Goal: Task Accomplishment & Management: Use online tool/utility

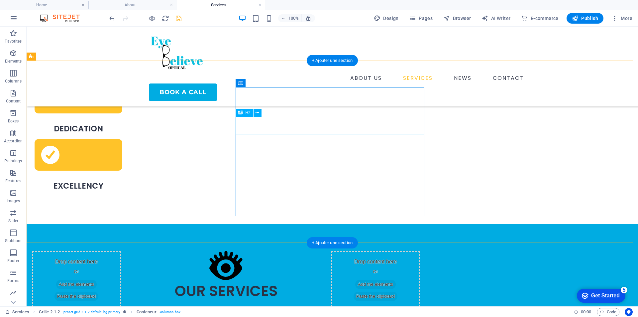
click at [280, 282] on div "OUR SERVICES" at bounding box center [226, 291] width 189 height 18
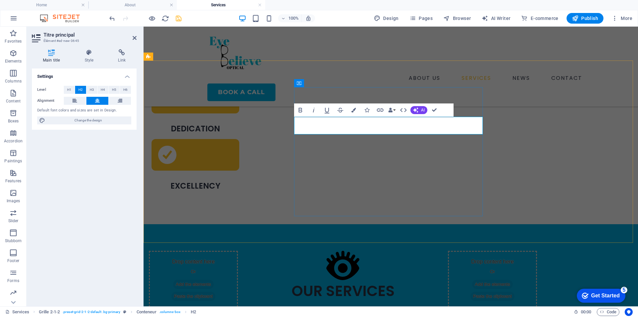
click at [336, 282] on h2 "OUR SERVICES" at bounding box center [343, 291] width 189 height 18
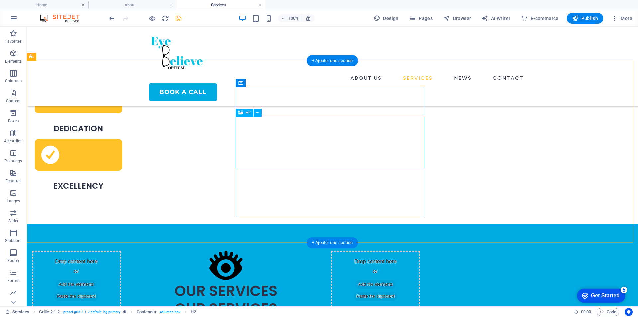
click at [320, 282] on div "OUR SERVICES OUR SERVICES OUR SERVICES" at bounding box center [226, 308] width 189 height 53
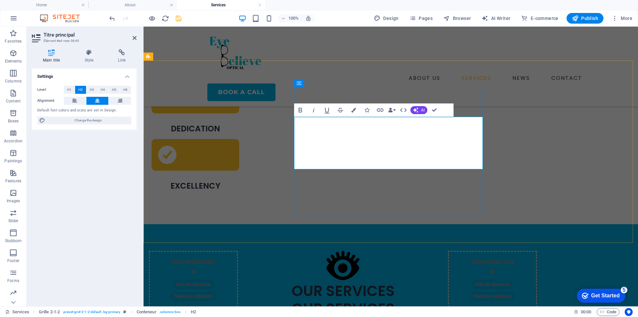
click at [438, 282] on h2 "OUR SERVICES OUR SERVICES OUR SERVICES" at bounding box center [343, 308] width 189 height 53
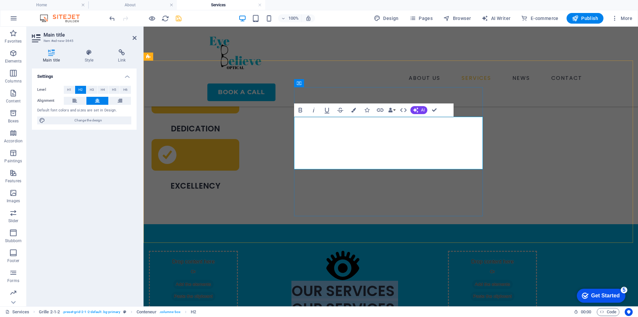
click at [346, 282] on h2 "OUR SERVICES OUR SERVICES OUR SERVICES" at bounding box center [343, 308] width 189 height 53
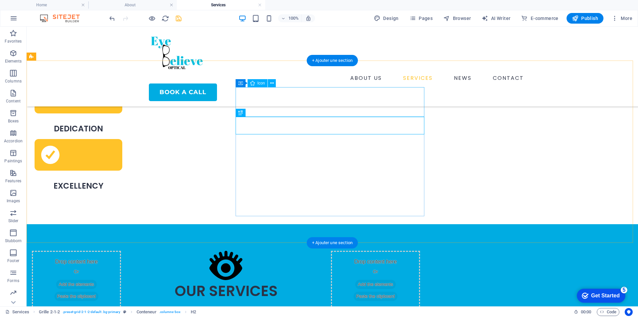
click at [320, 251] on figure at bounding box center [226, 267] width 189 height 32
select select "xMidYMid"
select select "px"
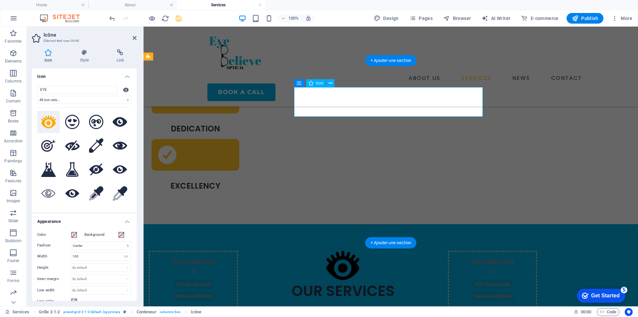
click at [402, 251] on figure at bounding box center [343, 267] width 189 height 32
click at [405, 251] on figure at bounding box center [343, 267] width 189 height 32
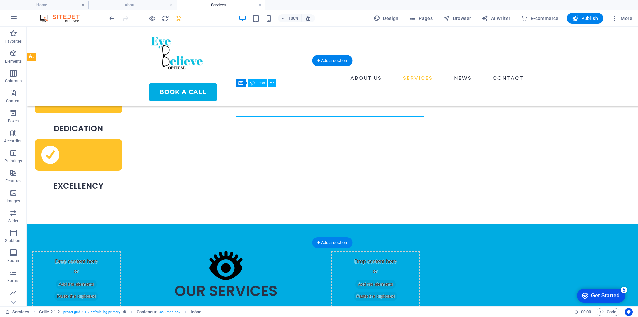
click at [316, 251] on figure at bounding box center [226, 267] width 189 height 32
click at [320, 251] on figure at bounding box center [226, 267] width 189 height 32
select select "xMidYMid"
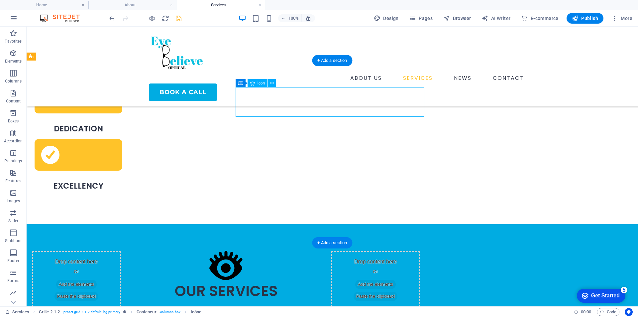
select select "px"
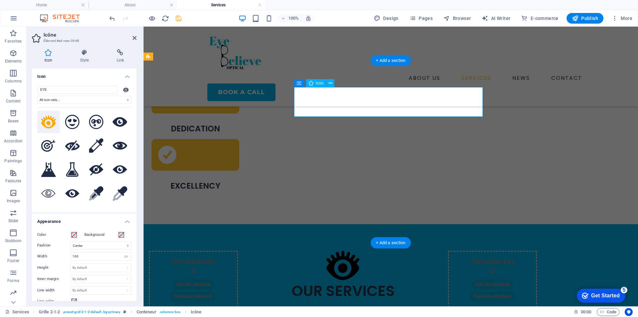
click at [397, 251] on figure at bounding box center [343, 267] width 189 height 32
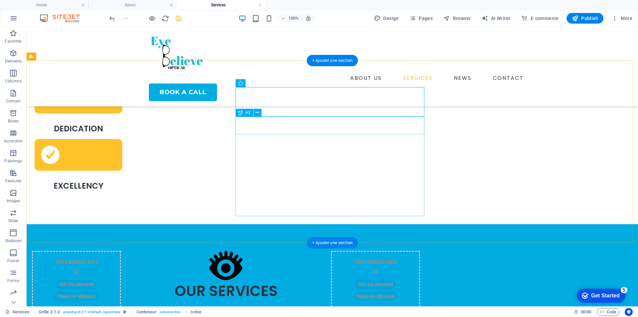
click at [278, 282] on div "OUR SERVICES" at bounding box center [226, 291] width 189 height 18
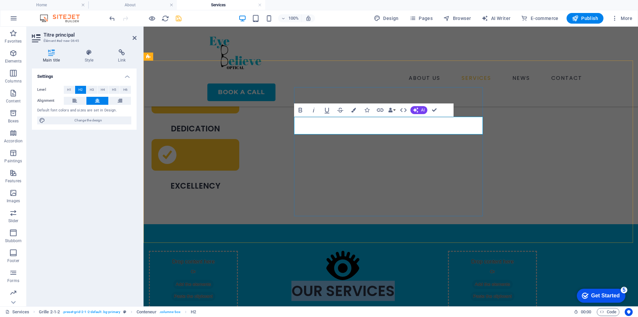
click at [339, 282] on h2 "OUR SERVICES" at bounding box center [343, 291] width 189 height 18
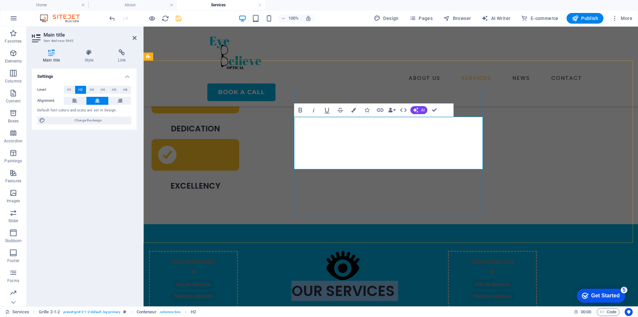
drag, startPoint x: 328, startPoint y: 127, endPoint x: 432, endPoint y: 140, distance: 104.5
click at [432, 282] on h2 "OUR SERVICES ‌ ‌" at bounding box center [343, 308] width 189 height 53
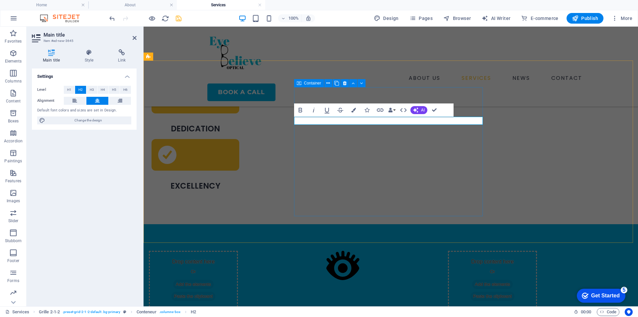
click at [398, 282] on div at bounding box center [343, 286] width 189 height 8
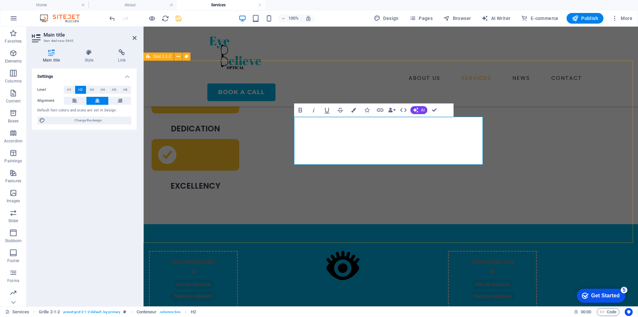
drag, startPoint x: 332, startPoint y: 160, endPoint x: 284, endPoint y: 144, distance: 51.1
click at [282, 219] on div "Drop content here Or Add the elements Paste the clipboard Drop content here Or …" at bounding box center [343, 315] width 410 height 193
click at [81, 91] on font "H2" at bounding box center [80, 90] width 4 height 4
click at [94, 100] on button at bounding box center [97, 101] width 22 height 8
click at [302, 111] on icon "button" at bounding box center [301, 110] width 8 height 8
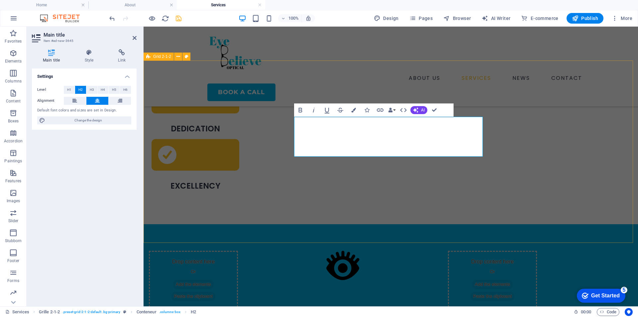
drag, startPoint x: 332, startPoint y: 152, endPoint x: 263, endPoint y: 150, distance: 69.2
click at [263, 224] on div "Drop content here Or Add the elements Paste the clipboard Drop content here Or …" at bounding box center [391, 315] width 495 height 182
click at [66, 88] on button "H1" at bounding box center [69, 90] width 11 height 8
click at [108, 90] on button "H4" at bounding box center [103, 90] width 11 height 8
click at [117, 89] on button "H5" at bounding box center [114, 90] width 11 height 8
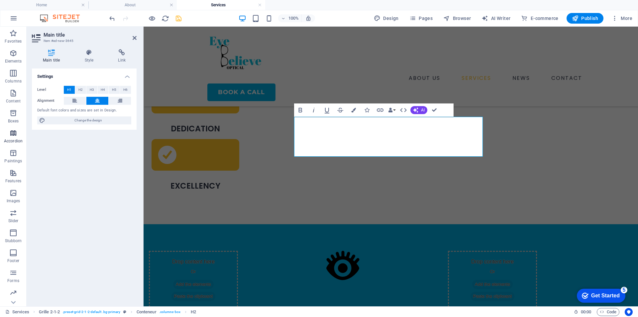
click at [127, 90] on font "H6" at bounding box center [125, 90] width 4 height 4
click at [66, 91] on button "H1" at bounding box center [69, 90] width 11 height 8
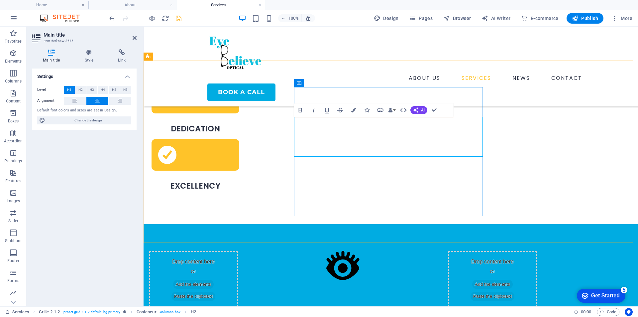
click at [298, 282] on div "‌ ‌ ‌OUR SERVICE ​" at bounding box center [343, 302] width 189 height 40
click at [295, 282] on div "‌ ‌ ‌OUR SERVICE ​" at bounding box center [343, 302] width 189 height 40
drag, startPoint x: 335, startPoint y: 146, endPoint x: 293, endPoint y: 148, distance: 42.3
click at [293, 224] on div "Drop content here Or Add the elements Paste the clipboard Drop content here Or …" at bounding box center [391, 315] width 495 height 182
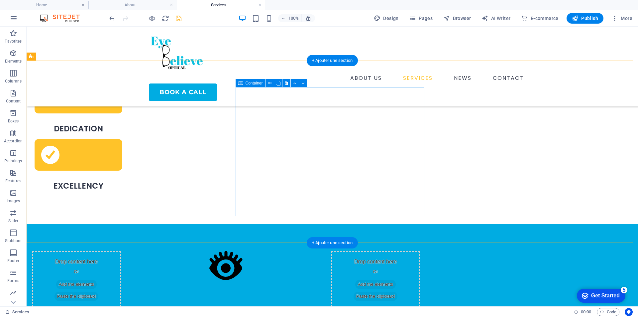
click at [320, 251] on div at bounding box center [226, 315] width 189 height 129
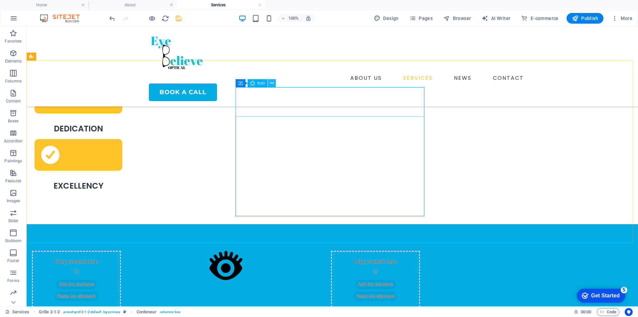
click at [268, 86] on button at bounding box center [272, 83] width 8 height 8
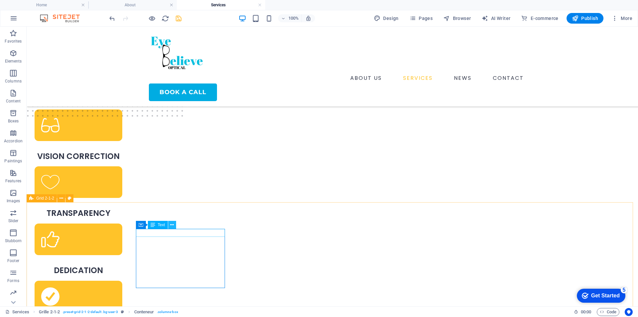
click at [170, 227] on icon at bounding box center [172, 224] width 4 height 7
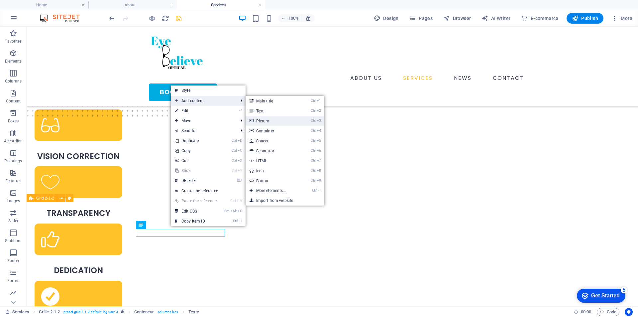
click at [263, 122] on font "Picture" at bounding box center [262, 121] width 13 height 5
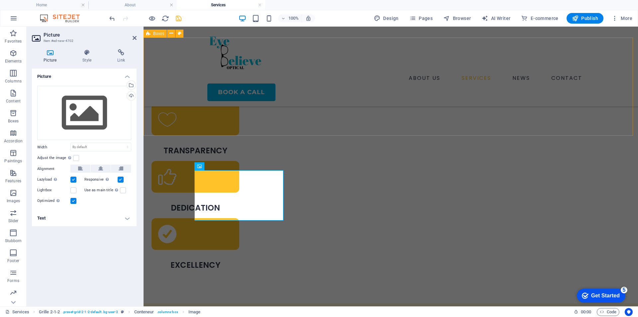
scroll to position [160, 0]
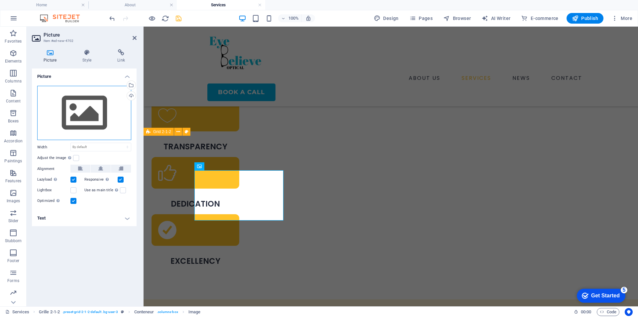
click at [85, 96] on div "Drag files here, click to choose files, or select files from Files or from our …" at bounding box center [84, 113] width 94 height 55
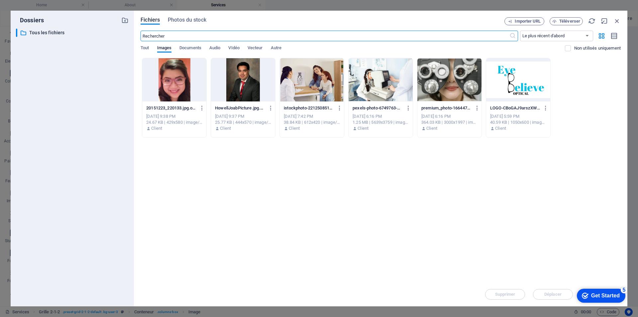
scroll to position [177, 0]
click at [450, 93] on div at bounding box center [450, 79] width 64 height 43
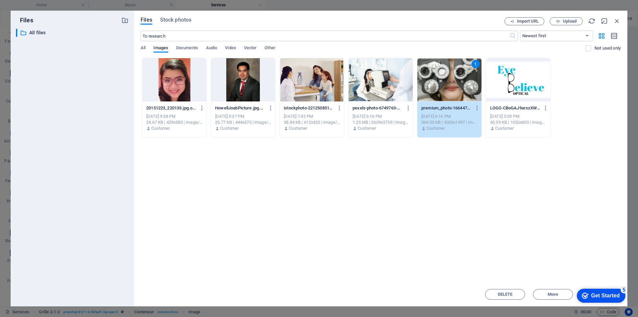
click at [436, 85] on div "1" at bounding box center [450, 79] width 64 height 43
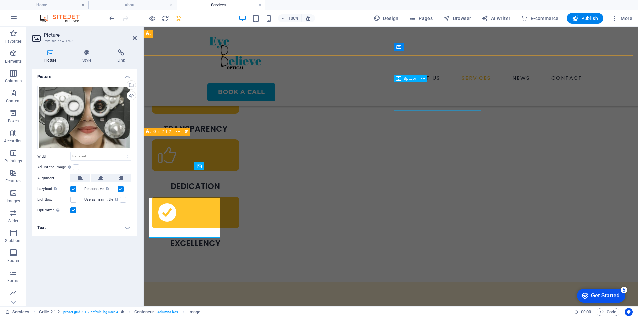
scroll to position [160, 0]
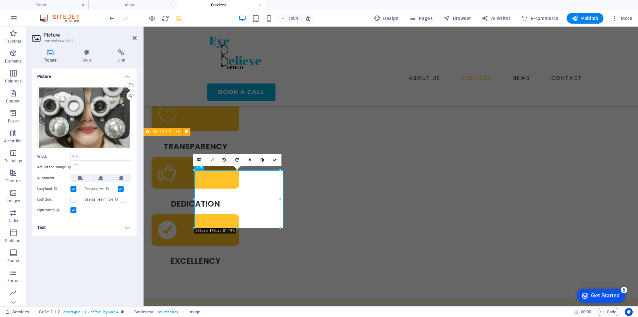
type input "258"
select select "px"
click at [279, 158] on link at bounding box center [275, 160] width 13 height 13
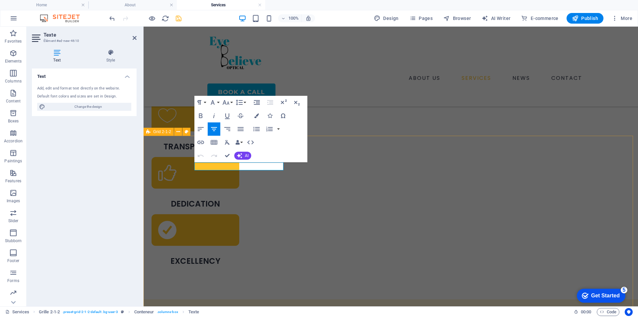
drag, startPoint x: 254, startPoint y: 165, endPoint x: 209, endPoint y: 160, distance: 45.2
click at [196, 112] on button "Bold" at bounding box center [200, 115] width 13 height 13
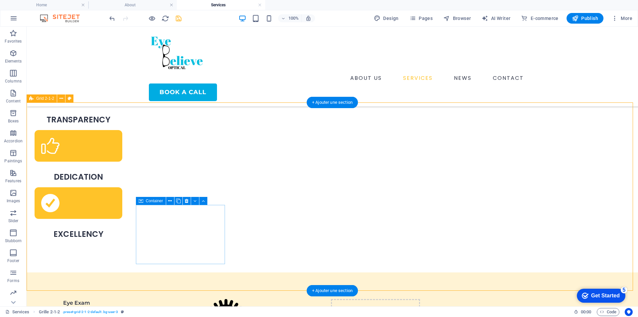
scroll to position [193, 0]
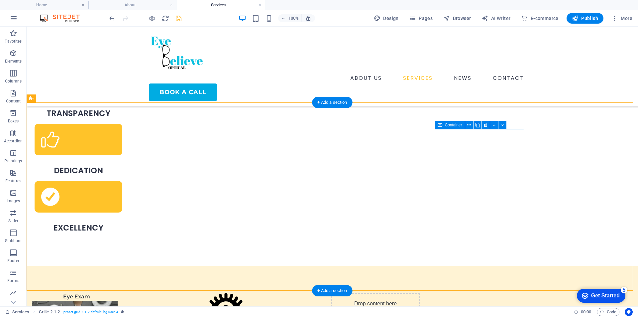
click at [470, 124] on icon at bounding box center [469, 125] width 4 height 7
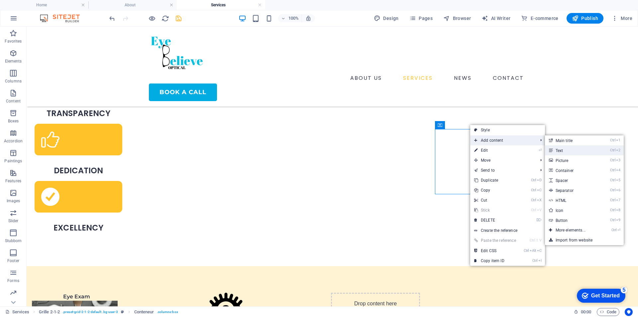
click at [562, 150] on font "Text" at bounding box center [560, 150] width 8 height 5
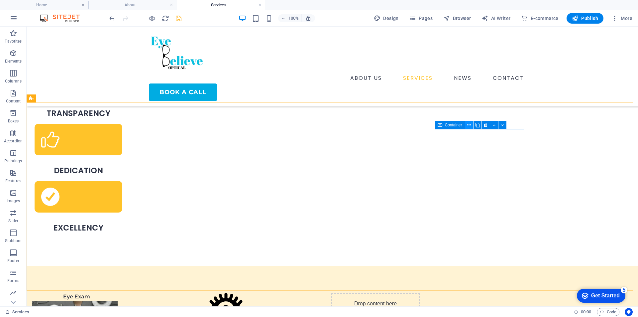
click at [471, 122] on icon at bounding box center [469, 125] width 4 height 7
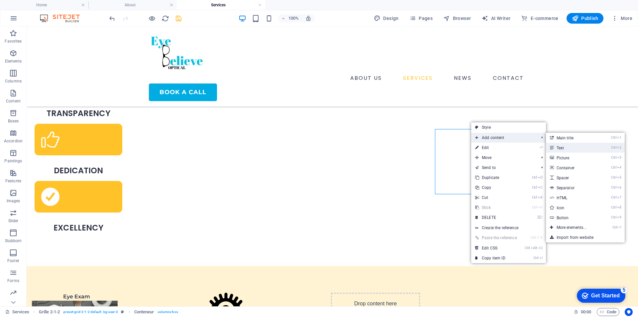
click at [558, 143] on link "Ctrl 2 Text" at bounding box center [573, 148] width 54 height 10
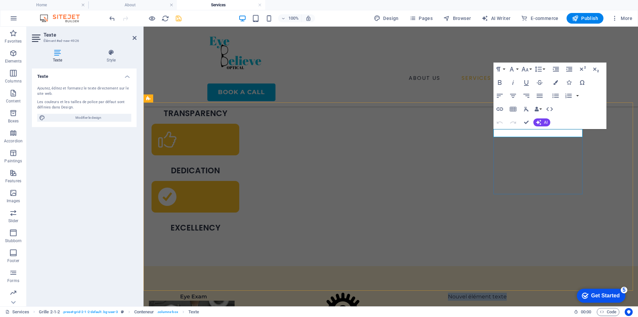
click at [537, 293] on p "Nouvel élément texte" at bounding box center [492, 297] width 89 height 8
drag, startPoint x: 551, startPoint y: 135, endPoint x: 483, endPoint y: 129, distance: 67.8
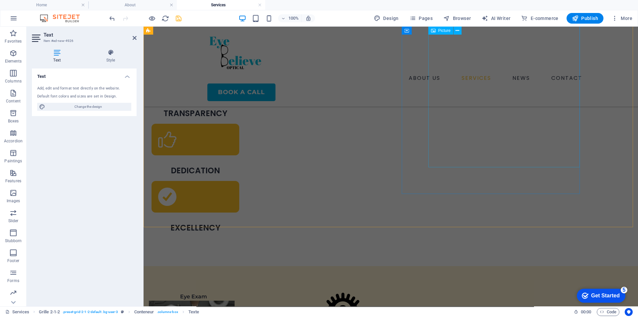
scroll to position [746, 0]
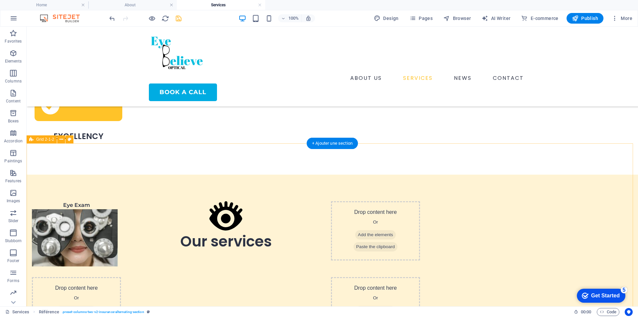
scroll to position [152, 0]
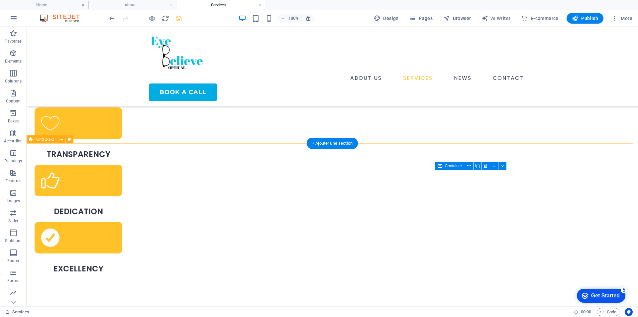
click at [469, 163] on icon at bounding box center [469, 166] width 4 height 7
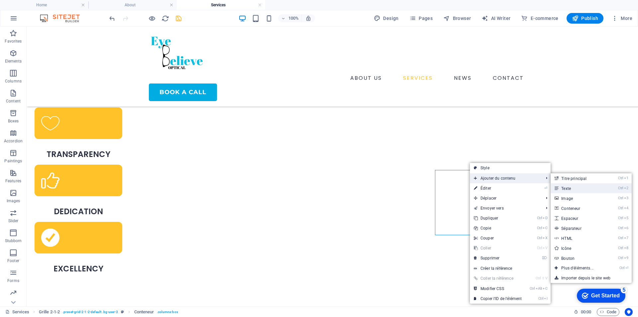
click at [560, 187] on link "Ctrl 2 Texte" at bounding box center [579, 188] width 56 height 10
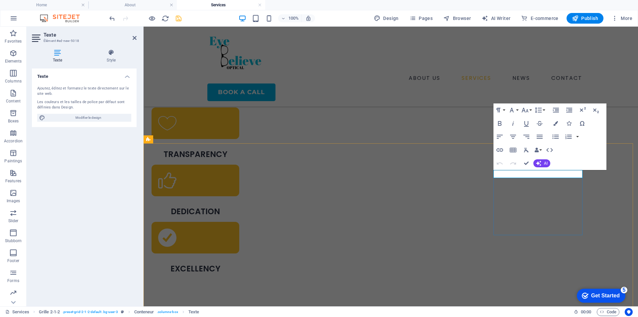
drag, startPoint x: 550, startPoint y: 174, endPoint x: 513, endPoint y: 173, distance: 36.9
click at [498, 124] on icon "button" at bounding box center [500, 123] width 8 height 8
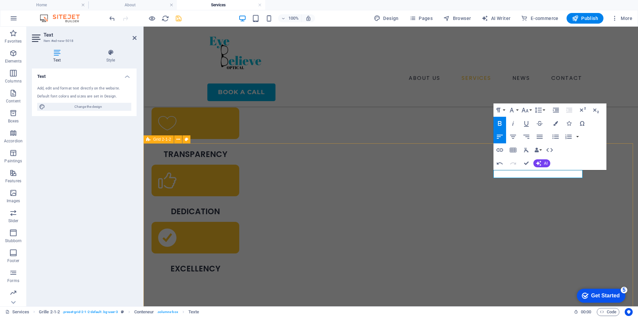
drag, startPoint x: 580, startPoint y: 173, endPoint x: 486, endPoint y: 173, distance: 94.1
click at [499, 123] on icon "button" at bounding box center [500, 123] width 8 height 8
click at [516, 137] on icon "button" at bounding box center [513, 137] width 8 height 8
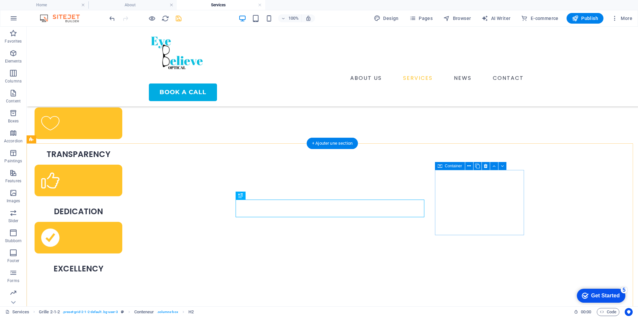
click at [504, 167] on icon at bounding box center [502, 166] width 3 height 7
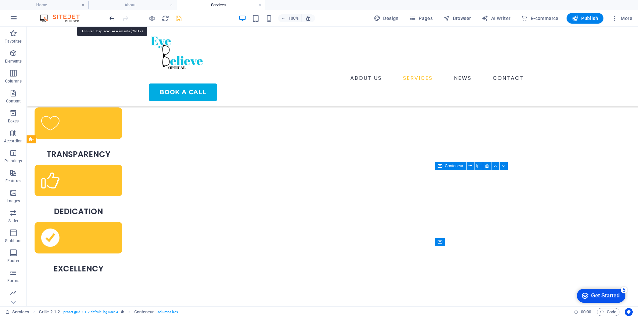
click at [110, 16] on icon "undo" at bounding box center [112, 19] width 8 height 8
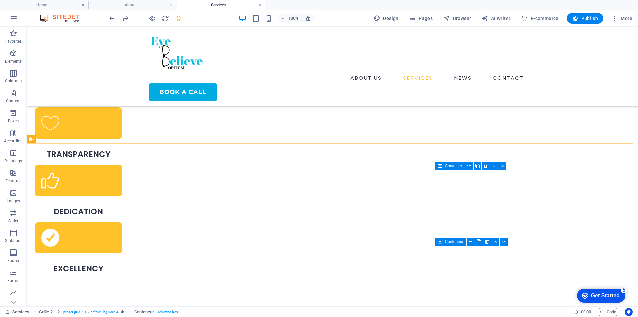
click at [456, 164] on font "Container" at bounding box center [453, 166] width 17 height 5
click at [471, 169] on icon at bounding box center [469, 166] width 4 height 7
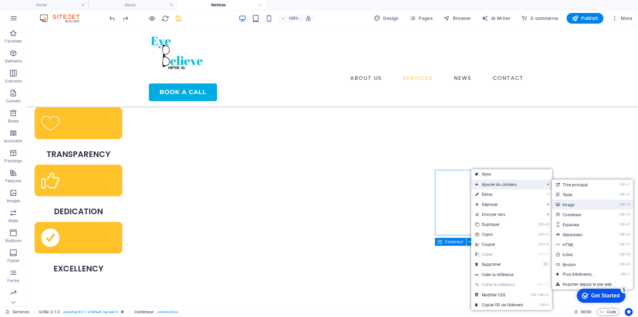
click at [566, 207] on link "Ctrl 3 Image" at bounding box center [580, 204] width 56 height 10
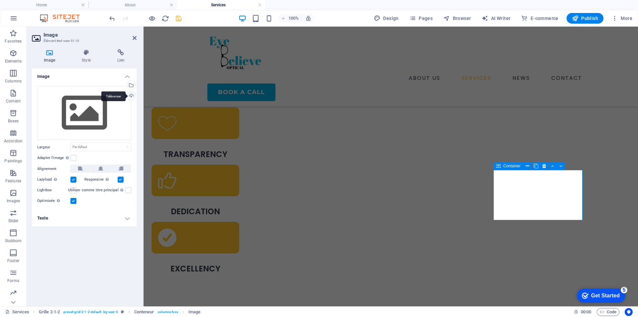
click at [131, 96] on div "Téléverser" at bounding box center [131, 96] width 10 height 10
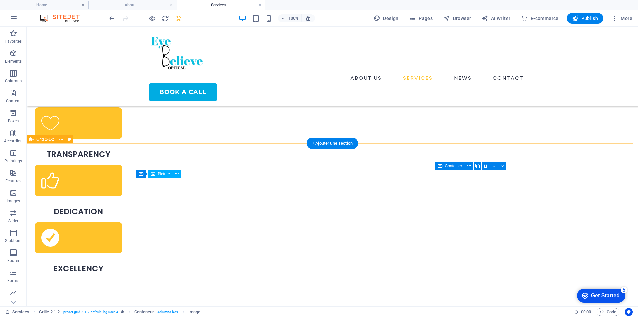
select select "px"
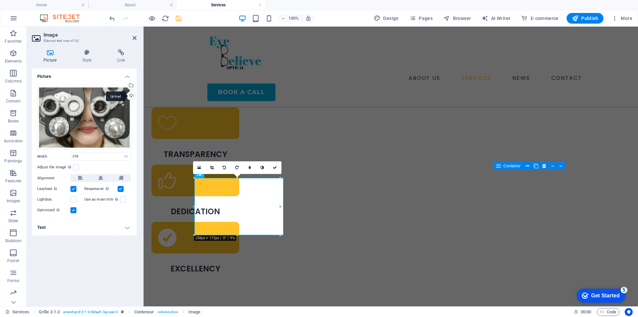
click at [131, 95] on div "Upload" at bounding box center [131, 96] width 10 height 10
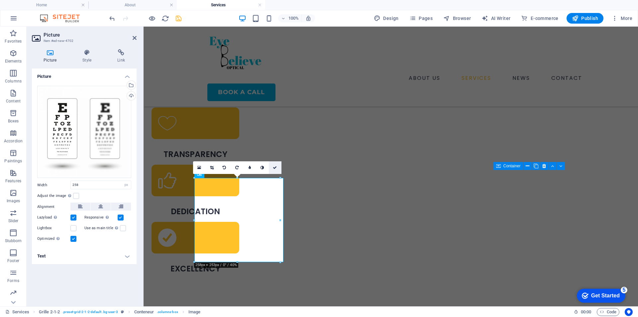
click at [275, 168] on icon at bounding box center [275, 168] width 4 height 4
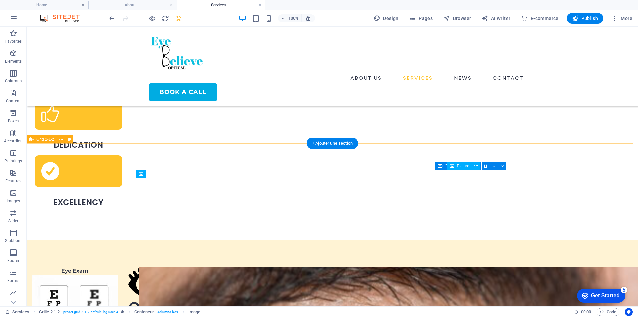
scroll to position [152, 0]
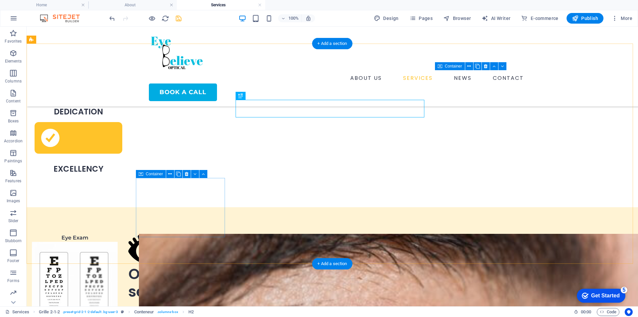
scroll to position [185, 0]
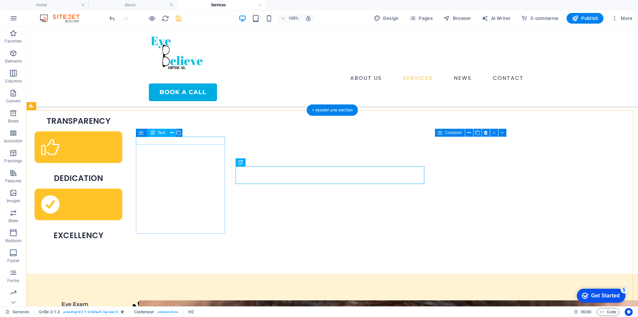
click at [118, 300] on div "Eye Exam" at bounding box center [75, 304] width 86 height 8
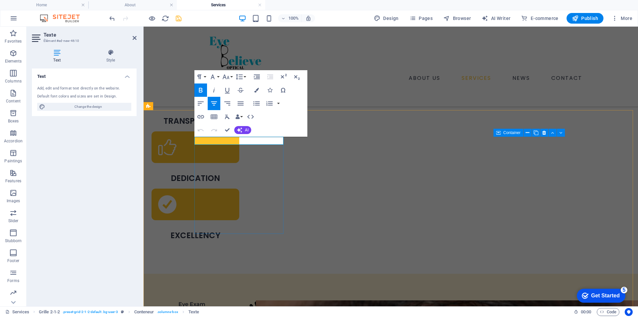
click at [205, 301] on strong "Eye Exam" at bounding box center [192, 304] width 27 height 6
click at [216, 301] on font "Eye Examimation" at bounding box center [192, 304] width 49 height 6
click at [235, 300] on p "Eye Examimation" at bounding box center [192, 304] width 86 height 8
click at [216, 301] on font "Eye Examimation" at bounding box center [192, 304] width 49 height 6
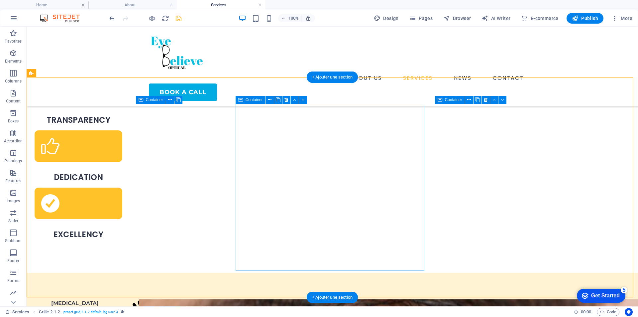
scroll to position [218, 0]
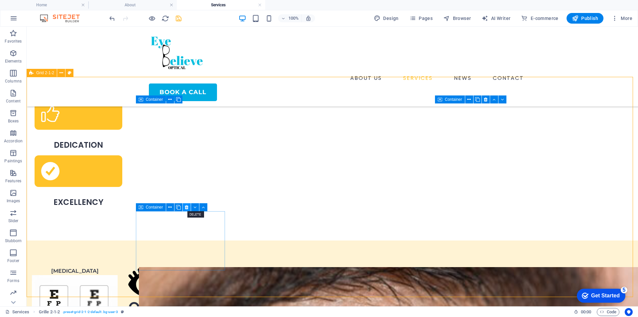
click at [188, 204] on icon at bounding box center [187, 207] width 4 height 7
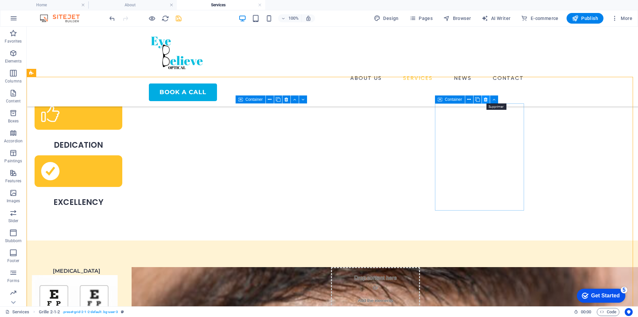
click at [484, 100] on button at bounding box center [486, 99] width 8 height 8
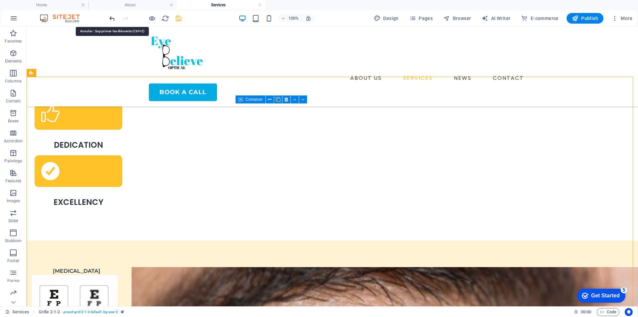
click at [111, 18] on icon "undo" at bounding box center [112, 19] width 8 height 8
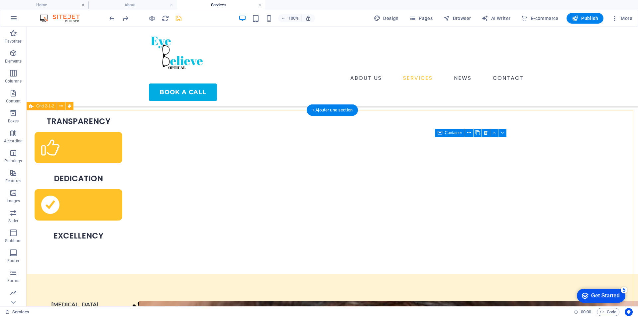
scroll to position [185, 0]
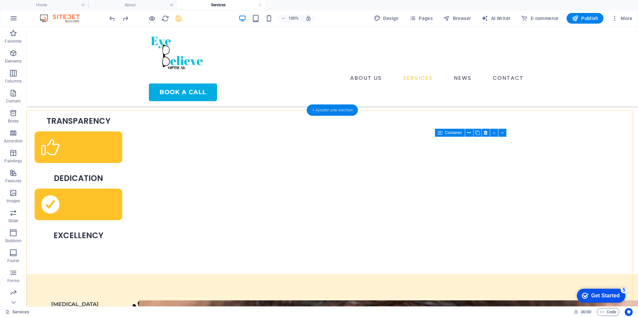
click at [326, 112] on div "+ Ajouter une section" at bounding box center [332, 109] width 51 height 11
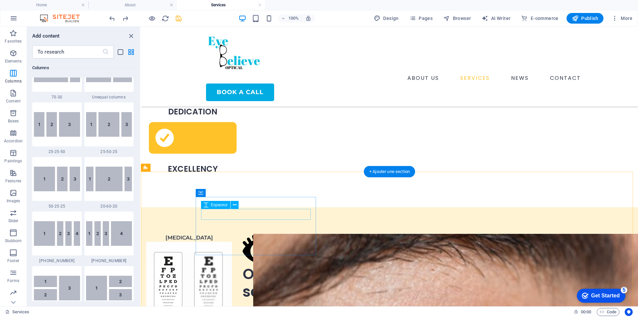
scroll to position [418, 0]
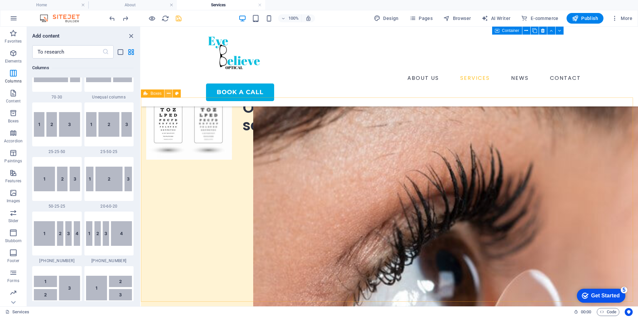
click at [171, 94] on button at bounding box center [169, 93] width 8 height 8
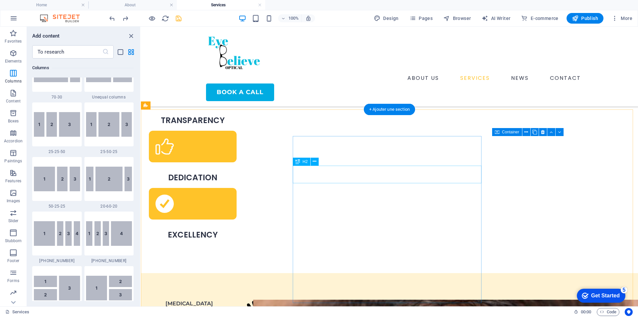
scroll to position [219, 0]
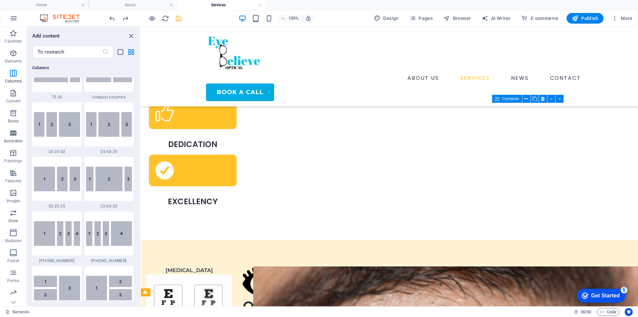
click at [20, 137] on span "Accordion" at bounding box center [13, 137] width 27 height 16
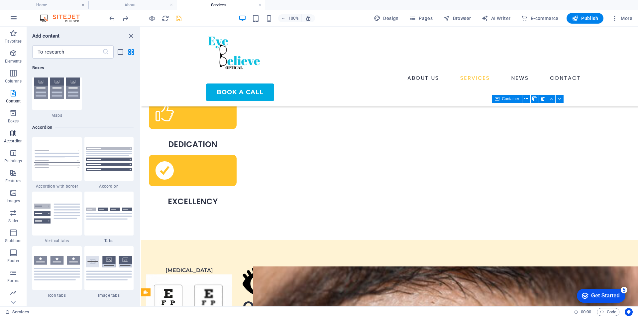
scroll to position [2123, 0]
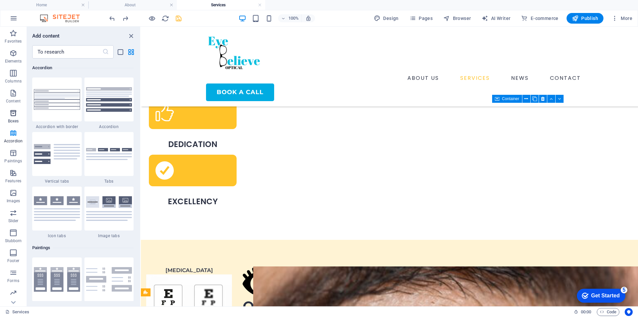
click at [16, 120] on font "Boxes" at bounding box center [13, 121] width 11 height 5
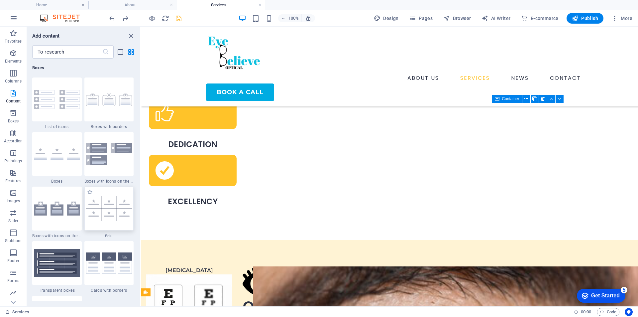
scroll to position [1801, 0]
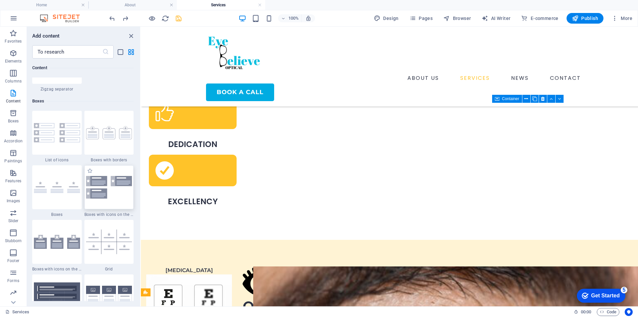
click at [107, 207] on div at bounding box center [109, 187] width 50 height 44
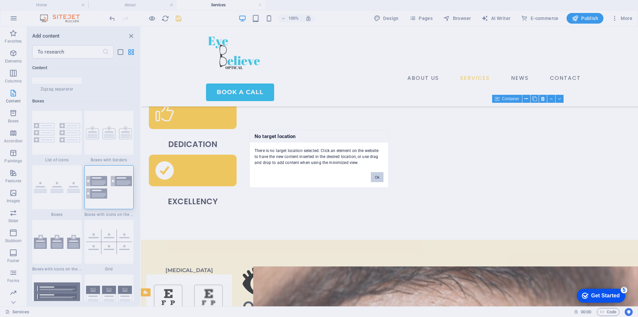
click at [379, 175] on font "Ok" at bounding box center [377, 177] width 5 height 4
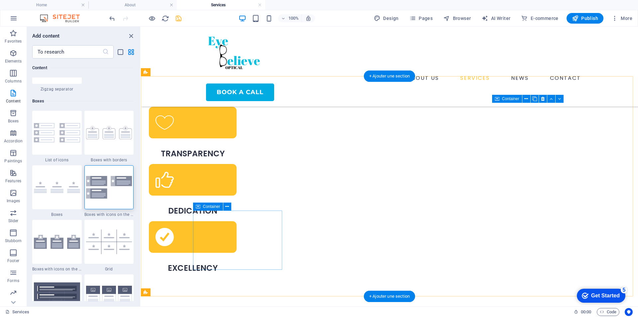
scroll to position [219, 0]
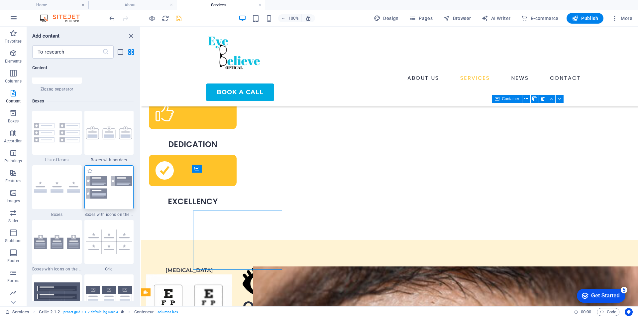
click at [101, 190] on img at bounding box center [109, 187] width 46 height 22
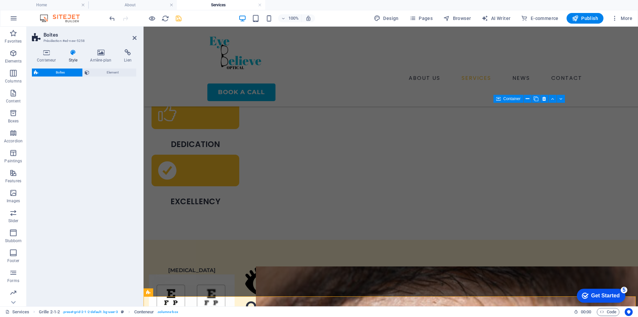
select select "rem"
select select "preset-boxes-v3-icons-left"
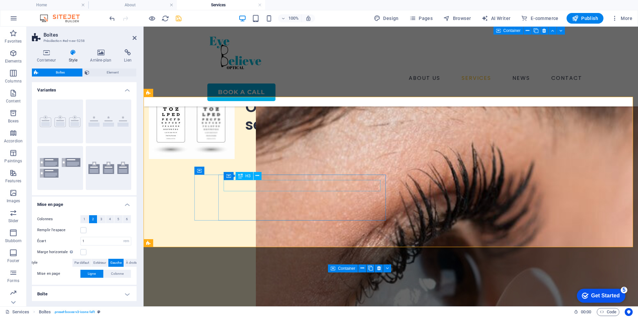
scroll to position [385, 0]
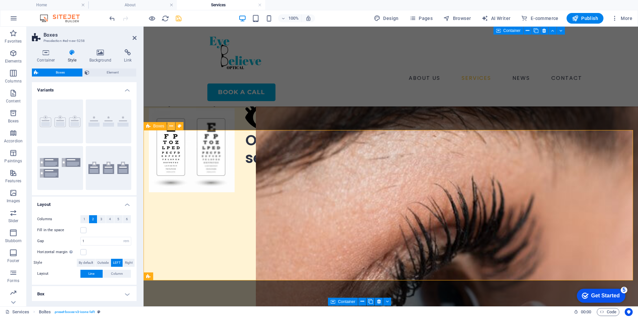
click at [169, 128] on button at bounding box center [171, 126] width 8 height 8
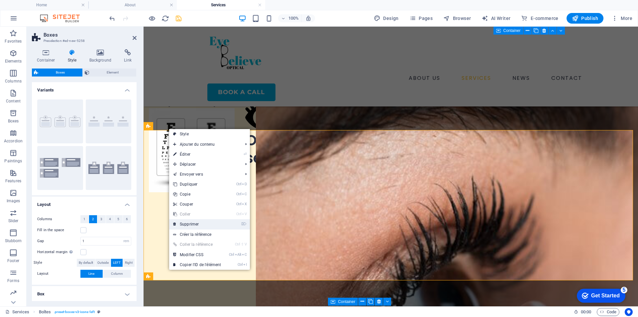
click at [197, 226] on link "⌦ Supprimer" at bounding box center [197, 224] width 56 height 10
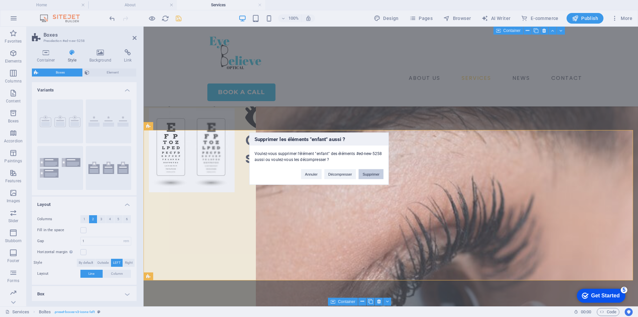
click at [366, 173] on button "Supprimer" at bounding box center [371, 174] width 25 height 10
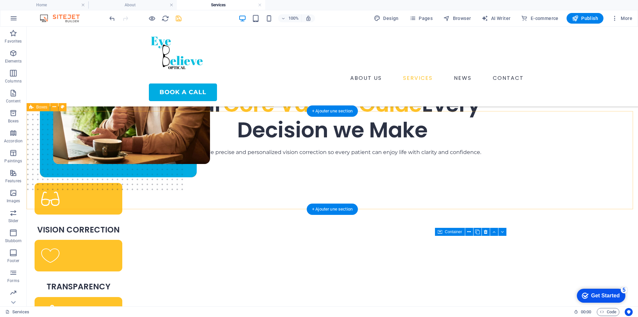
scroll to position [86, 0]
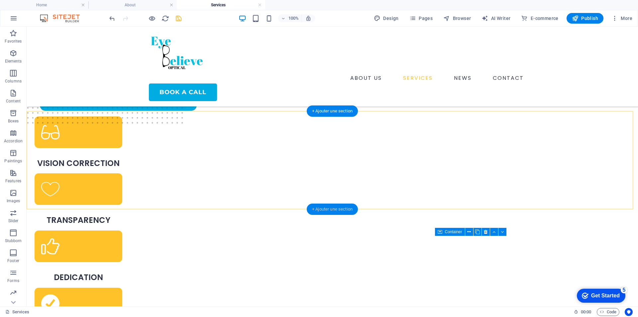
drag, startPoint x: 324, startPoint y: 207, endPoint x: 16, endPoint y: 153, distance: 313.0
click at [324, 207] on div "+ Ajouter une section" at bounding box center [332, 208] width 51 height 11
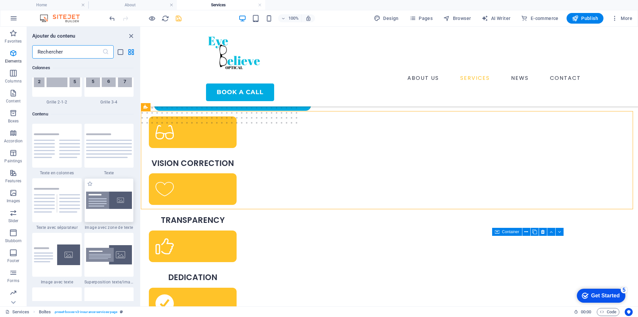
scroll to position [1163, 0]
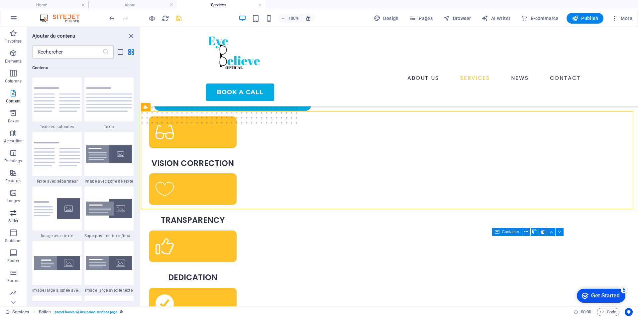
click at [20, 219] on span "Slider" at bounding box center [13, 217] width 27 height 16
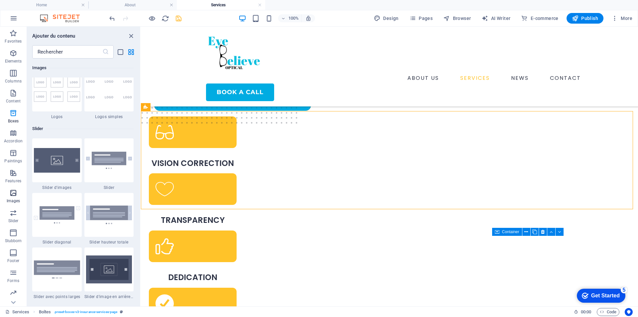
scroll to position [3769, 0]
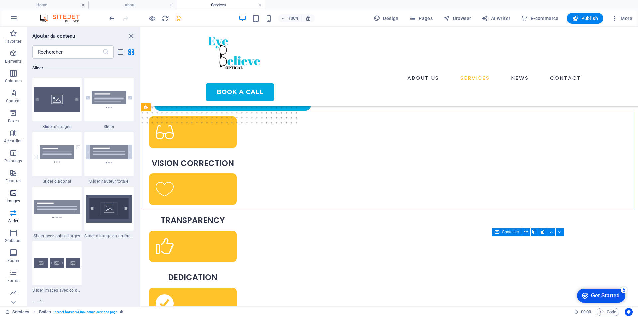
click at [15, 197] on span "Images" at bounding box center [13, 197] width 27 height 16
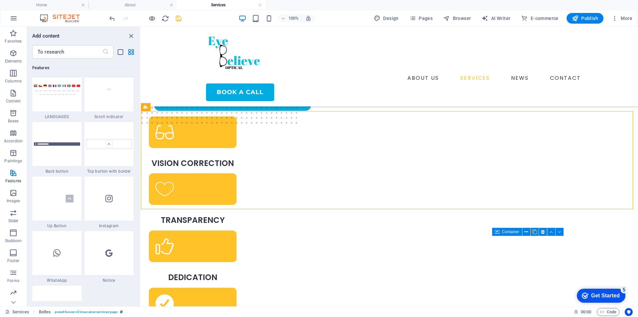
scroll to position [3039, 0]
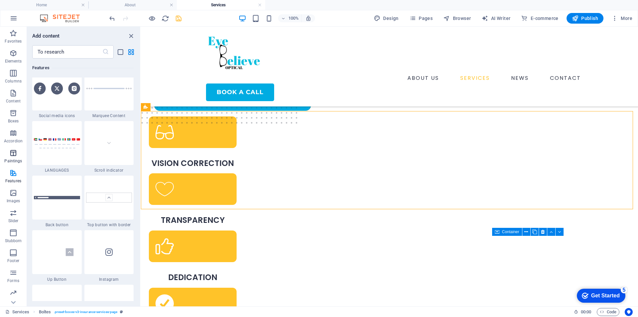
click at [19, 158] on span "Paintings" at bounding box center [13, 157] width 27 height 16
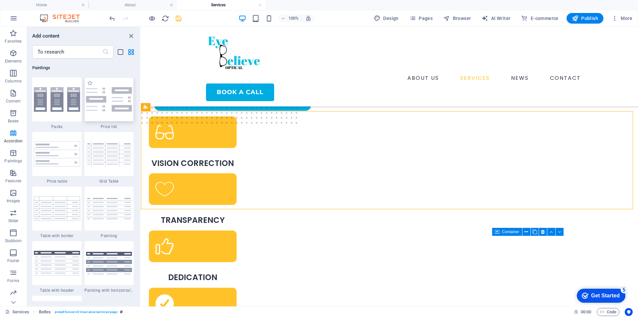
scroll to position [2236, 0]
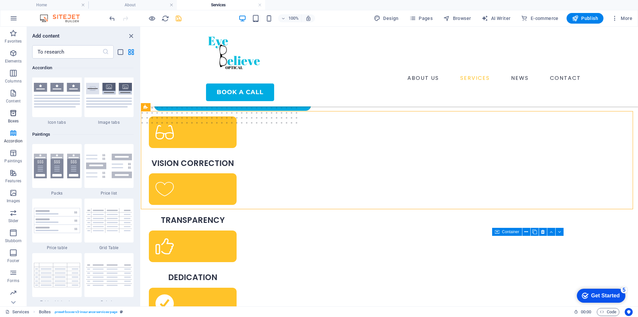
click at [18, 120] on font "Boxes" at bounding box center [13, 121] width 11 height 5
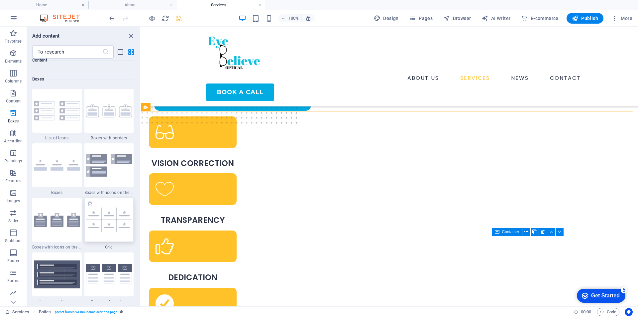
scroll to position [1834, 0]
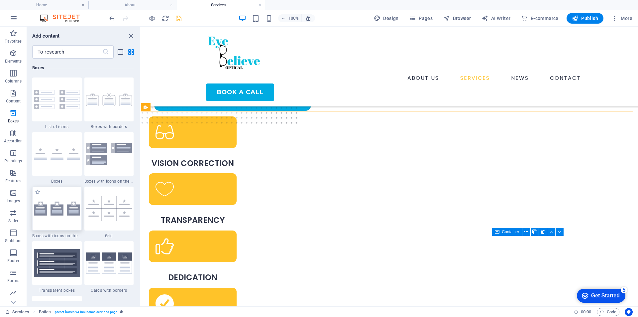
click at [75, 213] on img at bounding box center [57, 208] width 46 height 14
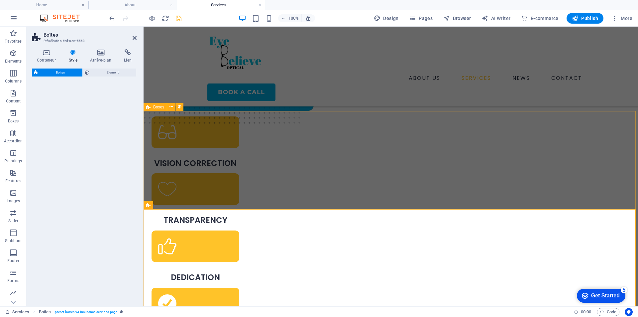
select select "rem"
select select "preset-boxes-v3-icons-outside"
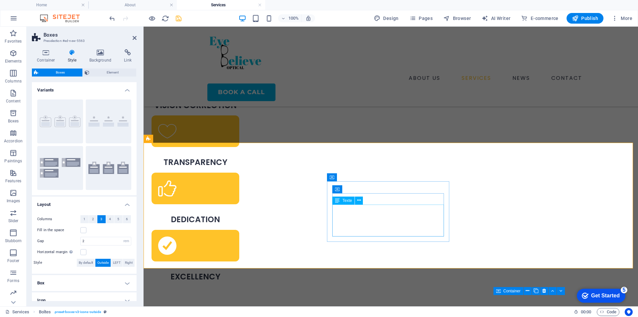
scroll to position [153, 0]
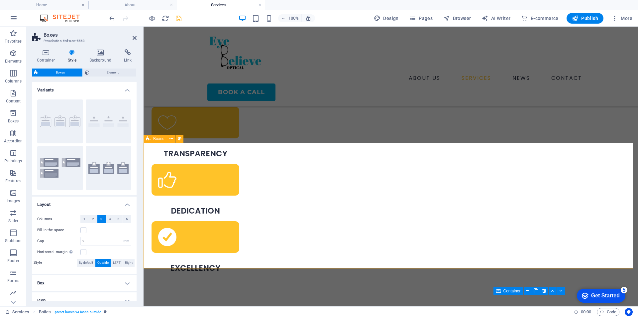
click at [173, 140] on icon at bounding box center [172, 138] width 4 height 7
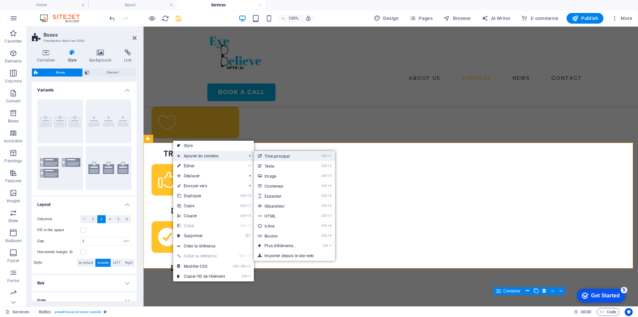
click at [266, 156] on link "Ctrl 1 Titre principal" at bounding box center [282, 156] width 56 height 10
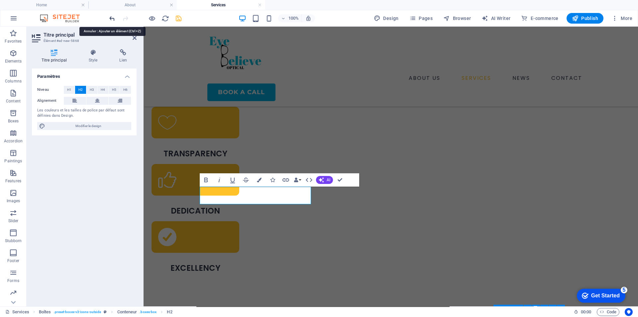
click at [111, 20] on icon "undo" at bounding box center [112, 19] width 8 height 8
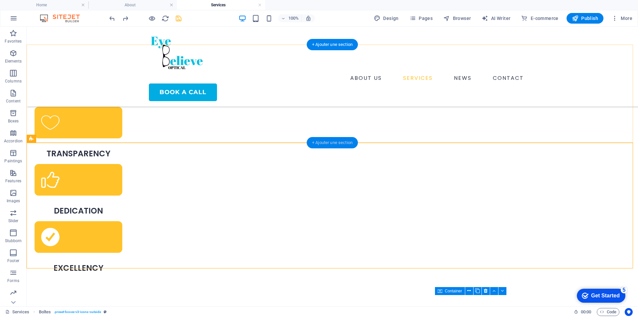
click at [326, 143] on div "+ Ajouter une section" at bounding box center [332, 142] width 51 height 11
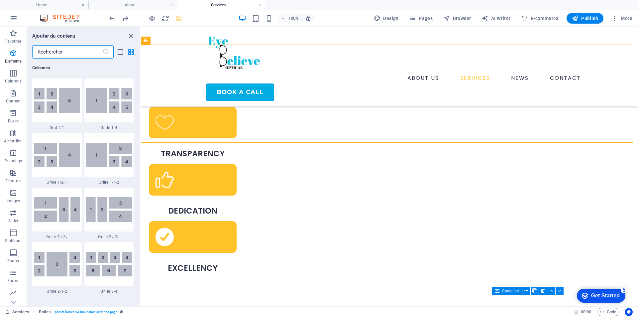
scroll to position [1163, 0]
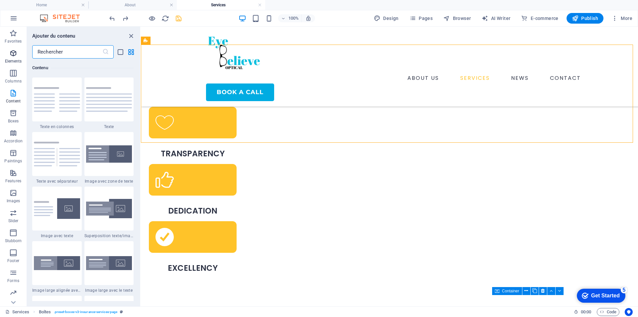
click at [8, 50] on span "Elements" at bounding box center [13, 57] width 27 height 16
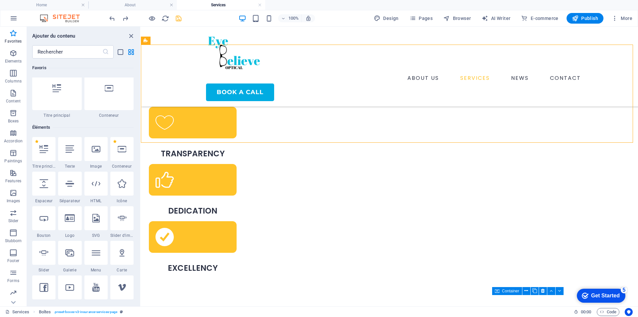
scroll to position [4, 0]
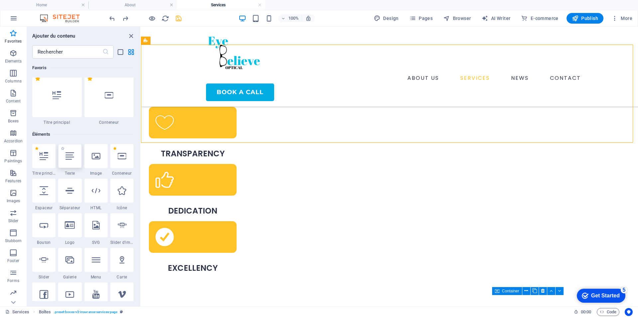
click at [71, 150] on div at bounding box center [69, 156] width 23 height 24
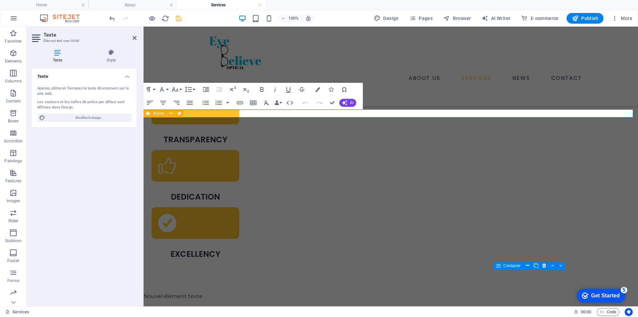
scroll to position [186, 0]
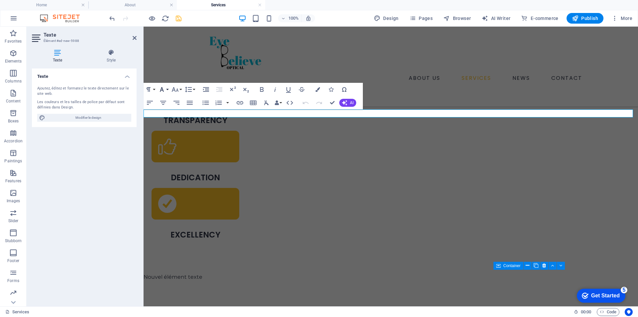
click at [167, 88] on button "Font Family" at bounding box center [163, 89] width 13 height 13
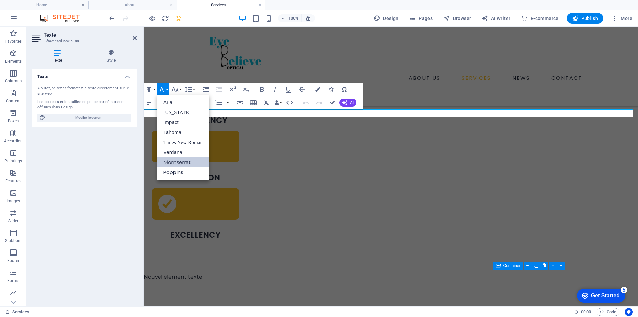
scroll to position [0, 0]
click at [184, 91] on button "Line Height" at bounding box center [190, 89] width 13 height 13
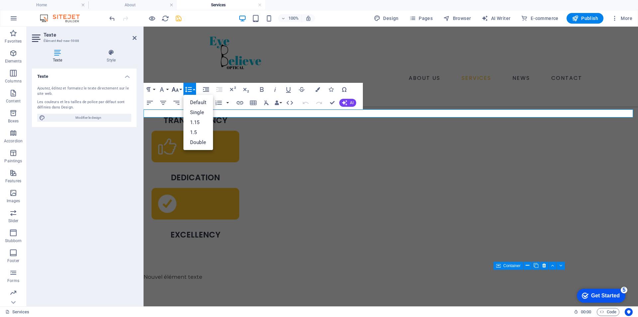
click at [180, 92] on button "Font Size" at bounding box center [176, 89] width 13 height 13
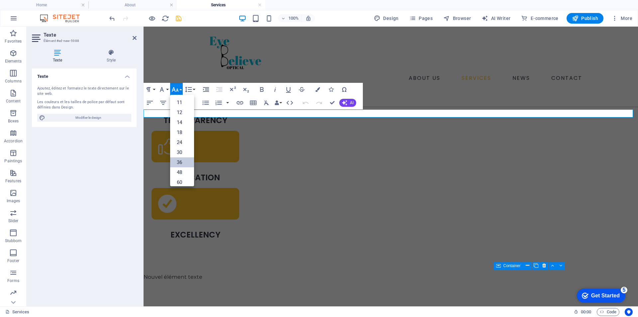
scroll to position [33, 0]
click at [181, 149] on link "30" at bounding box center [182, 149] width 24 height 10
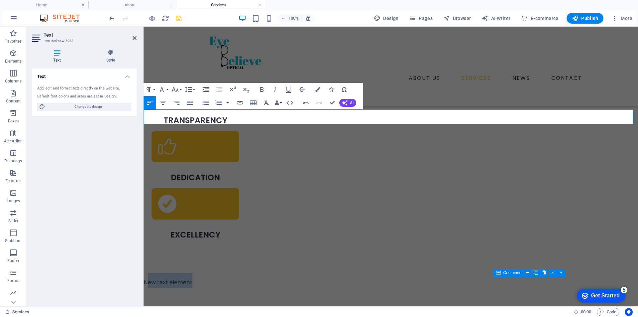
drag, startPoint x: 191, startPoint y: 119, endPoint x: 148, endPoint y: 121, distance: 43.3
click at [148, 279] on font "​ New text element" at bounding box center [168, 282] width 49 height 6
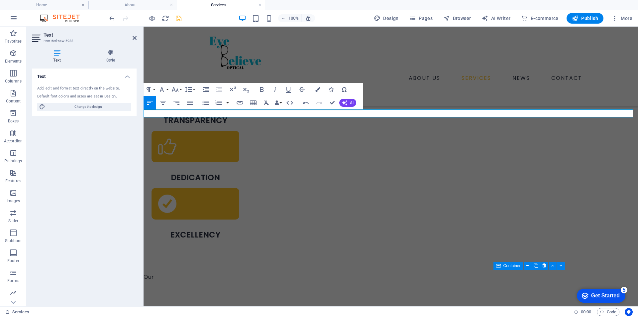
click at [189, 273] on p "Our" at bounding box center [391, 277] width 495 height 8
click at [173, 273] on p "Our" at bounding box center [391, 277] width 495 height 8
drag, startPoint x: 136, startPoint y: 113, endPoint x: 142, endPoint y: 113, distance: 6.7
click at [142, 113] on aside "Text Item #ed-new-5988 Text Style Text Add, edit and format text directly on th…" at bounding box center [85, 167] width 117 height 280
drag, startPoint x: 157, startPoint y: 116, endPoint x: 280, endPoint y: 141, distance: 125.4
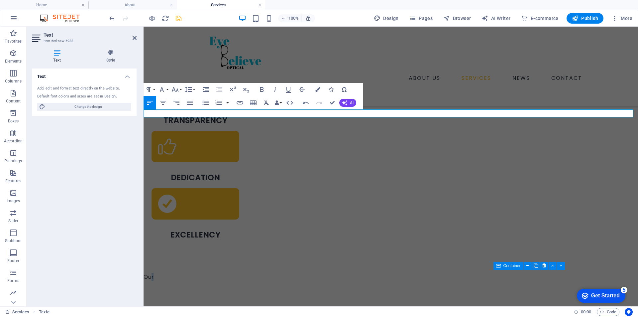
click at [168, 91] on button "Font Family" at bounding box center [163, 89] width 13 height 13
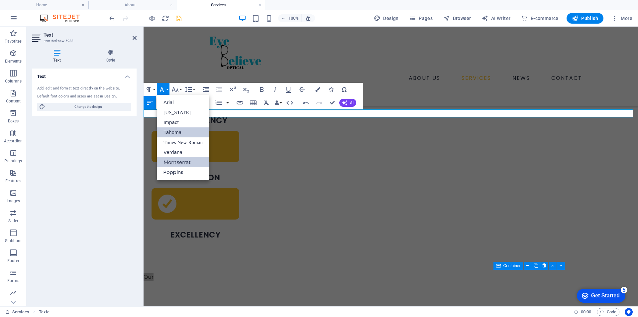
scroll to position [0, 0]
click at [172, 88] on icon "button" at bounding box center [175, 89] width 8 height 8
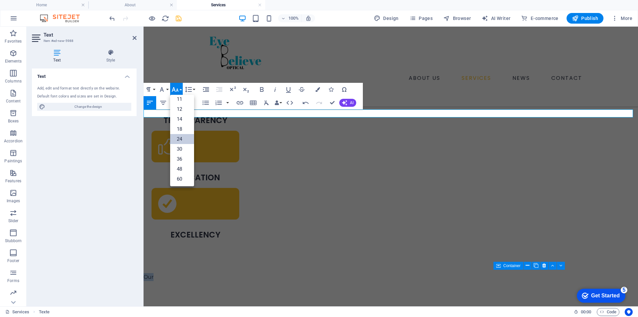
click at [180, 141] on font "24" at bounding box center [179, 139] width 5 height 6
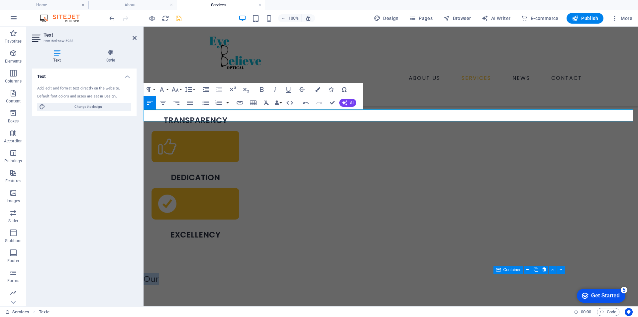
click at [189, 273] on p "Our" at bounding box center [391, 279] width 495 height 12
drag, startPoint x: 202, startPoint y: 114, endPoint x: 152, endPoint y: 111, distance: 50.0
click at [146, 273] on p "Our services" at bounding box center [391, 279] width 495 height 12
click at [258, 85] on icon "button" at bounding box center [262, 89] width 8 height 8
click at [226, 273] on p "Our services" at bounding box center [391, 279] width 495 height 12
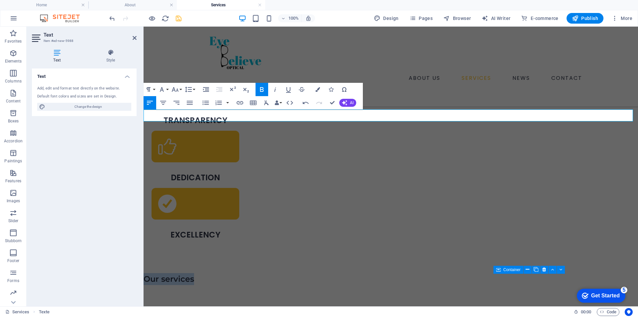
drag, startPoint x: 198, startPoint y: 117, endPoint x: 145, endPoint y: 111, distance: 53.2
click at [145, 273] on p "Our services" at bounding box center [391, 279] width 495 height 12
click at [158, 104] on button "Align Center" at bounding box center [163, 102] width 13 height 13
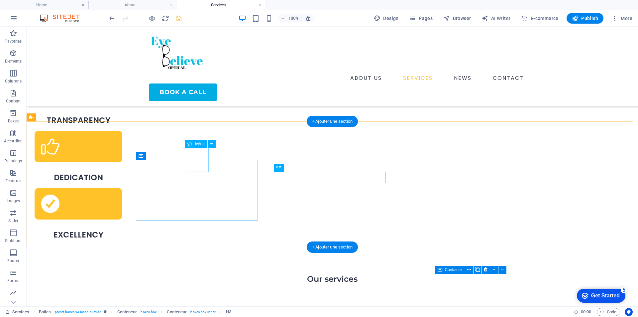
click at [149, 312] on figure at bounding box center [93, 324] width 112 height 24
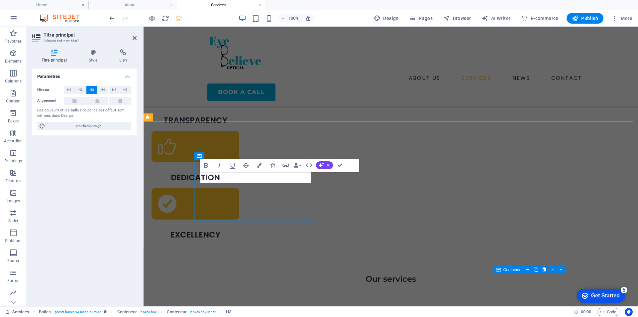
drag, startPoint x: 276, startPoint y: 177, endPoint x: 248, endPoint y: 172, distance: 28.3
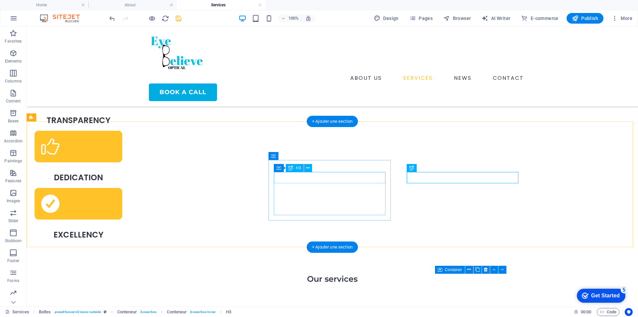
click at [149, 312] on figure at bounding box center [93, 324] width 112 height 24
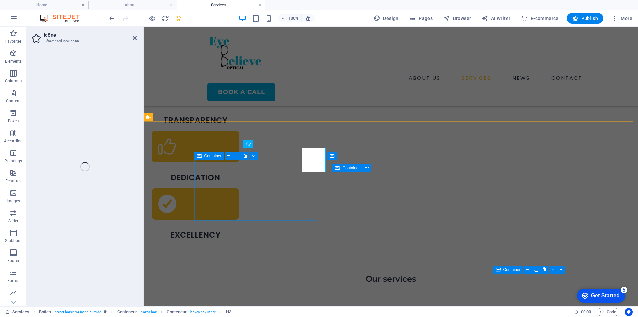
select select "xMidYMid"
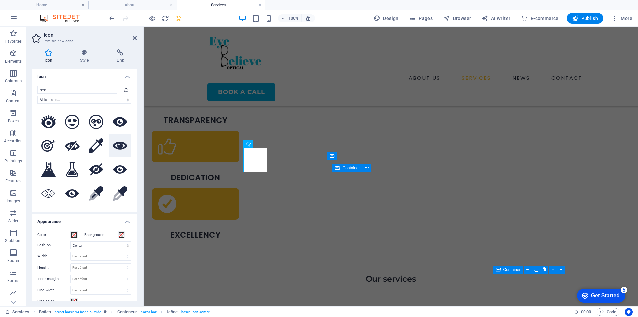
type input "eye"
click at [120, 143] on icon at bounding box center [120, 146] width 15 height 8
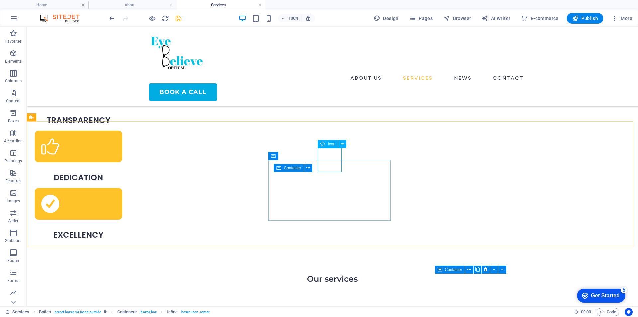
click at [328, 143] on font "Icon" at bounding box center [332, 144] width 8 height 5
select select "xMidYMid"
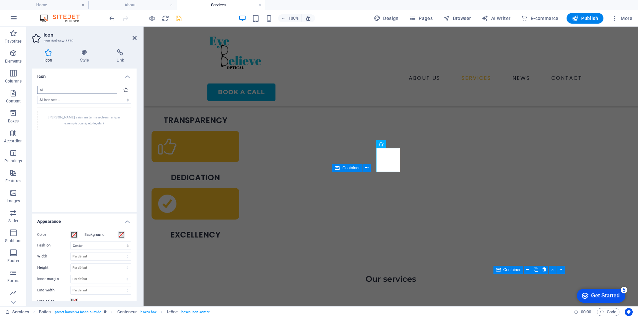
type input "cin"
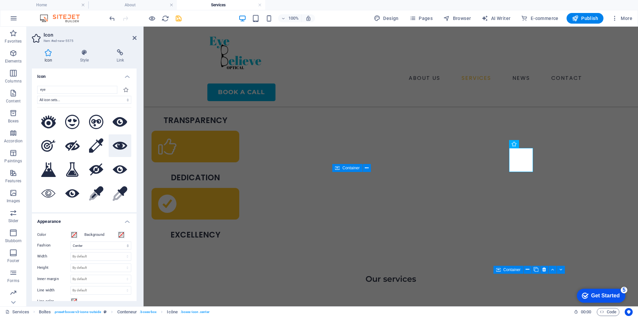
click at [122, 145] on icon at bounding box center [120, 146] width 15 height 8
click at [113, 174] on button at bounding box center [120, 169] width 23 height 23
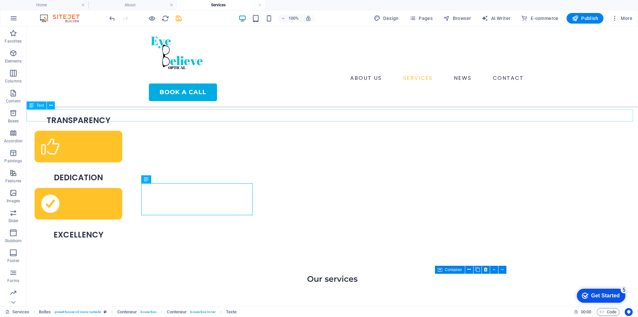
click at [359, 273] on div "Our services" at bounding box center [333, 279] width 612 height 12
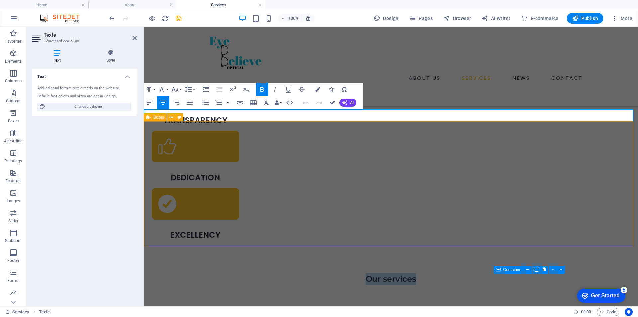
drag, startPoint x: 476, startPoint y: 116, endPoint x: 433, endPoint y: 124, distance: 44.0
click at [175, 92] on icon "button" at bounding box center [175, 89] width 7 height 5
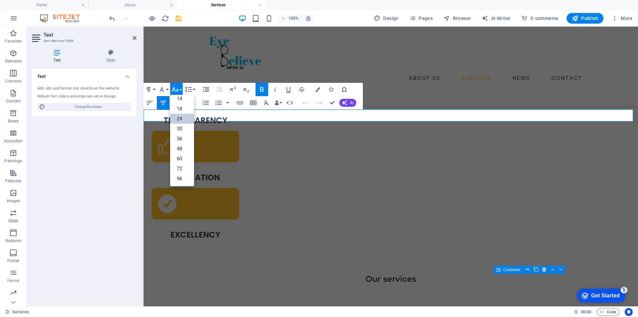
scroll to position [54, 0]
click at [179, 142] on font "36" at bounding box center [179, 139] width 5 height 10
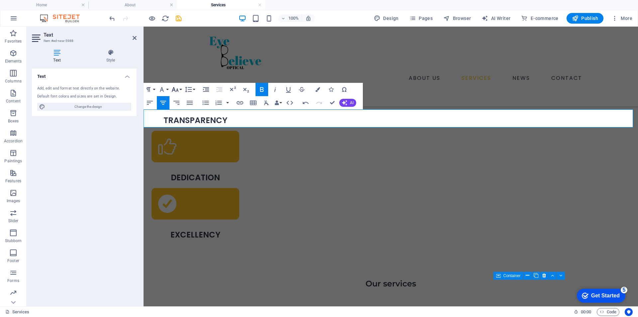
click at [181, 88] on button "Font Size" at bounding box center [176, 89] width 13 height 13
click at [182, 153] on font "48" at bounding box center [179, 149] width 5 height 10
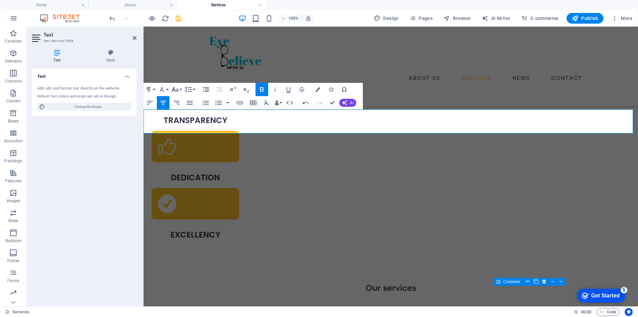
click at [181, 87] on button "Font Size" at bounding box center [176, 89] width 13 height 13
click at [175, 161] on link "60" at bounding box center [182, 159] width 24 height 10
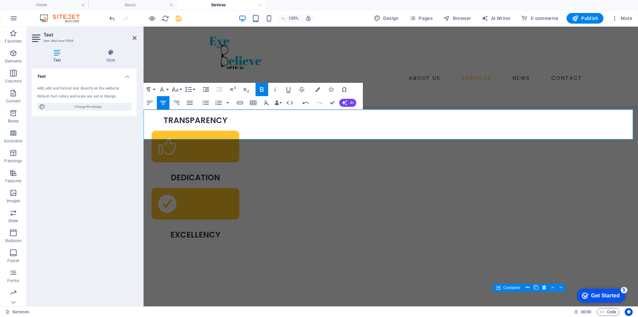
drag, startPoint x: 415, startPoint y: 128, endPoint x: 396, endPoint y: 128, distance: 19.3
click at [396, 273] on p "​ ​ ​" at bounding box center [391, 288] width 495 height 30
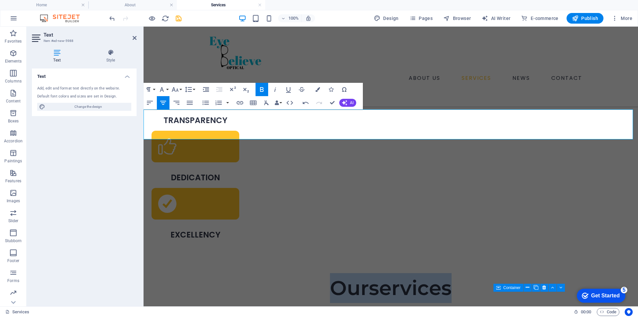
drag, startPoint x: 320, startPoint y: 128, endPoint x: 462, endPoint y: 134, distance: 141.4
click at [462, 273] on p "Our services" at bounding box center [391, 288] width 495 height 30
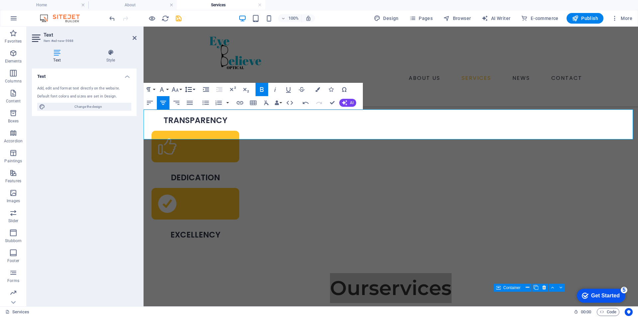
click at [189, 89] on icon "button" at bounding box center [188, 90] width 7 height 6
click at [181, 88] on button "Font Size" at bounding box center [176, 89] width 13 height 13
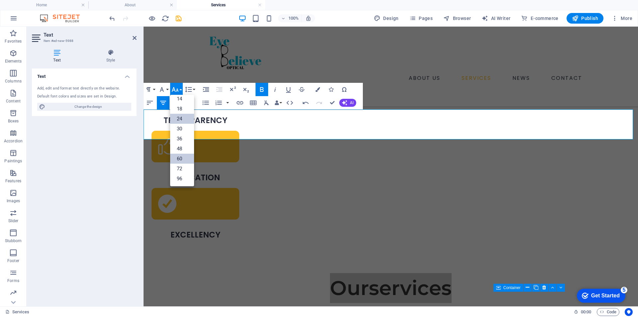
scroll to position [54, 0]
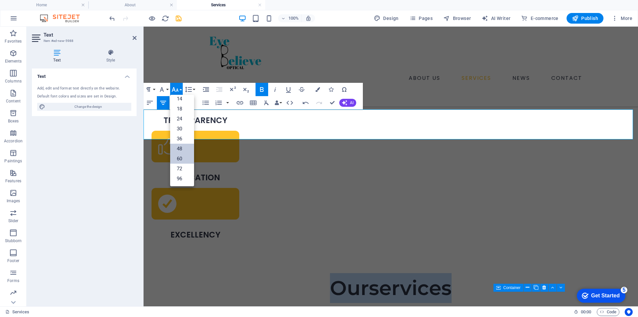
click at [182, 146] on font "48" at bounding box center [179, 149] width 5 height 6
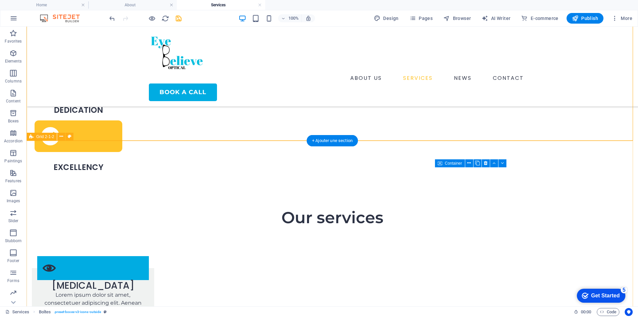
scroll to position [319, 0]
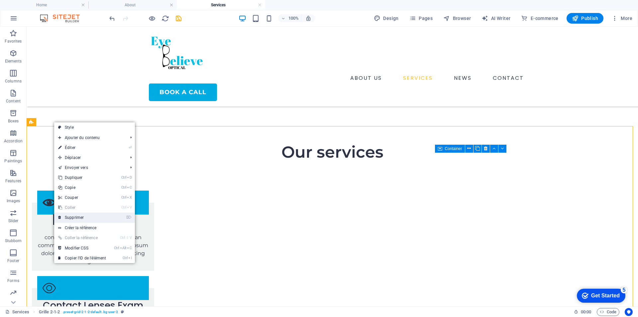
click at [77, 217] on link "⌦ Supprimer" at bounding box center [82, 217] width 56 height 10
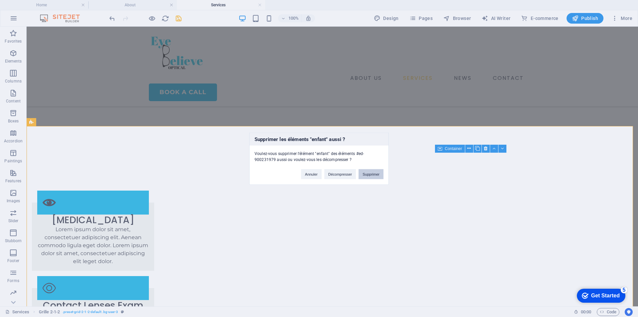
click at [365, 174] on button "Supprimer" at bounding box center [371, 174] width 25 height 10
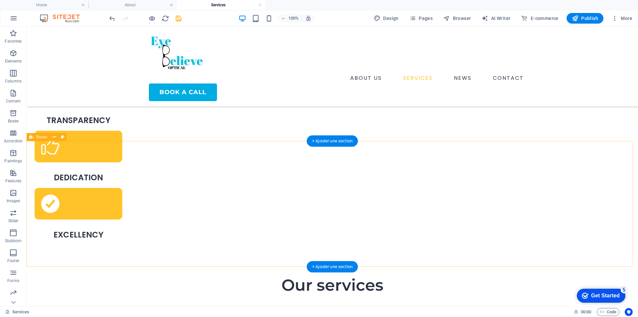
scroll to position [153, 0]
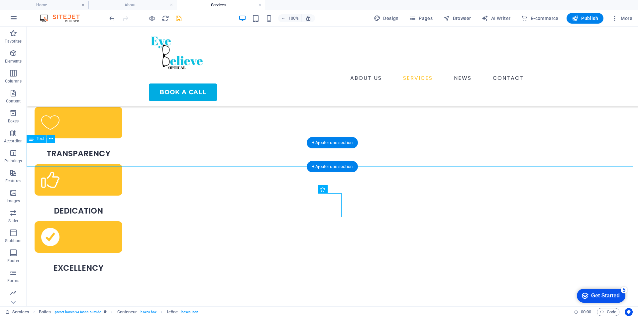
click at [256, 306] on div "Our services" at bounding box center [333, 318] width 612 height 24
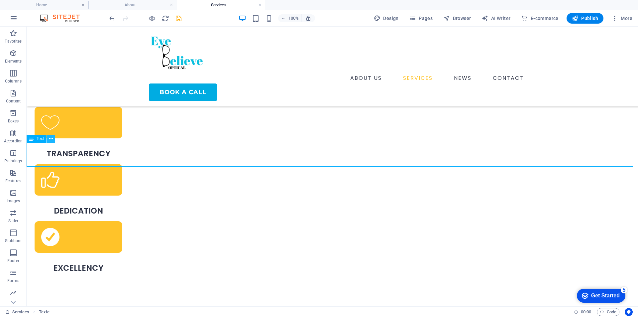
click at [51, 138] on icon at bounding box center [51, 138] width 4 height 7
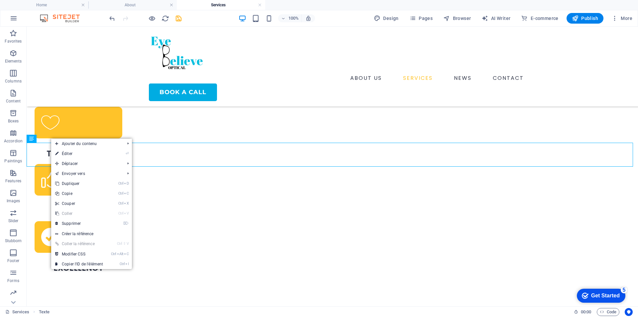
click at [160, 306] on div "Our services" at bounding box center [333, 318] width 612 height 24
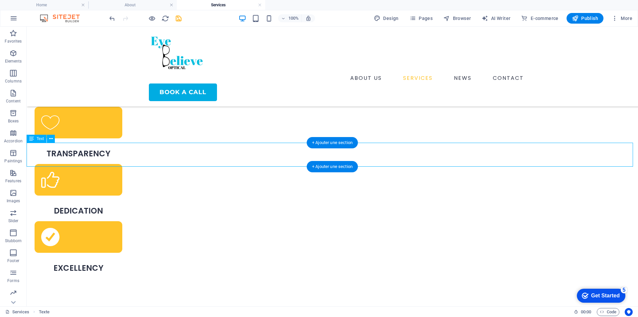
click at [160, 306] on div "Our services" at bounding box center [333, 318] width 612 height 24
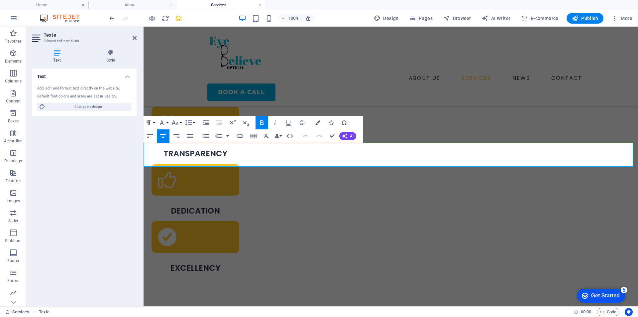
click at [111, 67] on div "Text Style Text Add, edit and format text directly on the website. Default font…" at bounding box center [84, 175] width 105 height 252
click at [108, 57] on h4 "Style" at bounding box center [111, 56] width 52 height 14
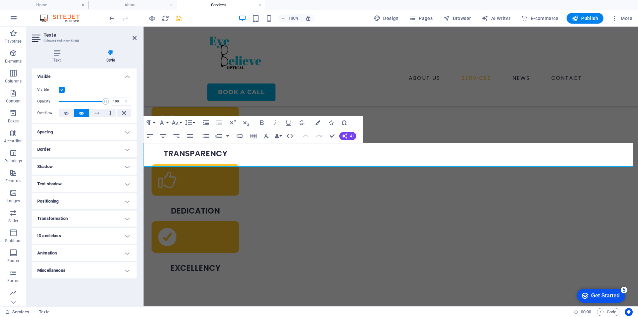
click at [51, 49] on div "Text Style Text Add, edit and format text directly on the website. Default font…" at bounding box center [84, 175] width 115 height 262
click at [53, 51] on icon at bounding box center [57, 52] width 50 height 7
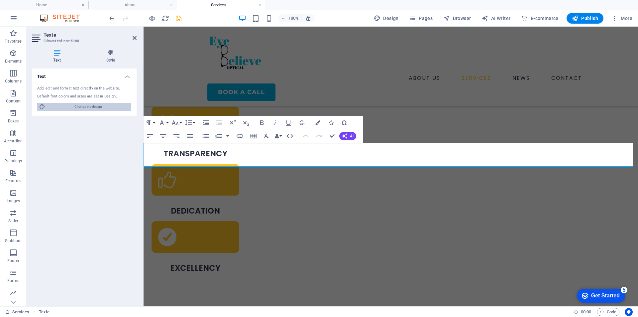
drag, startPoint x: 99, startPoint y: 105, endPoint x: 104, endPoint y: 80, distance: 25.8
click at [99, 105] on font "Change the design" at bounding box center [88, 107] width 28 height 4
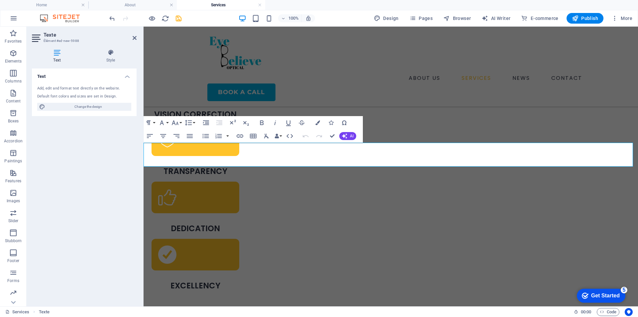
select select "600"
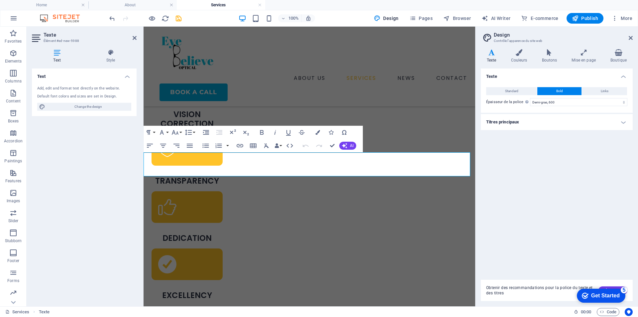
scroll to position [170, 0]
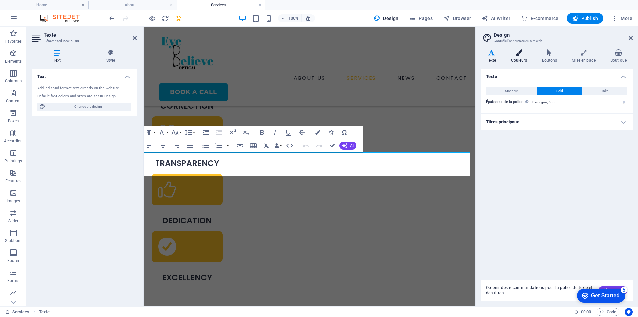
click at [530, 52] on icon at bounding box center [519, 52] width 28 height 7
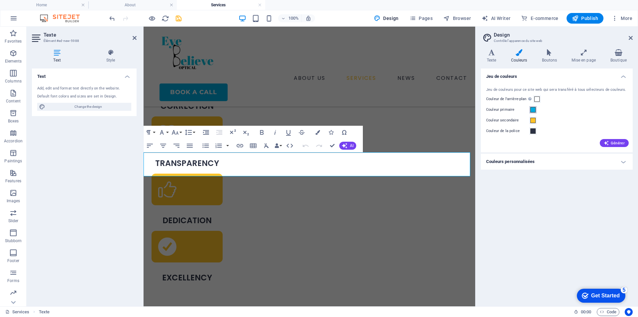
click at [535, 111] on span at bounding box center [533, 109] width 5 height 5
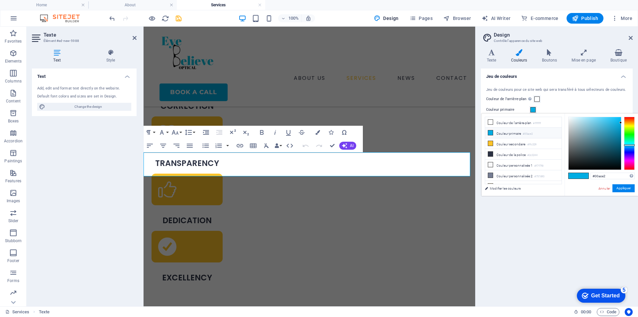
click at [518, 133] on li "Couleur primaire #00ace2" at bounding box center [523, 133] width 76 height 11
click at [579, 176] on span at bounding box center [584, 176] width 10 height 6
click at [625, 186] on button "Appliquer" at bounding box center [624, 188] width 22 height 8
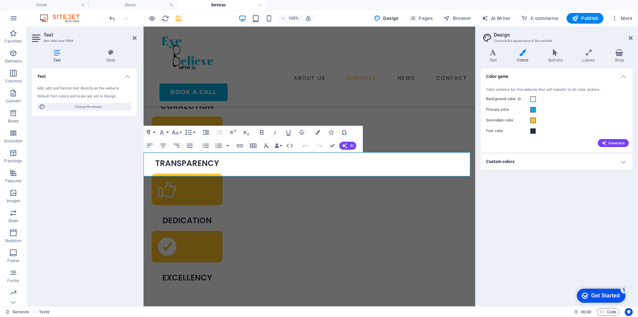
click at [628, 37] on h2 "Design" at bounding box center [563, 35] width 139 height 6
click at [632, 41] on header "Design Controls the appearance of the website" at bounding box center [557, 35] width 151 height 17
click at [631, 38] on icon at bounding box center [631, 37] width 4 height 5
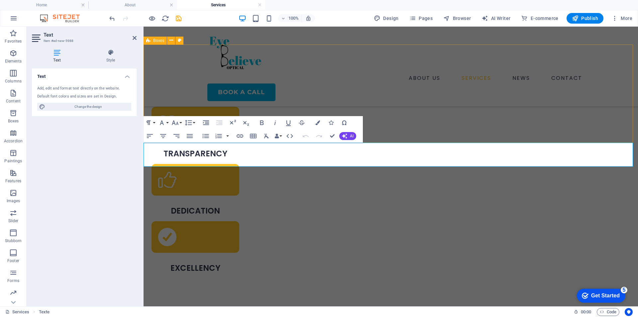
click at [402, 124] on div "VISION CORRECTION TRANSPARENCY DEDICATION EXCELLENCY" at bounding box center [391, 172] width 495 height 270
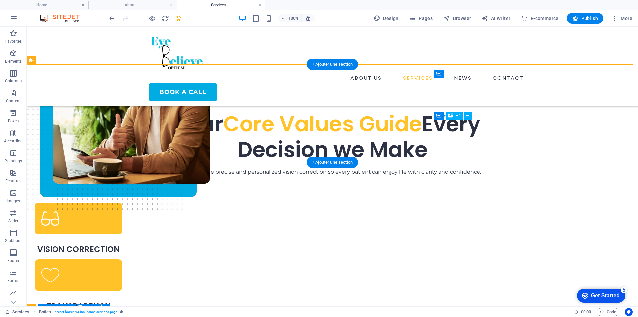
scroll to position [133, 0]
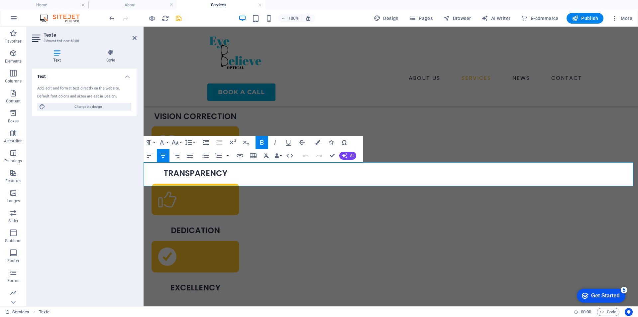
drag, startPoint x: 333, startPoint y: 173, endPoint x: 475, endPoint y: 177, distance: 142.4
click at [319, 140] on icon "button" at bounding box center [317, 142] width 5 height 5
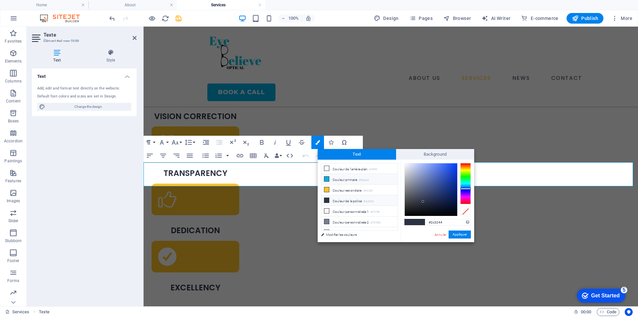
click at [328, 177] on icon at bounding box center [326, 179] width 5 height 5
type input "#00ace2"
click at [464, 232] on button "Appliquer" at bounding box center [460, 234] width 22 height 8
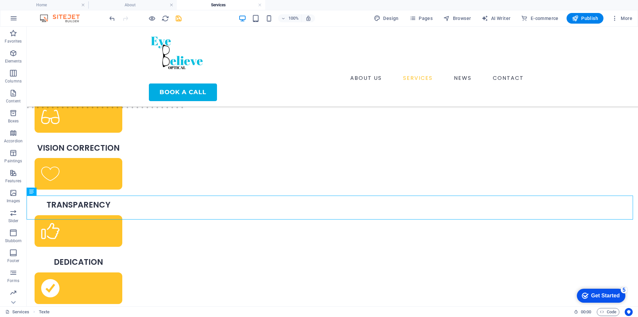
scroll to position [100, 0]
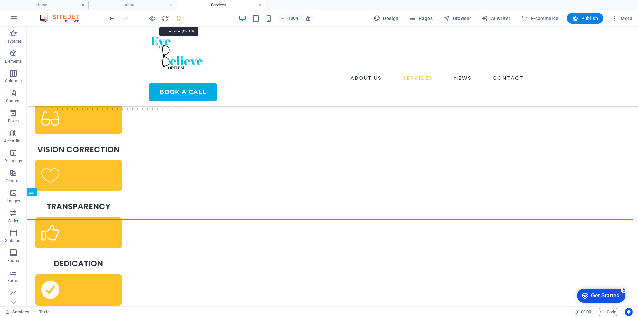
click at [178, 18] on icon "save" at bounding box center [179, 19] width 8 height 8
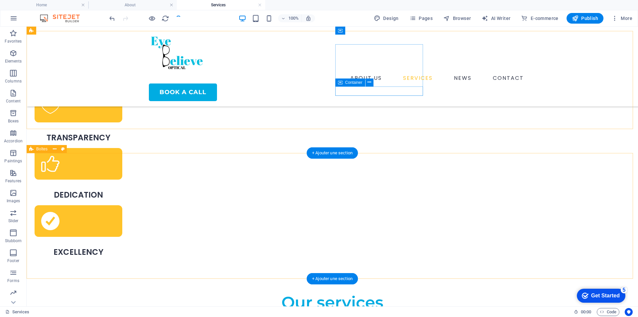
scroll to position [166, 0]
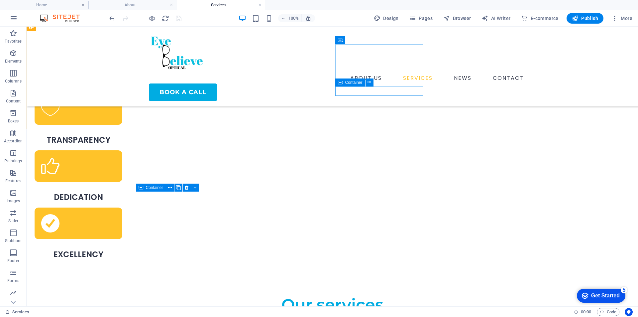
click at [236, 316] on div "Services 00:00 ​ ​ Code" at bounding box center [319, 311] width 638 height 11
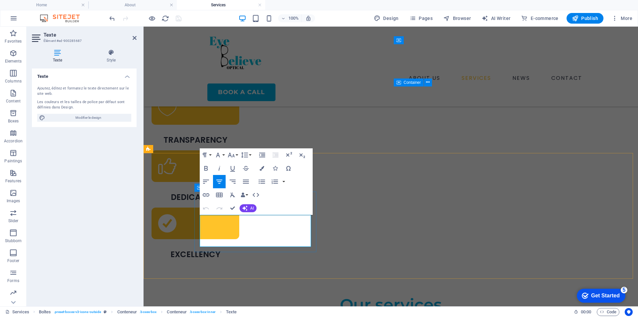
drag, startPoint x: 309, startPoint y: 243, endPoint x: 195, endPoint y: 213, distance: 117.9
click at [245, 181] on icon "button" at bounding box center [246, 182] width 8 height 8
click at [216, 184] on icon "button" at bounding box center [219, 182] width 8 height 8
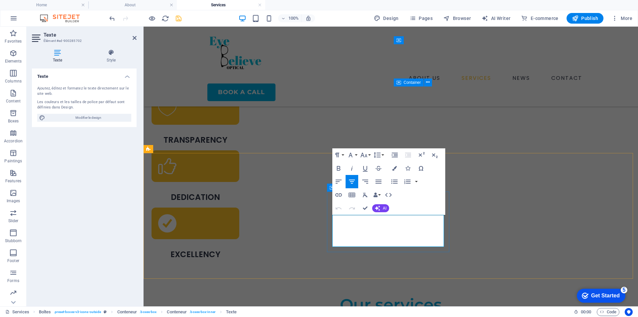
drag, startPoint x: 440, startPoint y: 244, endPoint x: 333, endPoint y: 221, distance: 109.8
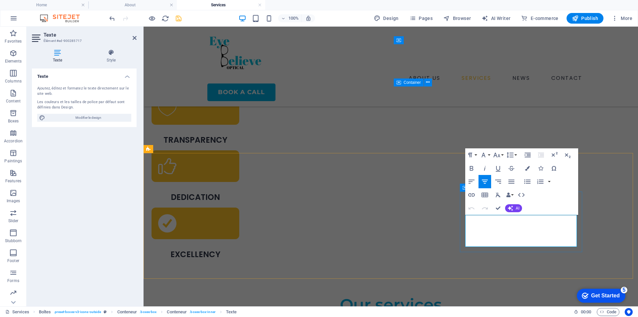
drag, startPoint x: 468, startPoint y: 217, endPoint x: 575, endPoint y: 247, distance: 111.6
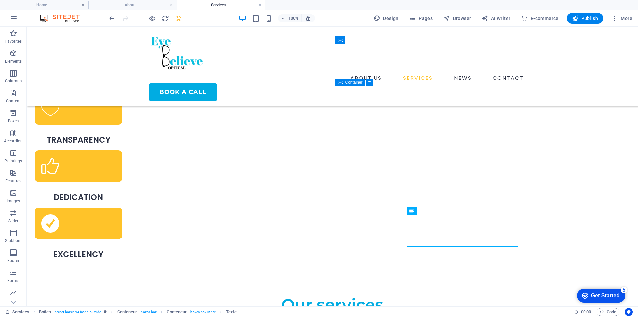
click at [176, 19] on icon "save" at bounding box center [179, 19] width 8 height 8
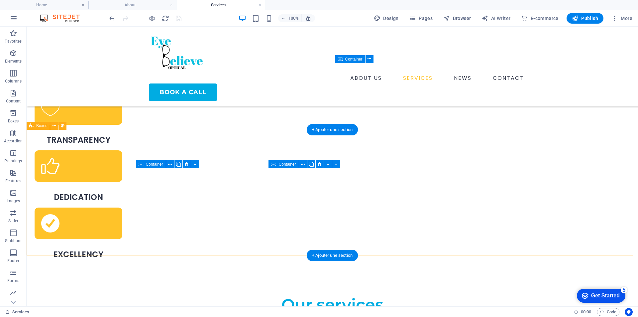
scroll to position [233, 0]
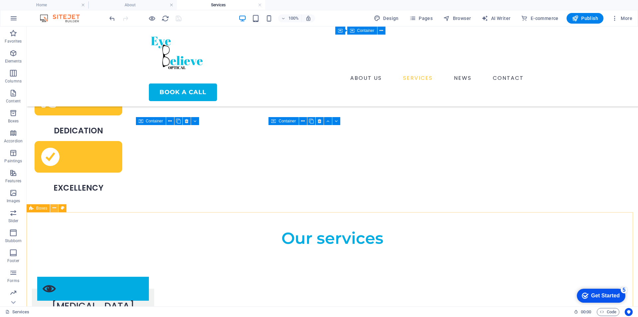
click at [53, 210] on icon at bounding box center [55, 207] width 4 height 7
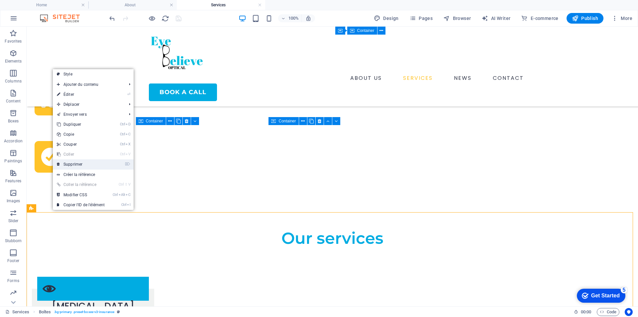
click at [80, 167] on link "⌦ Supprimer" at bounding box center [81, 164] width 56 height 10
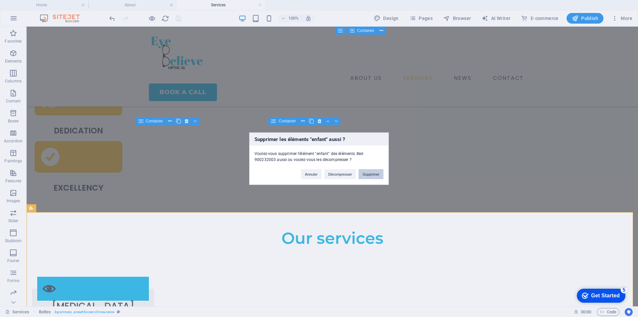
click at [375, 174] on button "Supprimer" at bounding box center [371, 174] width 25 height 10
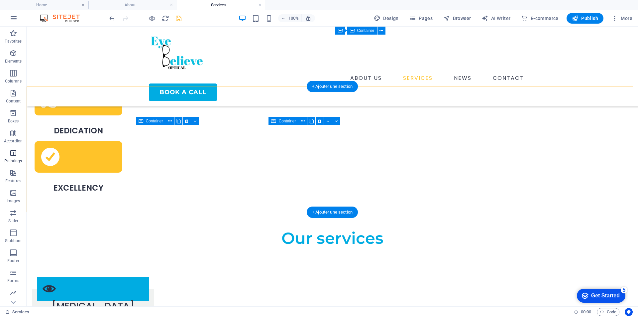
click at [321, 211] on div "+ Ajouter une section" at bounding box center [332, 211] width 51 height 11
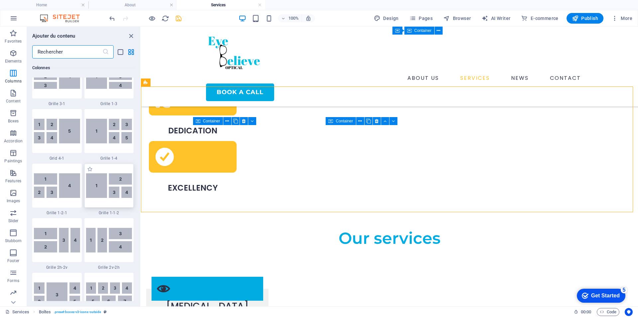
scroll to position [798, 0]
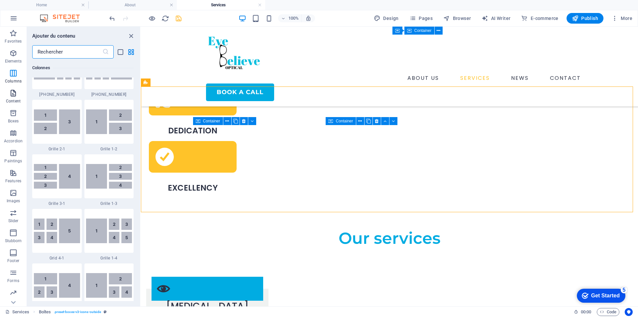
click at [17, 97] on span "Content" at bounding box center [13, 97] width 27 height 16
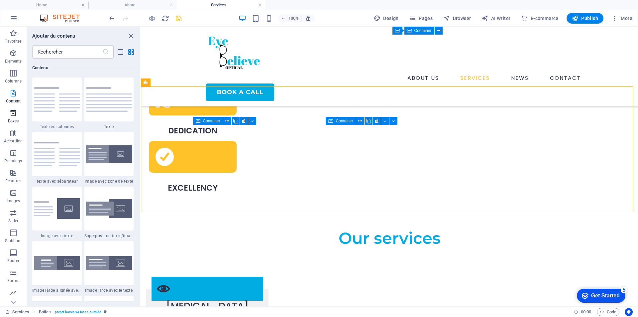
click at [12, 121] on font "Boxes" at bounding box center [13, 121] width 11 height 5
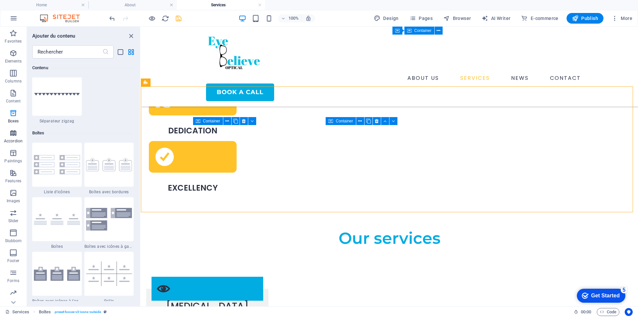
scroll to position [1834, 0]
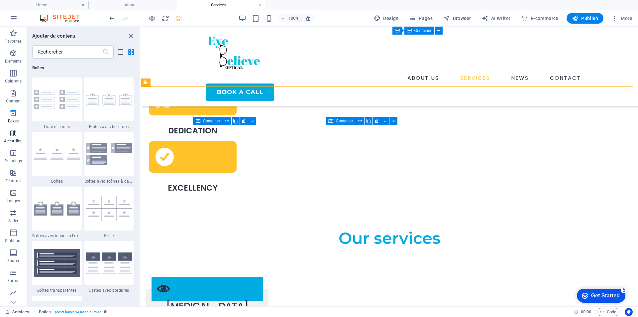
click at [18, 141] on font "Accordion" at bounding box center [13, 141] width 19 height 5
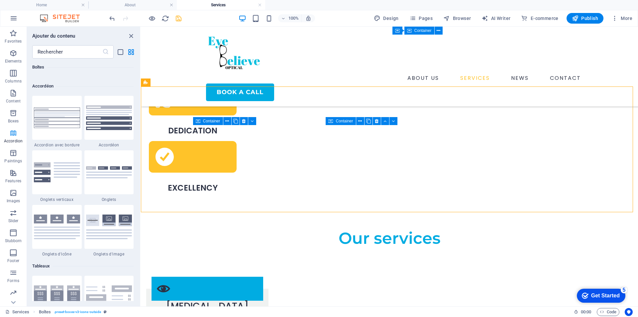
scroll to position [2123, 0]
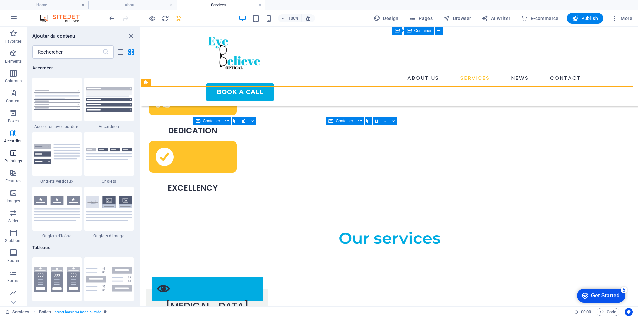
click at [20, 162] on font "Paintings" at bounding box center [13, 161] width 18 height 5
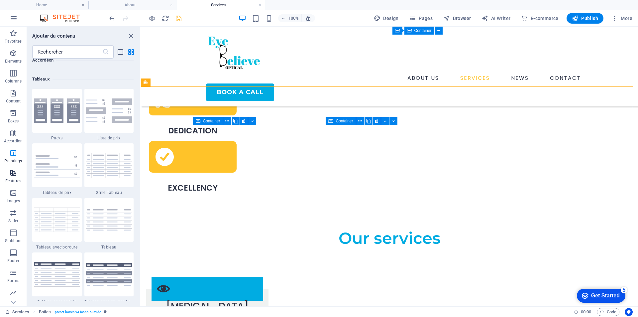
scroll to position [2303, 0]
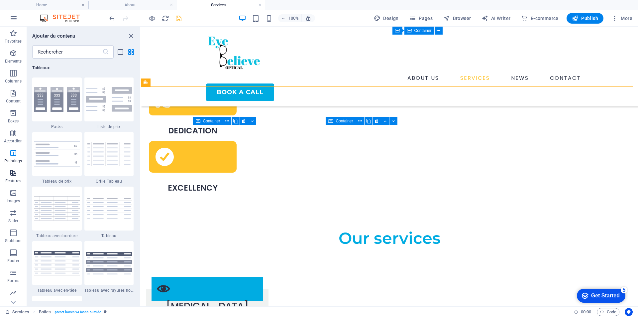
click at [17, 172] on icon "button" at bounding box center [13, 173] width 8 height 8
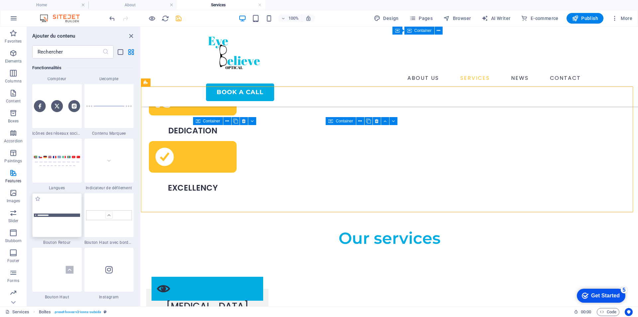
scroll to position [3024, 0]
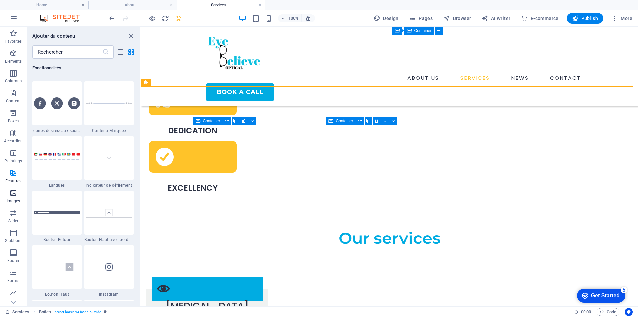
click at [5, 195] on span "Images" at bounding box center [13, 197] width 27 height 16
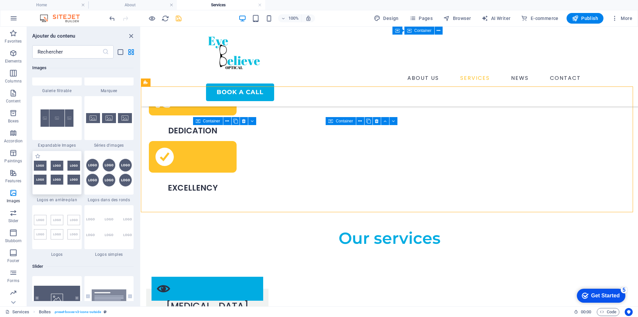
scroll to position [3537, 0]
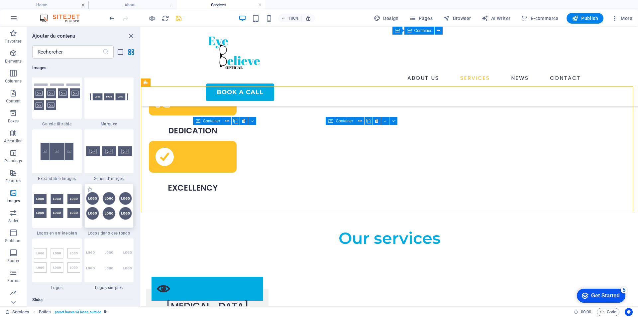
click at [91, 214] on img at bounding box center [109, 206] width 46 height 28
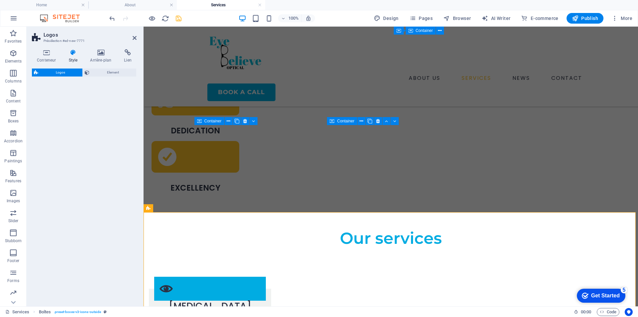
select select "rem"
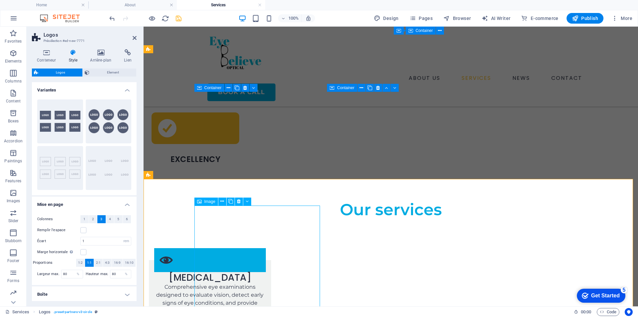
scroll to position [266, 0]
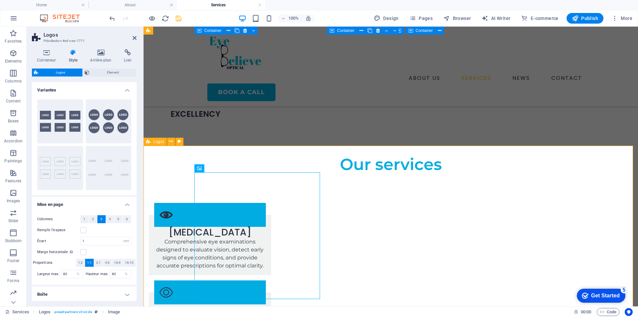
scroll to position [299, 0]
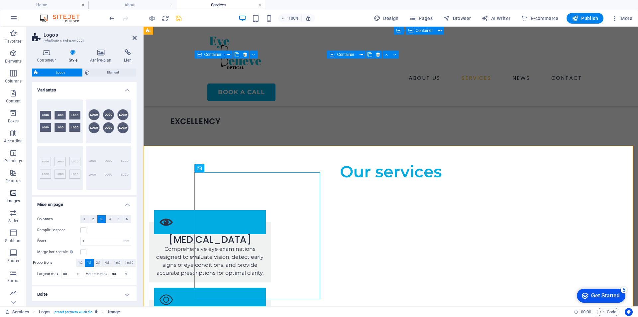
click at [14, 198] on p "Images" at bounding box center [14, 200] width 14 height 5
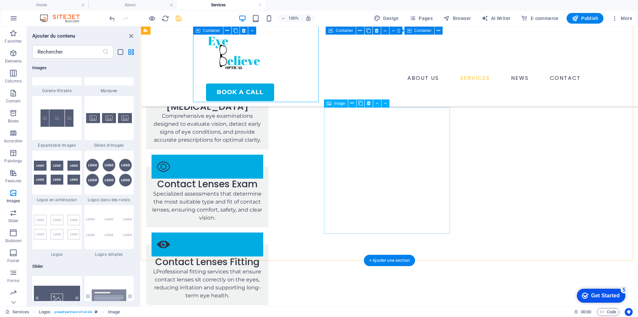
scroll to position [499, 0]
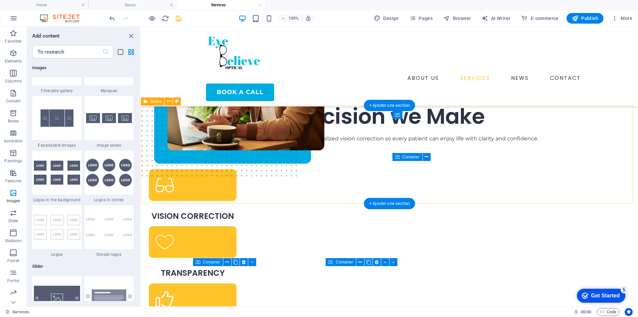
scroll to position [100, 0]
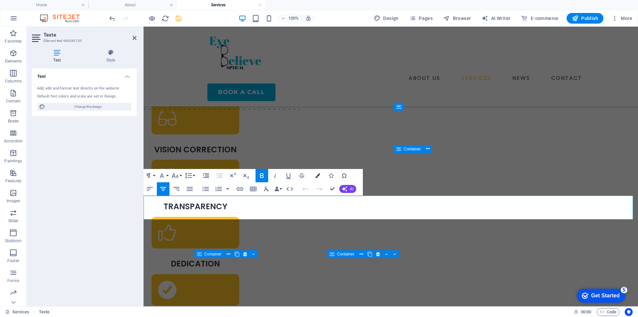
click at [317, 178] on icon "button" at bounding box center [317, 175] width 5 height 5
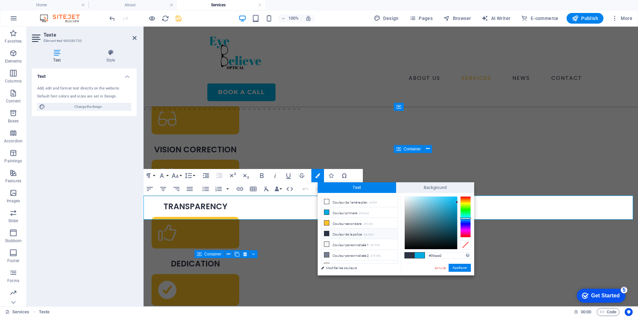
click at [325, 234] on icon at bounding box center [326, 233] width 5 height 5
type input "#2c3244"
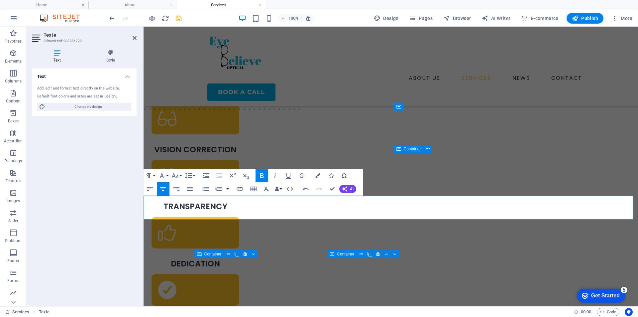
drag, startPoint x: 439, startPoint y: 209, endPoint x: 320, endPoint y: 204, distance: 118.1
click at [319, 176] on icon "button" at bounding box center [317, 175] width 5 height 5
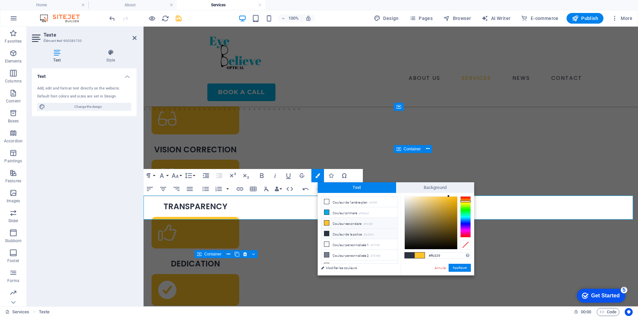
click at [325, 233] on icon at bounding box center [326, 233] width 5 height 5
type input "#2c3244"
click at [324, 233] on span at bounding box center [326, 233] width 5 height 5
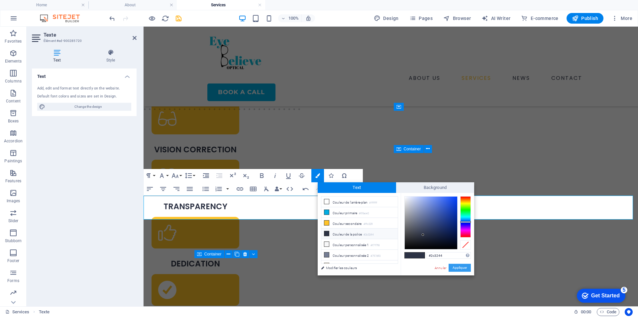
click at [462, 266] on button "Appliquer" at bounding box center [460, 268] width 22 height 8
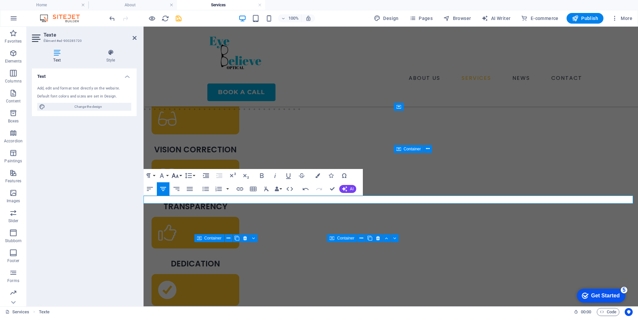
click at [175, 177] on icon "button" at bounding box center [175, 176] width 8 height 8
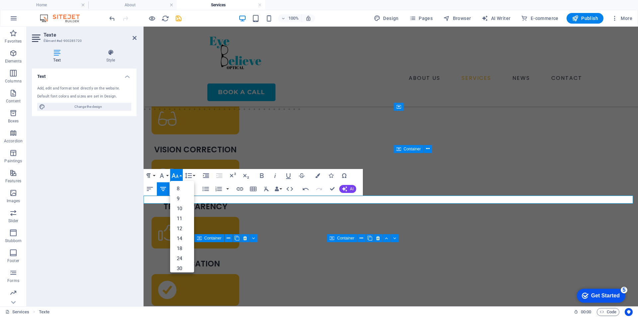
drag, startPoint x: 408, startPoint y: 200, endPoint x: 367, endPoint y: 196, distance: 40.4
drag, startPoint x: 184, startPoint y: 249, endPoint x: 40, endPoint y: 222, distance: 146.0
click at [184, 249] on link "36" at bounding box center [182, 245] width 24 height 10
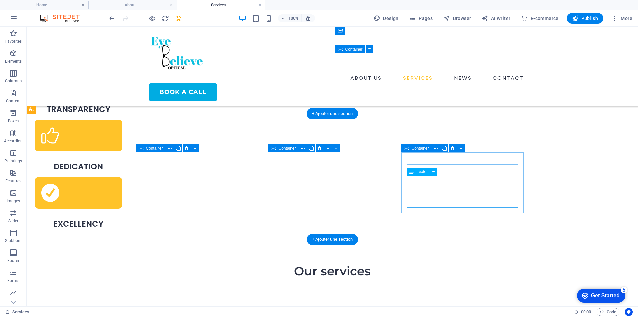
scroll to position [199, 0]
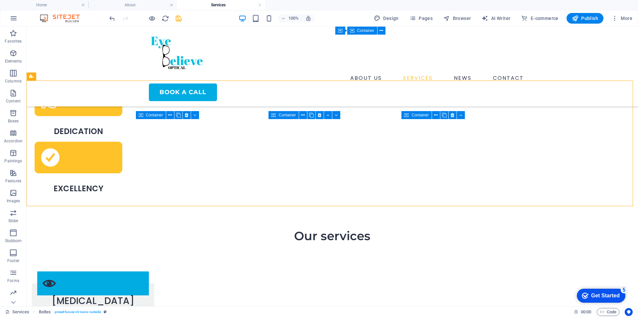
scroll to position [233, 0]
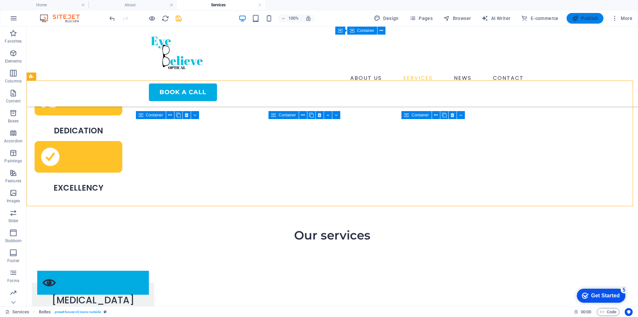
click at [578, 18] on icon "button" at bounding box center [575, 18] width 7 height 7
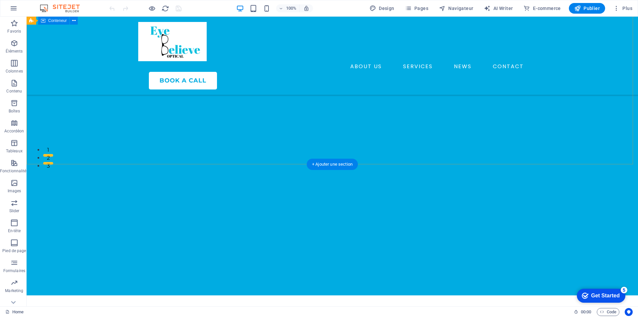
scroll to position [166, 0]
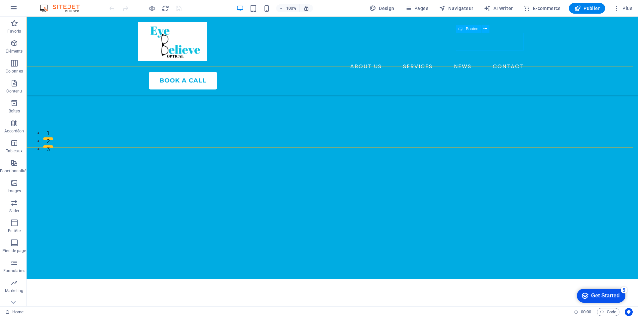
click at [0, 0] on div "Bouton" at bounding box center [0, 0] width 0 height 0
click at [474, 30] on span "Bouton" at bounding box center [472, 29] width 13 height 4
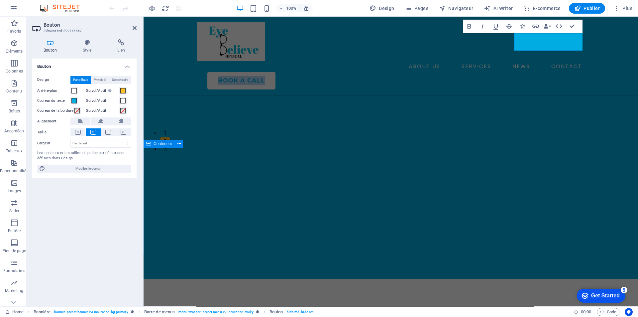
click at [532, 279] on div "Enjoy Premium Discount on the First Year's Premium Lorem ipsum dolor sit amet, …" at bounding box center [391, 319] width 495 height 81
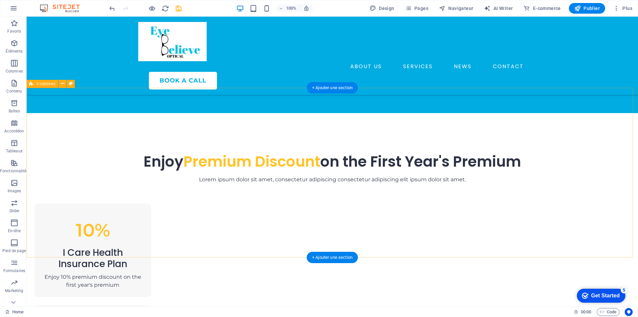
scroll to position [266, 0]
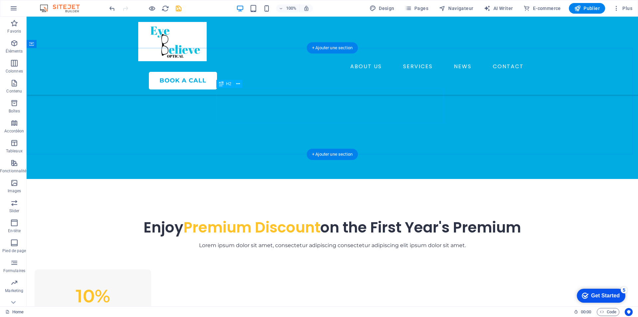
click at [419, 219] on div "Enjoy Premium Discount on the First Year's Premium" at bounding box center [332, 228] width 383 height 18
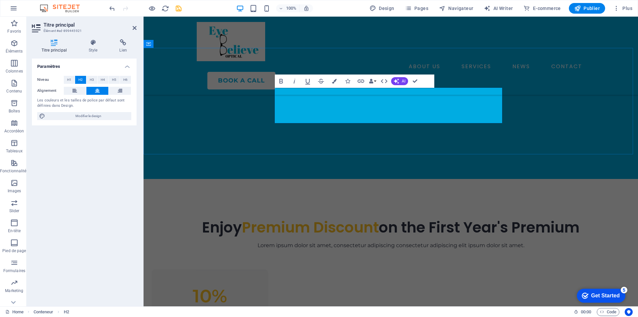
click at [467, 219] on h2 "Enjoy Premium Discount on the First Year's Premium" at bounding box center [390, 228] width 383 height 18
drag, startPoint x: 482, startPoint y: 117, endPoint x: 350, endPoint y: 93, distance: 134.3
click at [350, 219] on h2 "Enjoy Premium Discount on the First Year's Premium" at bounding box center [390, 228] width 383 height 18
click at [439, 219] on h2 "Enjoy Premium Discount on the First Year's Premium" at bounding box center [390, 228] width 383 height 18
drag, startPoint x: 468, startPoint y: 99, endPoint x: 371, endPoint y: 95, distance: 97.8
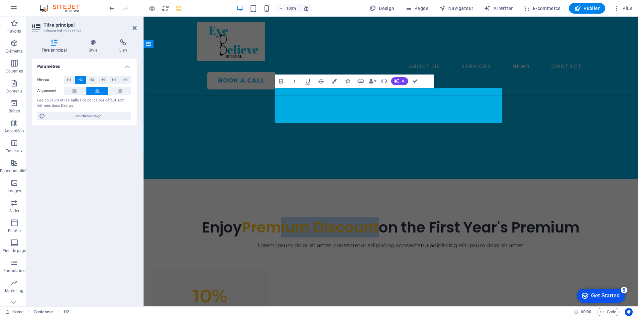
click at [371, 219] on h2 "Enjoy Premium Discount on the First Year's Premium" at bounding box center [390, 228] width 383 height 18
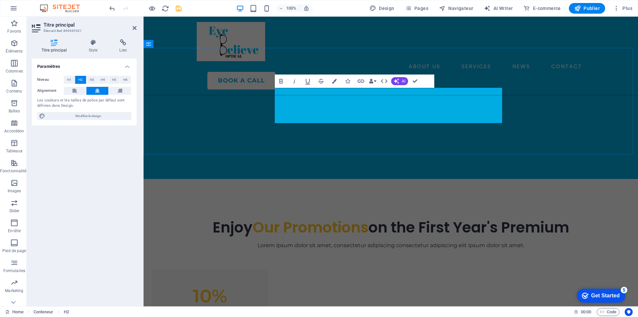
drag, startPoint x: 466, startPoint y: 119, endPoint x: 449, endPoint y: 98, distance: 26.4
click at [449, 219] on h2 "Enjoy Our Promotions on the First Year's Premium" at bounding box center [390, 228] width 383 height 18
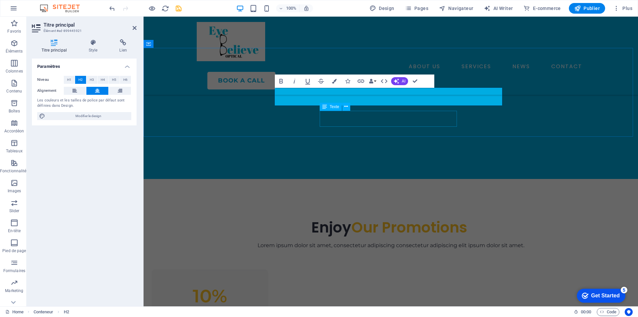
click at [419, 241] on div "Lorem ipsum dolor sit amet, consectetur adipiscing consectetur adipiscing elit …" at bounding box center [390, 245] width 383 height 8
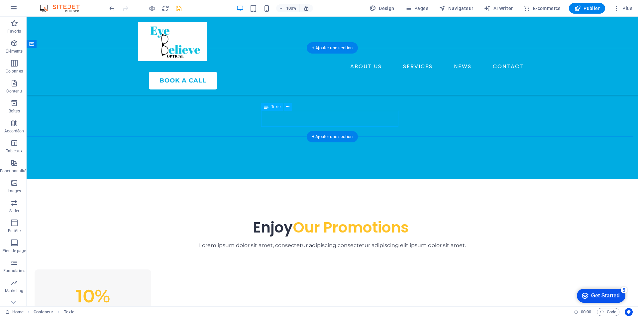
click at [395, 241] on div "Lorem ipsum dolor sit amet, consectetur adipiscing consectetur adipiscing elit …" at bounding box center [332, 245] width 383 height 8
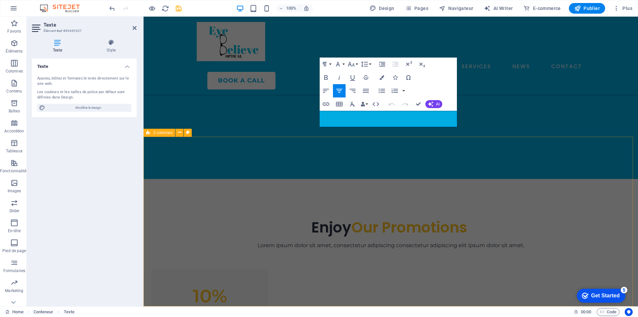
drag, startPoint x: 287, startPoint y: 289, endPoint x: 286, endPoint y: 278, distance: 10.3
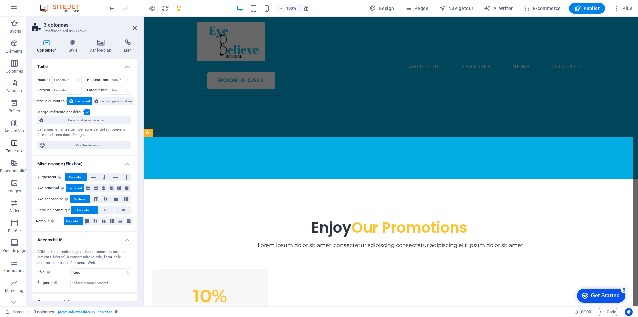
click at [4, 146] on span "Tableaux" at bounding box center [14, 147] width 29 height 16
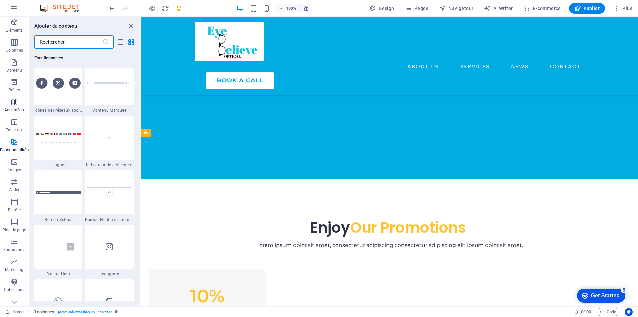
scroll to position [30, 0]
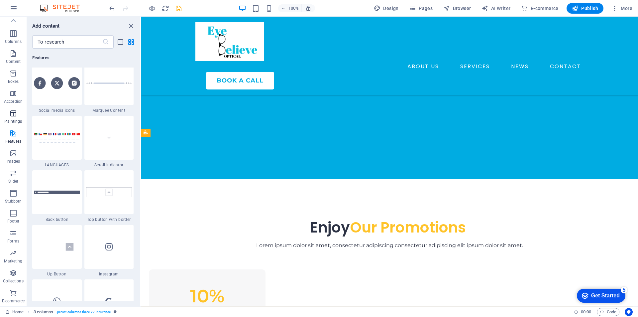
click at [19, 112] on span "Paintings" at bounding box center [13, 117] width 27 height 16
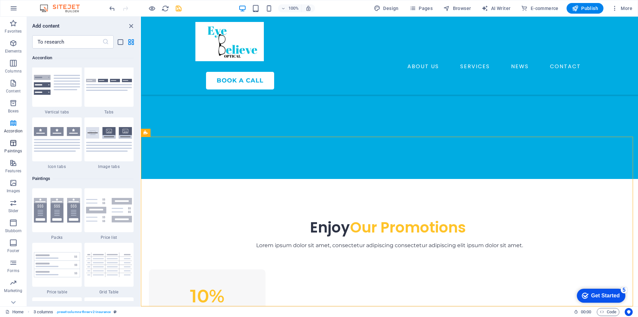
scroll to position [2170, 0]
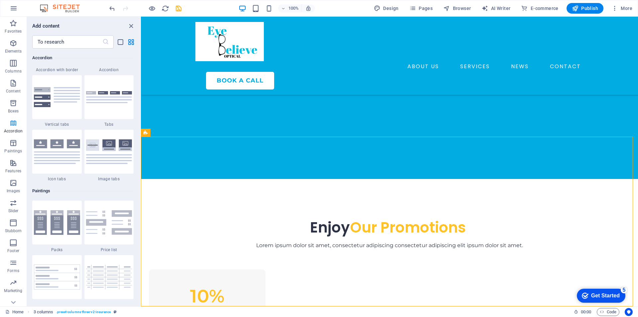
click at [8, 129] on font "Accordion" at bounding box center [13, 131] width 19 height 5
click at [13, 111] on font "Boxes" at bounding box center [13, 111] width 11 height 5
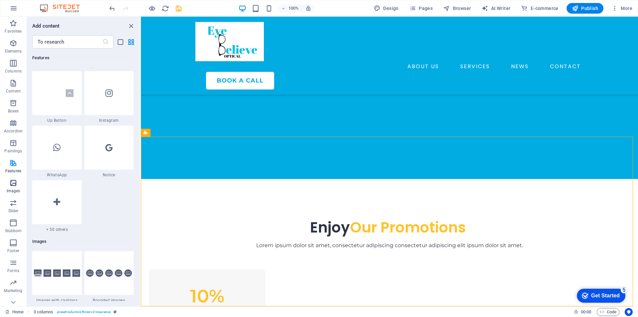
scroll to position [3197, 0]
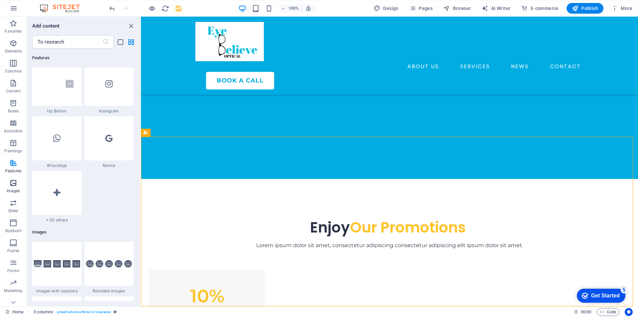
click at [19, 185] on span "Images" at bounding box center [13, 187] width 27 height 16
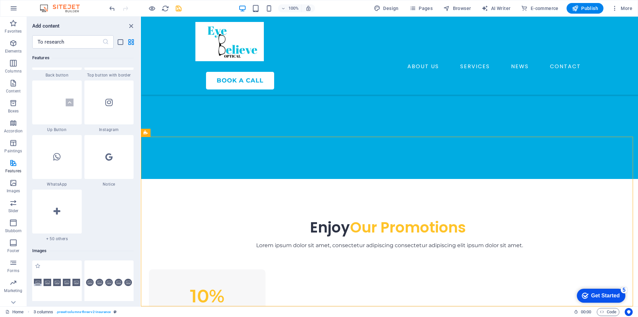
scroll to position [3172, 0]
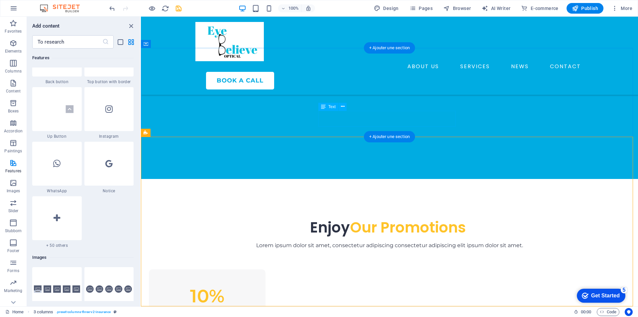
click at [385, 241] on div "Lorem ipsum dolor sit amet, consectetur adipiscing consectetur adipiscing elit …" at bounding box center [389, 245] width 383 height 8
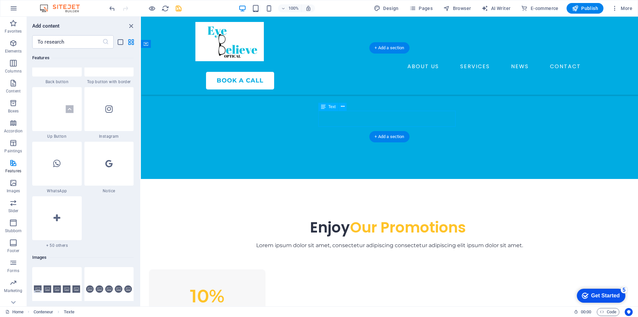
click at [385, 241] on div "Lorem ipsum dolor sit amet, consectetur adipiscing consectetur adipiscing elit …" at bounding box center [389, 245] width 383 height 8
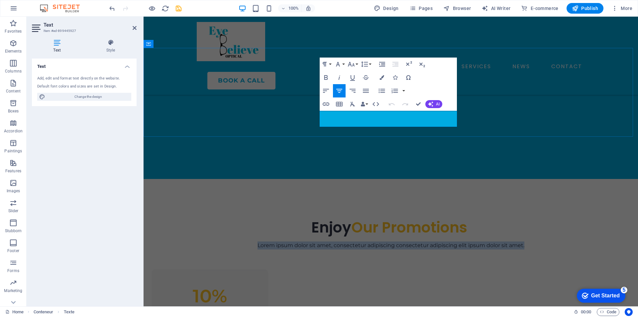
drag, startPoint x: 452, startPoint y: 123, endPoint x: 320, endPoint y: 113, distance: 132.4
click at [320, 242] on font "Lorem ipsum dolor sit amet, consectetur adipiscing consectetur adipiscing elit …" at bounding box center [391, 245] width 267 height 6
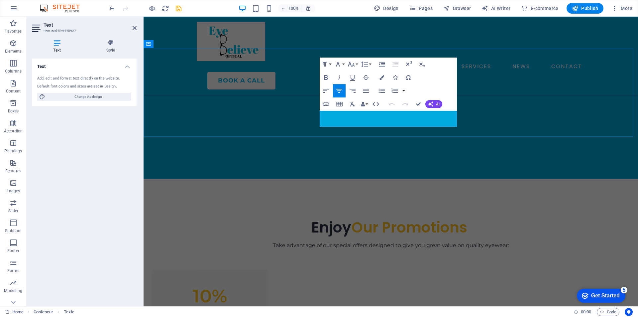
scroll to position [269, 1]
click at [268, 179] on div "Enjoy Our Promotions Take advantage of our special offers designed to give you …" at bounding box center [391, 219] width 495 height 81
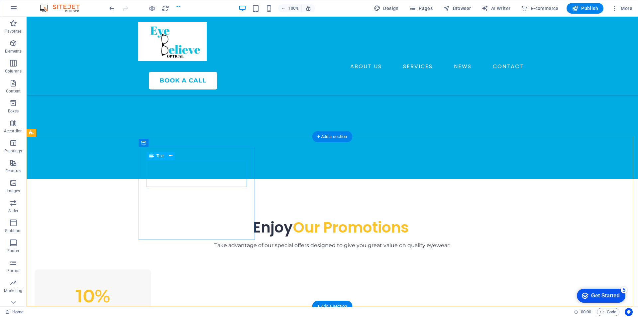
click at [143, 283] on div "10%" at bounding box center [93, 296] width 101 height 27
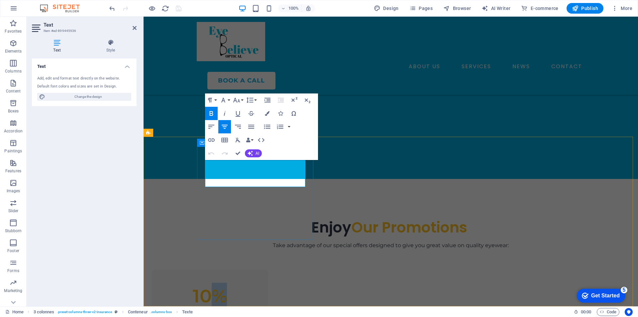
drag, startPoint x: 274, startPoint y: 181, endPoint x: 256, endPoint y: 182, distance: 18.0
click at [256, 283] on p "10%" at bounding box center [210, 296] width 101 height 27
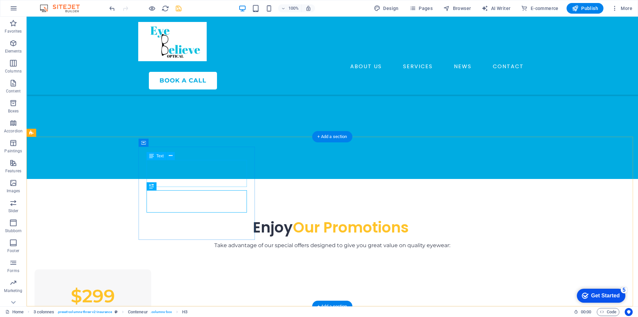
click at [143, 283] on div "$299" at bounding box center [93, 296] width 101 height 27
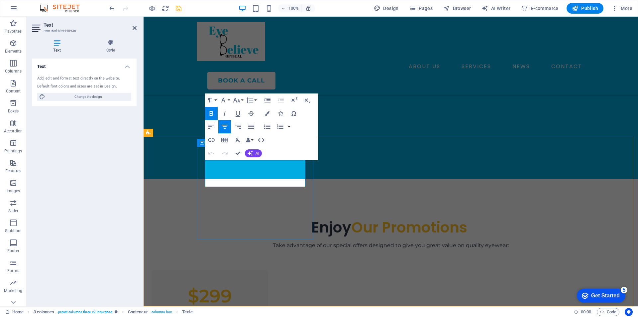
click at [232, 285] on font "$299" at bounding box center [210, 296] width 44 height 22
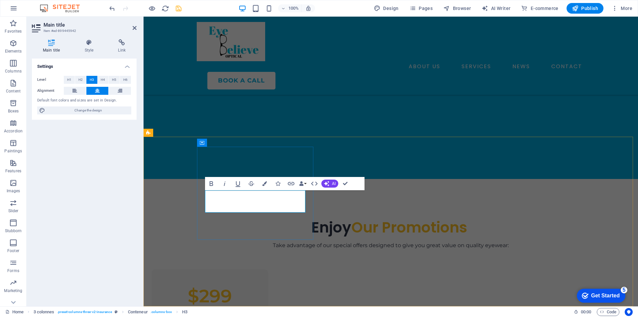
drag, startPoint x: 304, startPoint y: 205, endPoint x: 236, endPoint y: 197, distance: 68.6
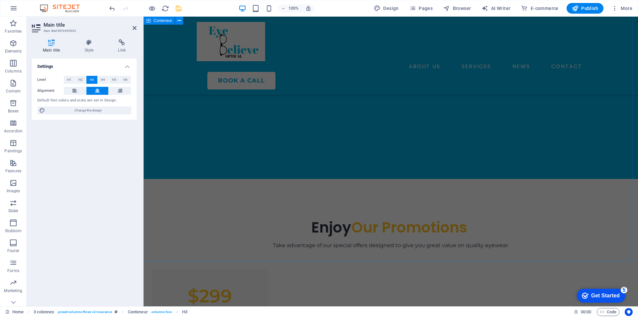
scroll to position [1767, 0]
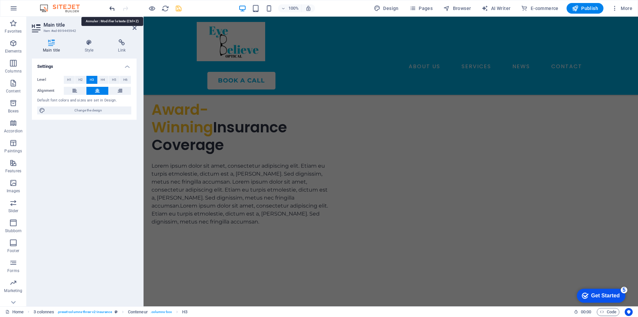
click at [114, 9] on icon "undo" at bounding box center [112, 9] width 8 height 8
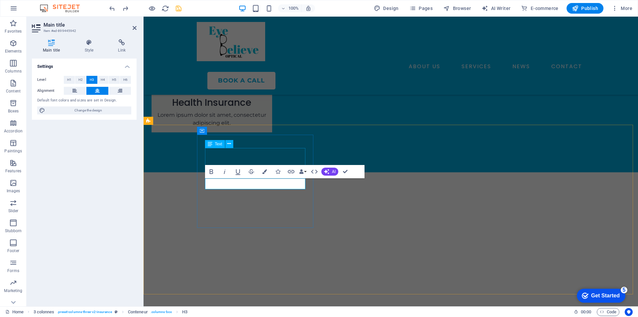
scroll to position [278, 0]
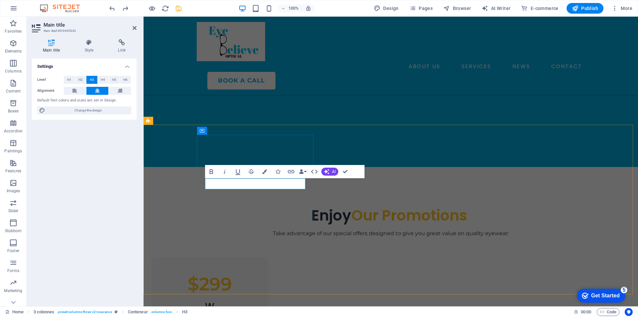
click at [260, 301] on h3 "W" at bounding box center [210, 306] width 101 height 11
click at [241, 300] on font "With 2 single vision" at bounding box center [209, 306] width 89 height 13
click at [251, 300] on font "With single vision" at bounding box center [210, 306] width 82 height 13
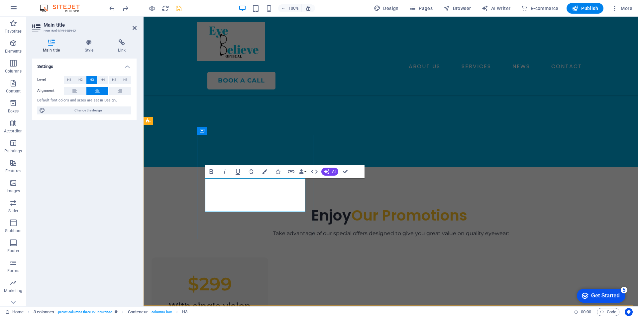
click at [251, 300] on font "With single vision lenses" at bounding box center [210, 312] width 82 height 24
click at [257, 301] on h3 "With single vision lenses" at bounding box center [210, 318] width 101 height 34
click at [260, 301] on h3 "With single vision lenses" at bounding box center [210, 318] width 101 height 34
click at [243, 300] on font "With single vision lenses" at bounding box center [210, 312] width 82 height 24
click at [247, 271] on div "$299" at bounding box center [210, 284] width 101 height 27
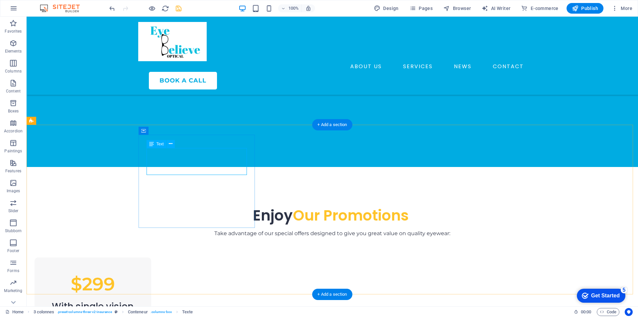
click at [143, 271] on div "$299" at bounding box center [93, 284] width 101 height 27
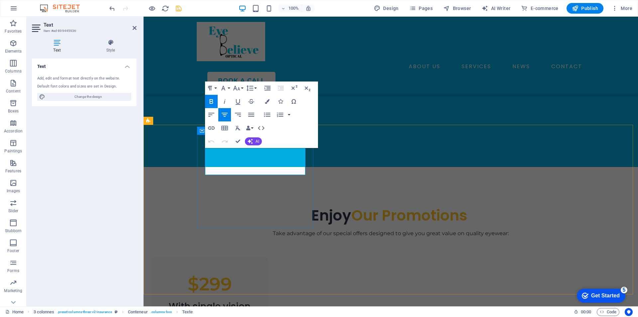
click at [232, 273] on font "$299" at bounding box center [210, 284] width 44 height 22
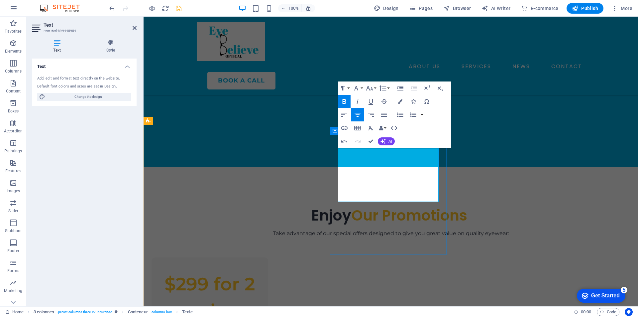
click at [260, 271] on div "$299 for 2 pairs" at bounding box center [210, 298] width 101 height 54
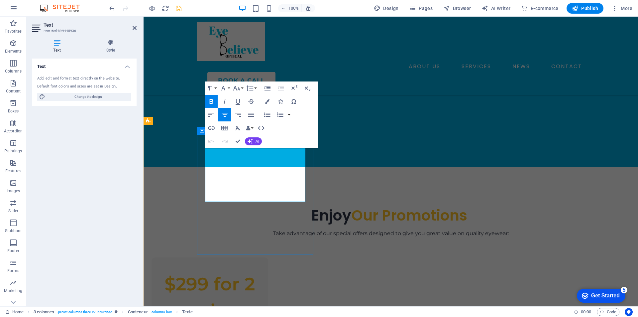
click at [255, 273] on font "$299 for 2 pairs" at bounding box center [210, 297] width 90 height 49
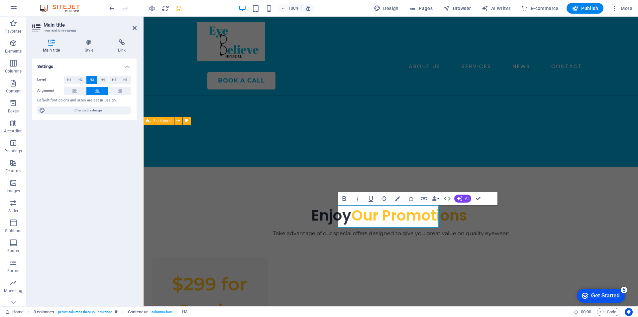
drag, startPoint x: 410, startPoint y: 223, endPoint x: 328, endPoint y: 203, distance: 84.3
click at [80, 89] on button at bounding box center [75, 91] width 22 height 8
click at [87, 90] on button at bounding box center [97, 91] width 22 height 8
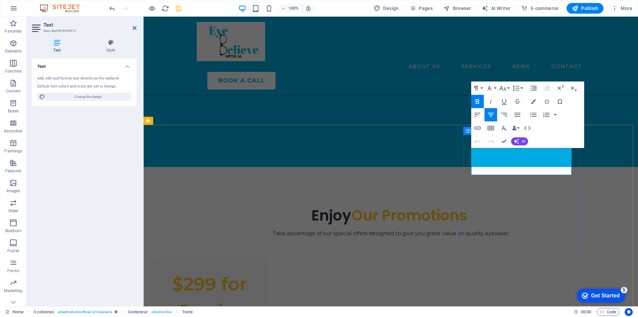
drag, startPoint x: 546, startPoint y: 163, endPoint x: 505, endPoint y: 170, distance: 41.6
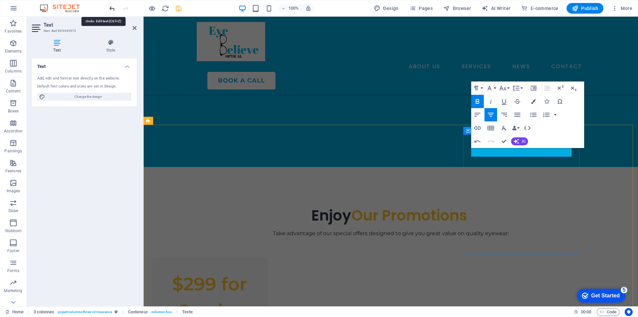
click at [113, 9] on icon "undo" at bounding box center [112, 9] width 8 height 8
click at [108, 12] on icon "undo" at bounding box center [112, 9] width 8 height 8
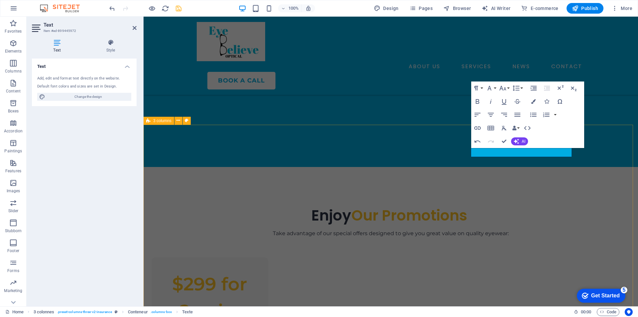
drag, startPoint x: 524, startPoint y: 258, endPoint x: 640, endPoint y: 258, distance: 116.0
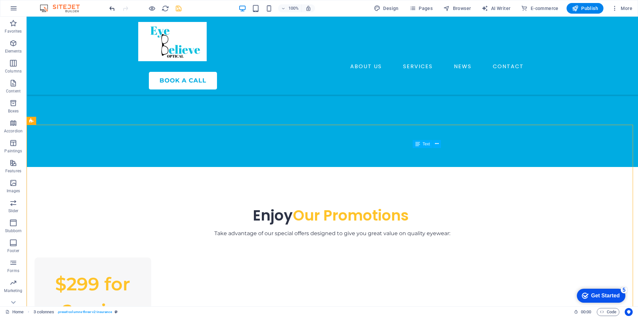
click at [115, 8] on icon "undo" at bounding box center [112, 9] width 8 height 8
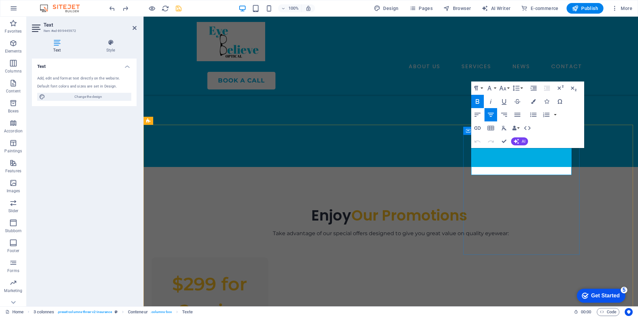
drag, startPoint x: 536, startPoint y: 160, endPoint x: 518, endPoint y: 161, distance: 18.3
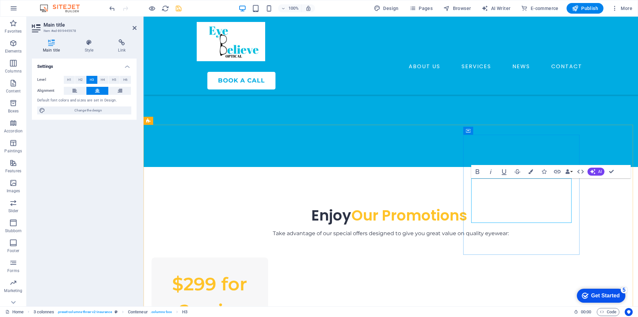
drag, startPoint x: 504, startPoint y: 219, endPoint x: 481, endPoint y: 186, distance: 41.0
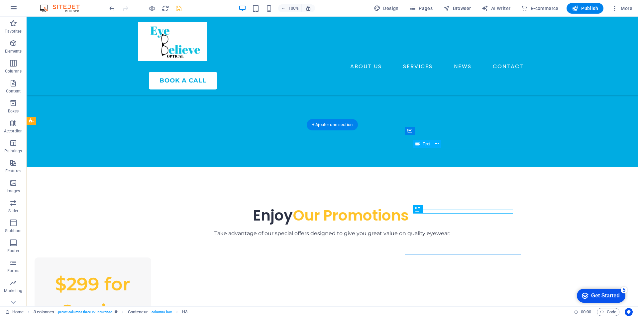
drag, startPoint x: 365, startPoint y: 197, endPoint x: 483, endPoint y: 197, distance: 117.4
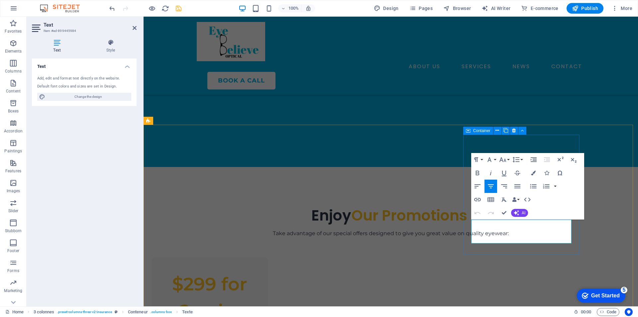
drag, startPoint x: 551, startPoint y: 241, endPoint x: 470, endPoint y: 234, distance: 81.1
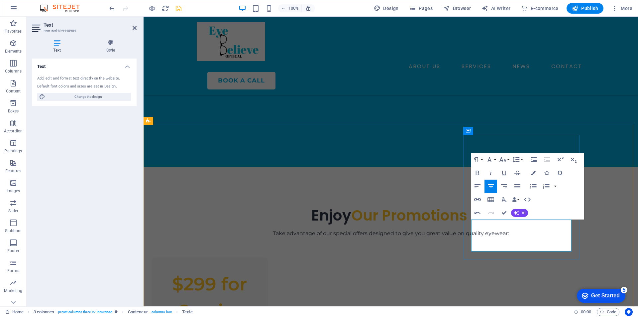
scroll to position [320, 1]
drag, startPoint x: 540, startPoint y: 240, endPoint x: 503, endPoint y: 235, distance: 37.0
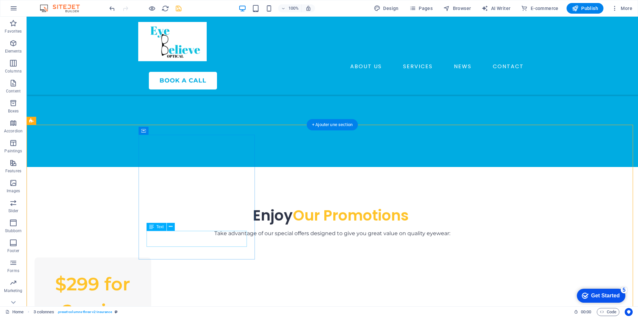
drag, startPoint x: 310, startPoint y: 291, endPoint x: 307, endPoint y: 285, distance: 6.4
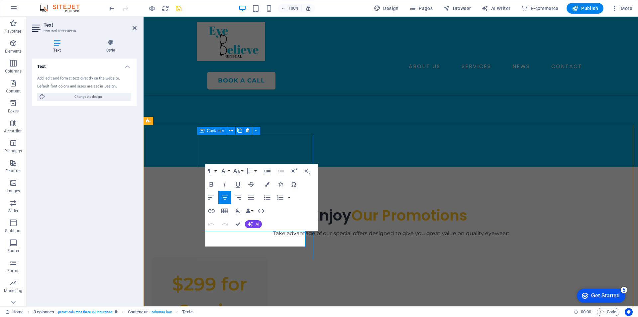
drag, startPoint x: 284, startPoint y: 245, endPoint x: 204, endPoint y: 237, distance: 79.8
click at [204, 257] on div "$299 for 2 pairs With single vision lenses Enjoy 10% premium discount on the fi…" at bounding box center [210, 317] width 117 height 120
drag, startPoint x: 275, startPoint y: 244, endPoint x: 194, endPoint y: 232, distance: 81.3
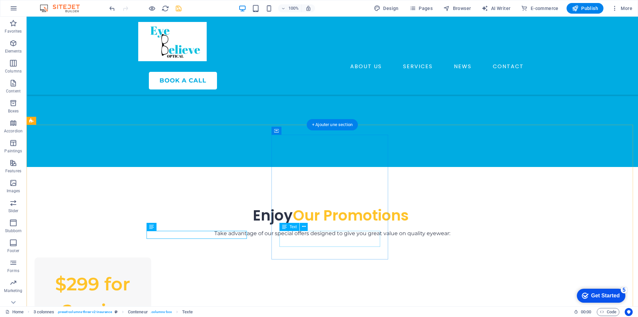
drag, startPoint x: 355, startPoint y: 246, endPoint x: 239, endPoint y: 246, distance: 116.4
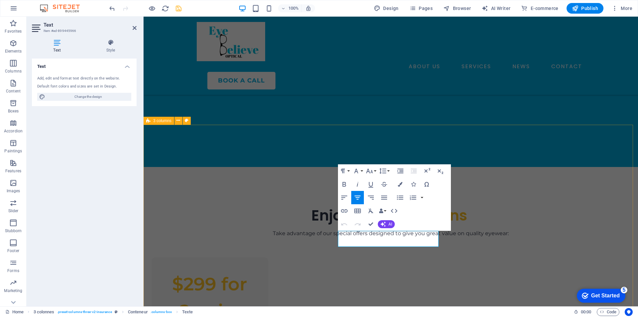
drag, startPoint x: 426, startPoint y: 243, endPoint x: 325, endPoint y: 218, distance: 103.9
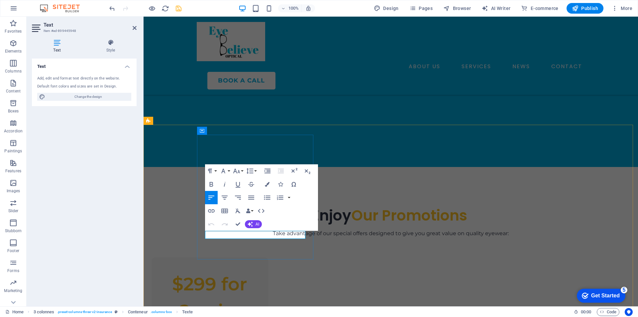
drag, startPoint x: 249, startPoint y: 235, endPoint x: 351, endPoint y: 243, distance: 102.7
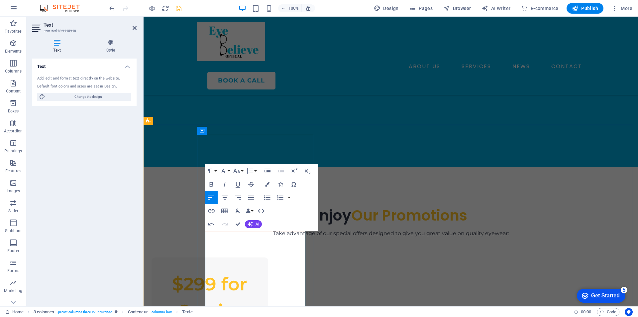
scroll to position [0, 517]
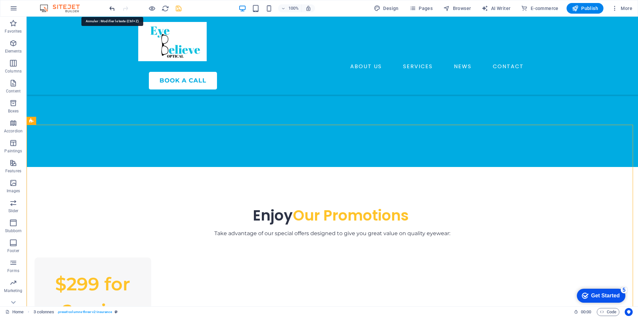
click at [109, 8] on icon "undo" at bounding box center [112, 9] width 8 height 8
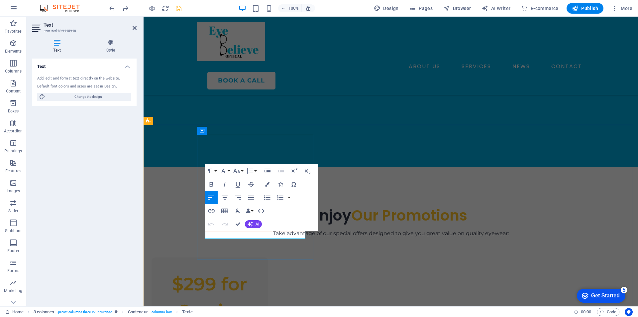
drag, startPoint x: 254, startPoint y: 235, endPoint x: 206, endPoint y: 235, distance: 48.2
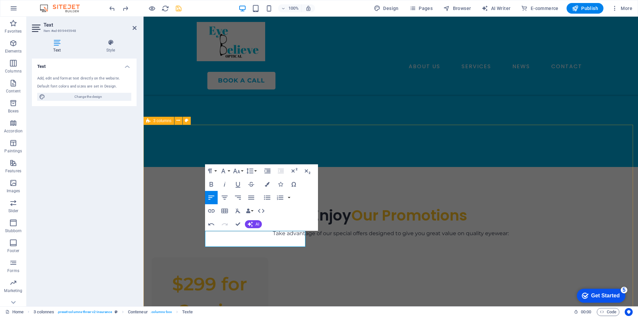
drag, startPoint x: 294, startPoint y: 242, endPoint x: 380, endPoint y: 218, distance: 89.1
click at [224, 196] on icon "button" at bounding box center [225, 197] width 8 height 8
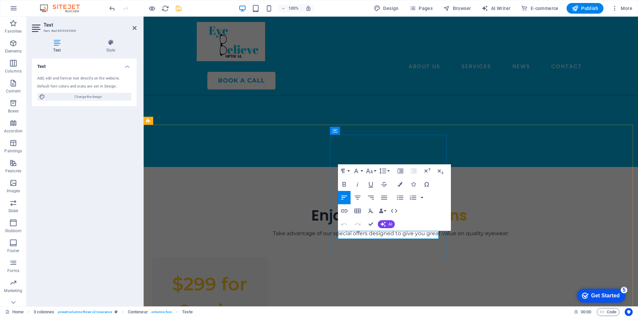
drag, startPoint x: 363, startPoint y: 237, endPoint x: 339, endPoint y: 235, distance: 24.4
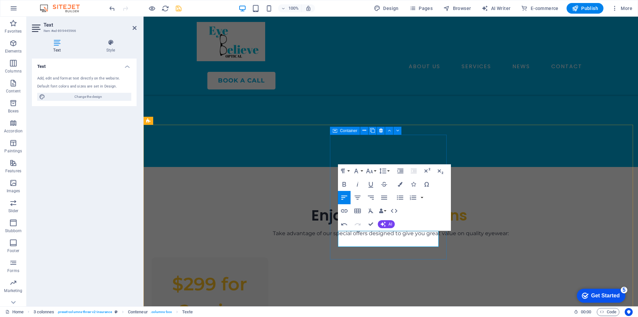
drag, startPoint x: 428, startPoint y: 242, endPoint x: 497, endPoint y: 201, distance: 80.5
click at [357, 197] on icon "button" at bounding box center [358, 197] width 8 height 8
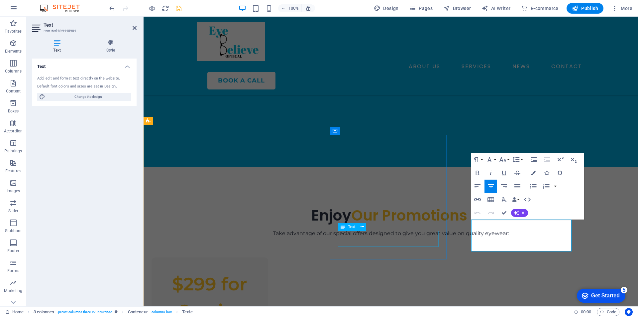
drag, startPoint x: 558, startPoint y: 247, endPoint x: 434, endPoint y: 234, distance: 124.4
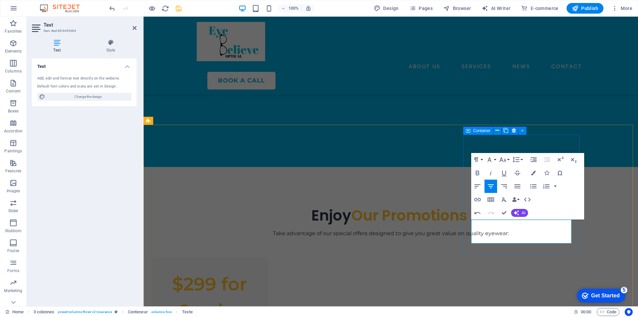
scroll to position [179, 1]
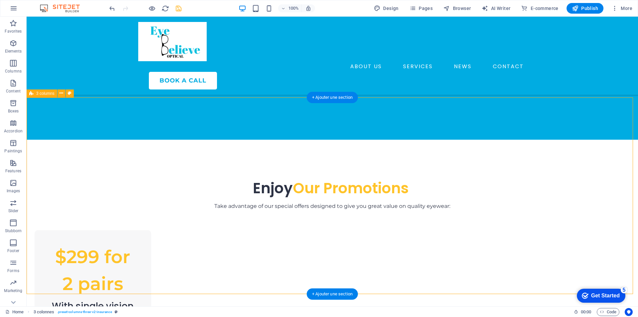
scroll to position [311, 0]
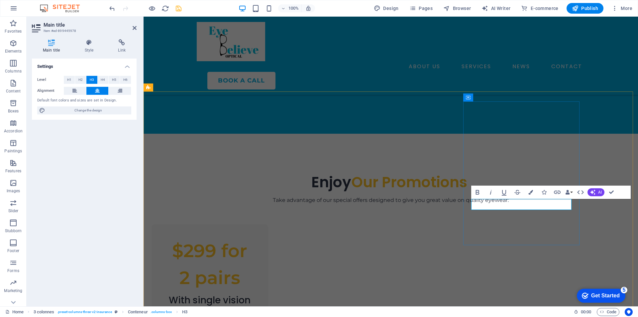
drag, startPoint x: 567, startPoint y: 206, endPoint x: 488, endPoint y: 213, distance: 79.1
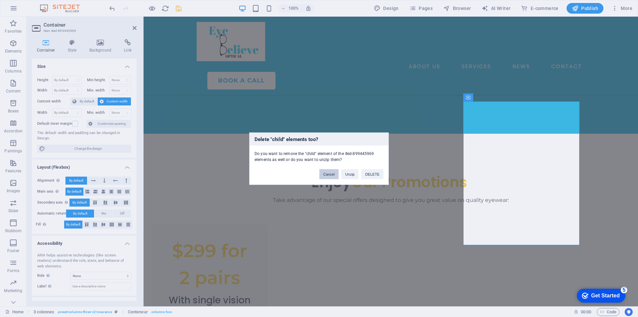
click at [331, 169] on button "Cancel" at bounding box center [328, 174] width 19 height 10
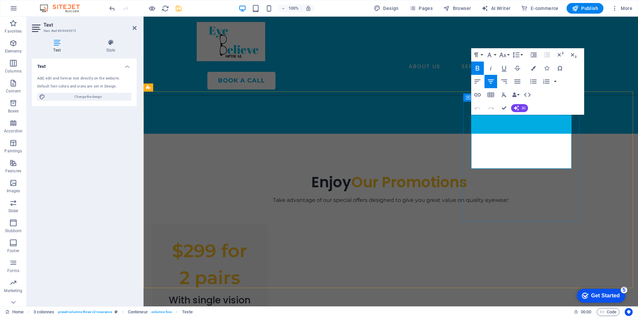
drag, startPoint x: 564, startPoint y: 156, endPoint x: 520, endPoint y: 157, distance: 43.2
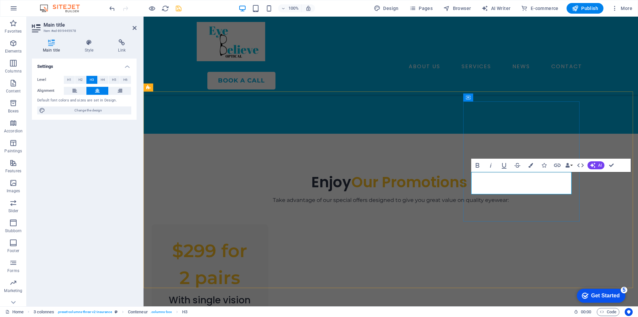
drag, startPoint x: 511, startPoint y: 177, endPoint x: 491, endPoint y: 177, distance: 19.6
drag, startPoint x: 482, startPoint y: 177, endPoint x: 528, endPoint y: 169, distance: 46.5
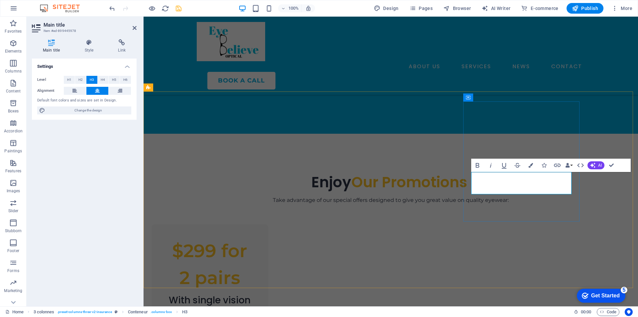
drag, startPoint x: 544, startPoint y: 189, endPoint x: 525, endPoint y: 191, distance: 19.7
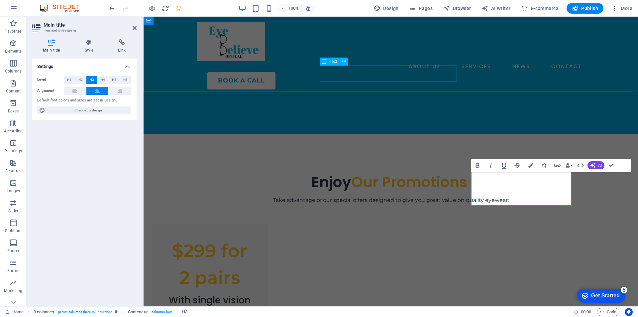
scroll to position [0, 2]
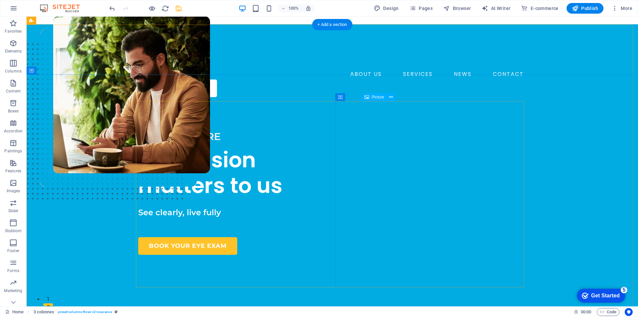
scroll to position [0, 0]
click at [138, 138] on div "OPTICAL STORE" at bounding box center [232, 136] width 189 height 15
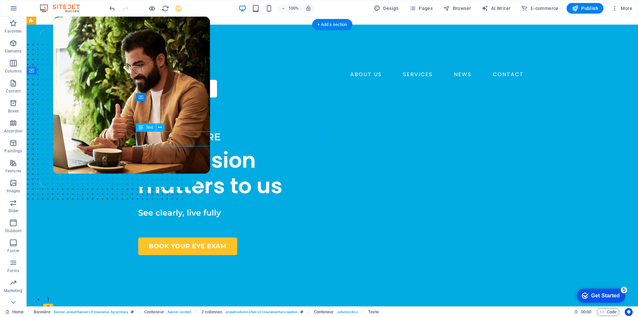
click at [216, 137] on div "OPTICAL STORE" at bounding box center [232, 136] width 189 height 15
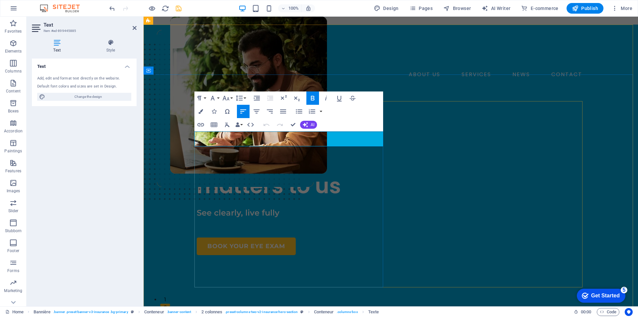
click at [200, 136] on font "OPTICAL STORE" at bounding box center [238, 137] width 82 height 12
drag, startPoint x: 277, startPoint y: 142, endPoint x: 207, endPoint y: 140, distance: 70.2
click at [207, 140] on p "OPTICAL STORE" at bounding box center [291, 136] width 189 height 15
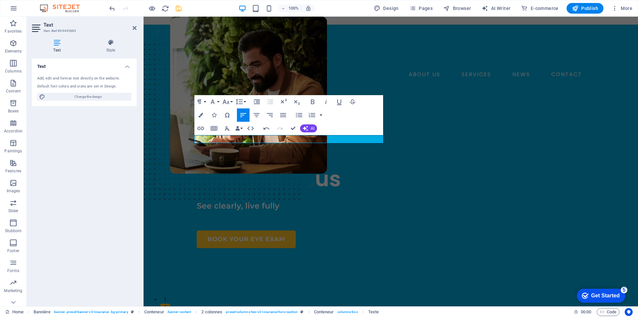
drag, startPoint x: 220, startPoint y: 140, endPoint x: 143, endPoint y: 138, distance: 77.5
click at [217, 101] on button "Font Family" at bounding box center [214, 101] width 13 height 13
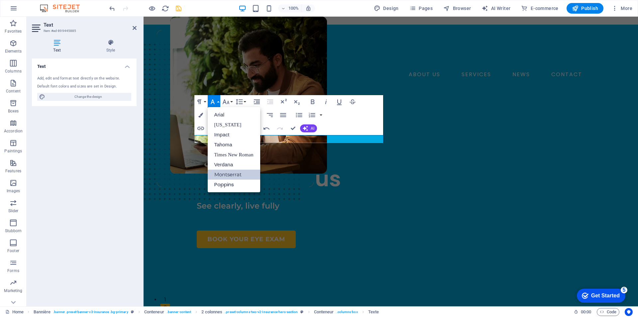
click at [234, 175] on font "Montserrat" at bounding box center [227, 174] width 27 height 6
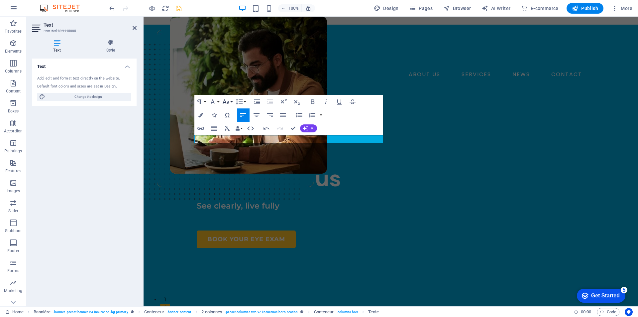
click at [226, 98] on icon "button" at bounding box center [226, 102] width 8 height 8
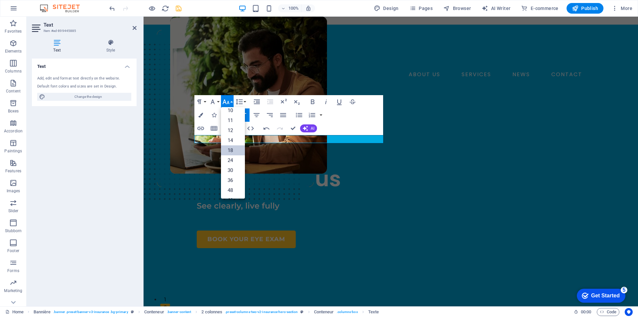
scroll to position [54, 0]
click at [231, 143] on font "30" at bounding box center [230, 141] width 5 height 6
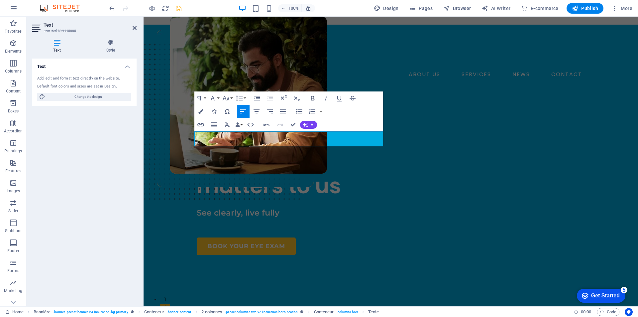
click at [312, 96] on icon "button" at bounding box center [313, 98] width 4 height 5
click at [163, 173] on div "WHERE Your vision matters to us See clearly, live fully BOOK YOUR EYE EXAM" at bounding box center [391, 288] width 495 height 370
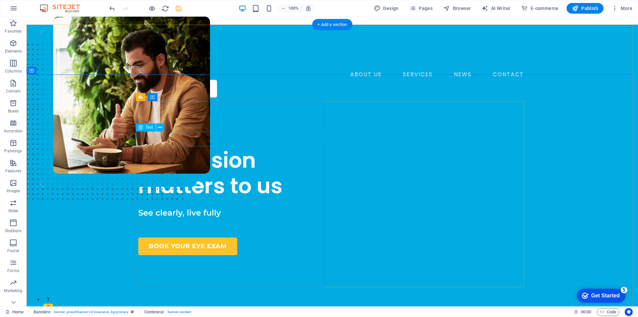
click at [175, 139] on div "WHERE" at bounding box center [232, 136] width 189 height 15
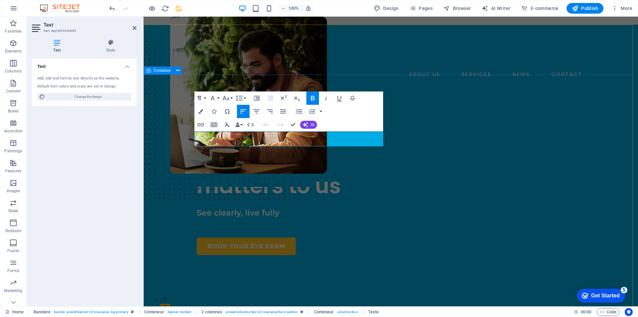
drag, startPoint x: 239, startPoint y: 136, endPoint x: 148, endPoint y: 128, distance: 91.4
click at [148, 128] on div "WHERE Your vision matters to us See clearly, live fully BOOK YOUR EYE EXAM" at bounding box center [391, 288] width 495 height 370
click at [236, 100] on icon "button" at bounding box center [239, 98] width 7 height 6
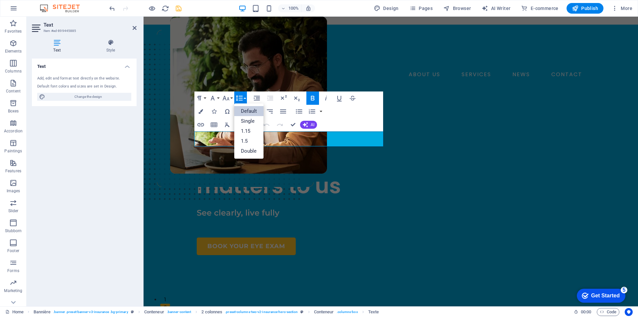
scroll to position [0, 0]
click at [225, 98] on icon "button" at bounding box center [225, 98] width 7 height 5
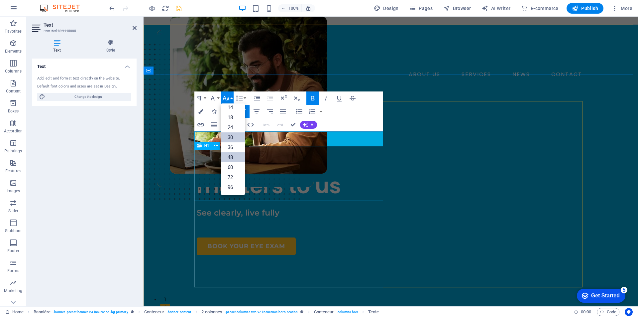
scroll to position [54, 0]
click at [230, 146] on font "36" at bounding box center [230, 147] width 5 height 6
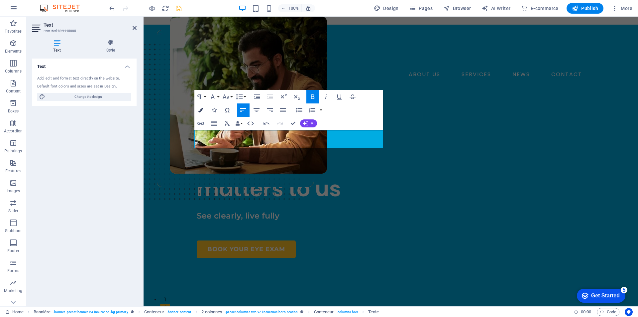
click at [199, 113] on button "Colors" at bounding box center [200, 109] width 13 height 13
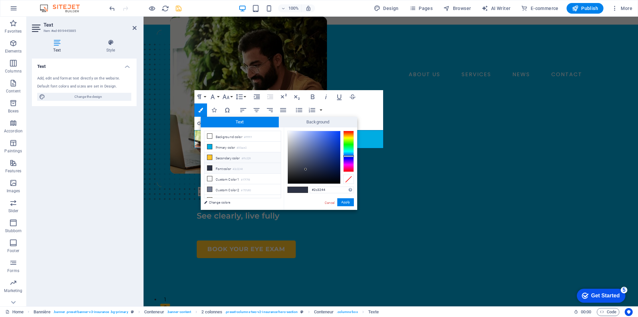
click at [210, 152] on li "Secondary color #ffc329" at bounding box center [242, 157] width 76 height 11
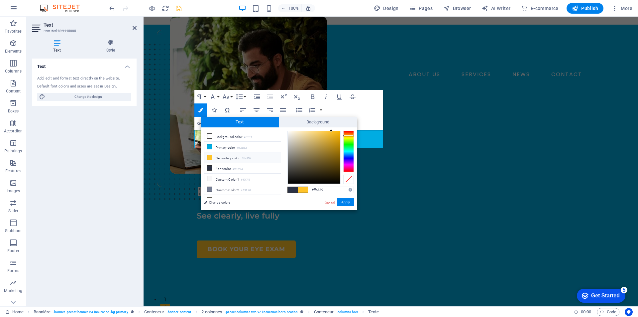
click at [213, 155] on li "Secondary color #ffc329" at bounding box center [242, 157] width 76 height 11
click at [212, 156] on span at bounding box center [209, 157] width 5 height 5
click at [344, 202] on font "Apply" at bounding box center [345, 202] width 9 height 4
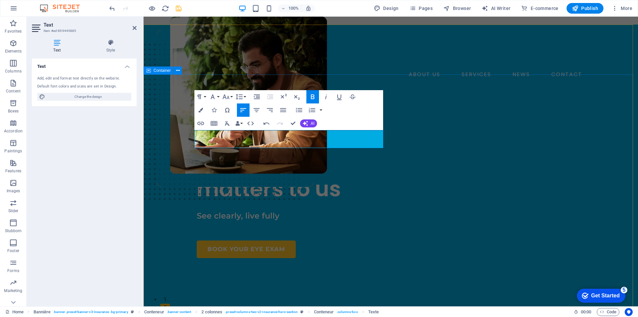
drag, startPoint x: 245, startPoint y: 135, endPoint x: 360, endPoint y: 134, distance: 115.0
click at [165, 139] on div "WHERE ​​ Your vision matters to us See clearly, live fully BOOK YOUR EYE EXAM" at bounding box center [391, 289] width 495 height 373
click at [202, 108] on icon "button" at bounding box center [200, 110] width 5 height 5
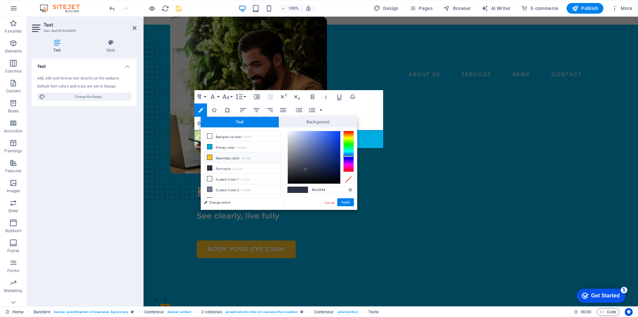
click at [208, 158] on icon at bounding box center [209, 157] width 5 height 5
type input "#ffc329"
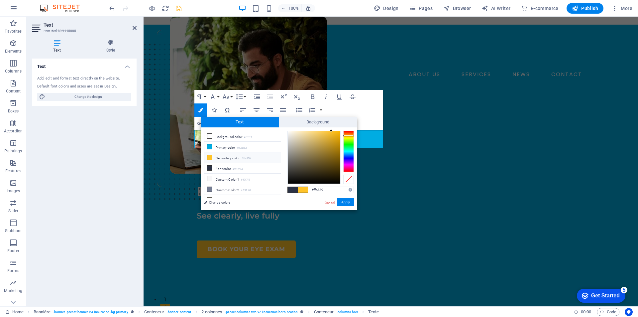
click at [208, 158] on icon at bounding box center [209, 157] width 5 height 5
click at [350, 200] on button "Apply" at bounding box center [345, 202] width 17 height 8
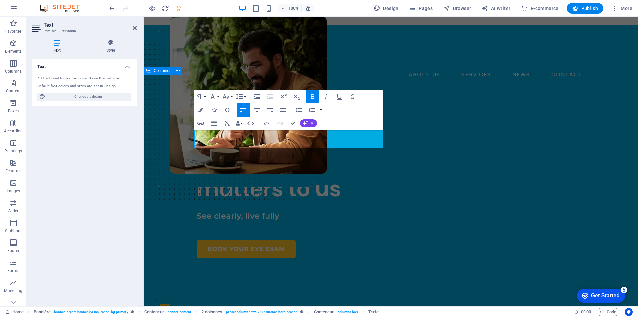
click at [179, 144] on div "WHERE ​​ Your vision matters to us See clearly, live fully BOOK YOUR EYE EXAM" at bounding box center [391, 289] width 495 height 373
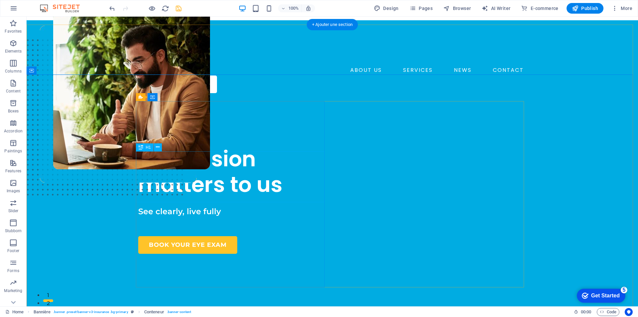
scroll to position [0, 0]
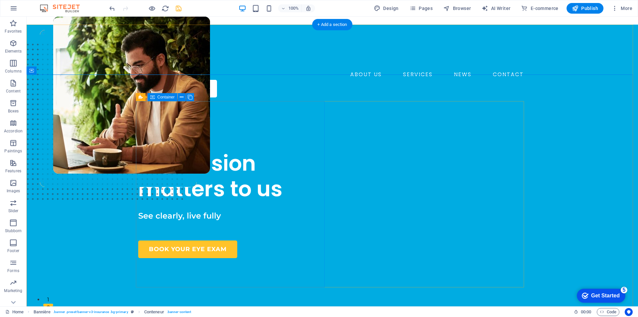
click at [138, 129] on div "WHERE Your vision matters to us See clearly, live fully BOOK YOUR EYE EXAM" at bounding box center [232, 193] width 189 height 129
click at [139, 136] on div "WHERE" at bounding box center [232, 138] width 189 height 18
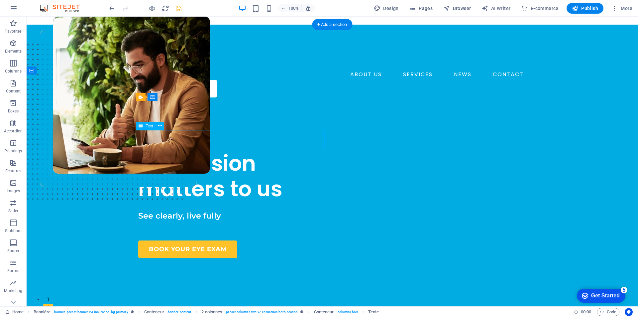
click at [139, 136] on div "WHERE" at bounding box center [232, 138] width 189 height 18
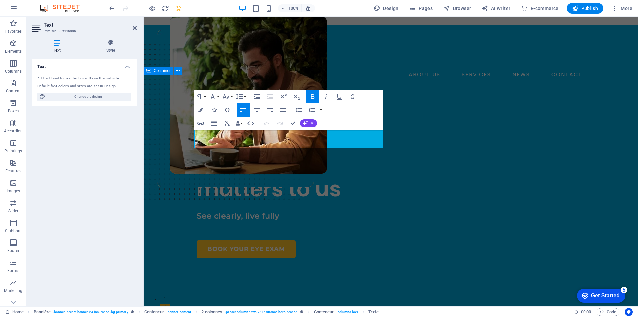
click at [182, 112] on div "WHERE Your vision matters to us See clearly, live fully BOOK YOUR EYE EXAM" at bounding box center [391, 289] width 495 height 373
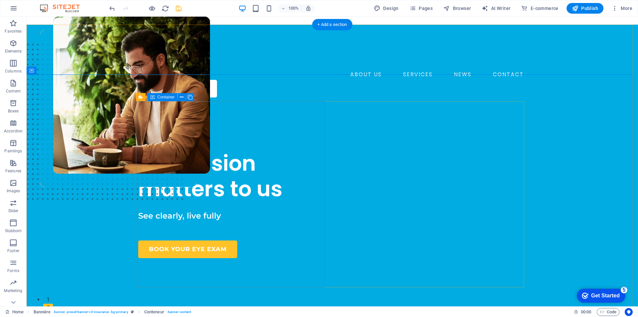
click at [188, 129] on div "WHERE Your vision matters to us See clearly, live fully BOOK YOUR EYE EXAM" at bounding box center [232, 193] width 189 height 129
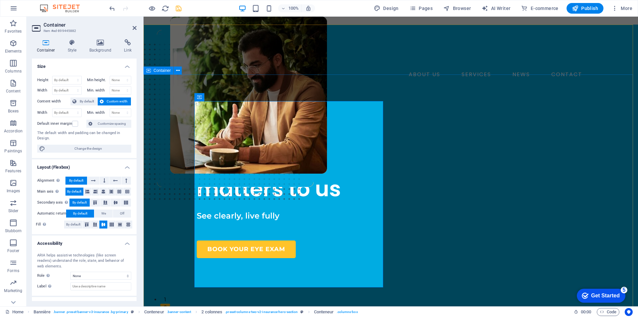
click at [152, 236] on div "WHERE Your vision matters to us See clearly, live fully BOOK YOUR EYE EXAM" at bounding box center [391, 289] width 495 height 373
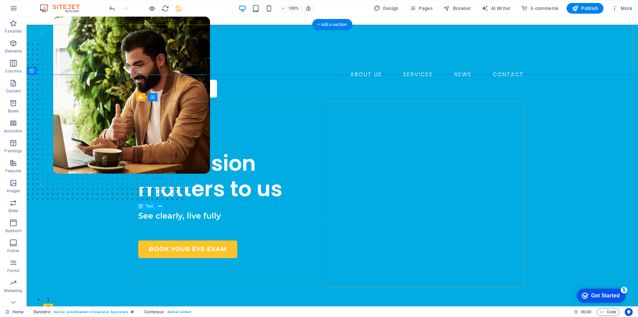
click at [219, 215] on div "See clearly, live fully" at bounding box center [232, 220] width 189 height 20
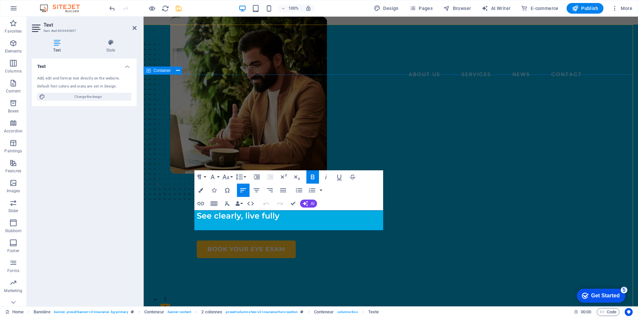
click at [152, 217] on div "WHERE Your vision matters to us See clearly, live fully BOOK YOUR EYE EXAM" at bounding box center [391, 289] width 495 height 373
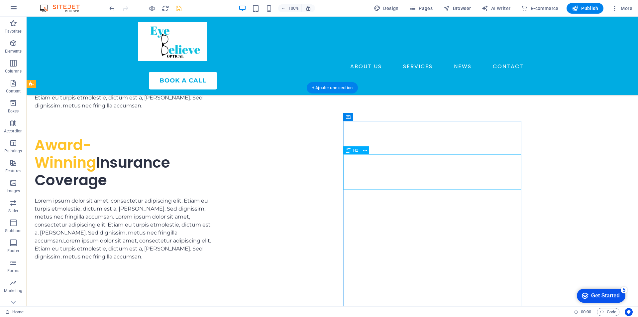
scroll to position [1967, 0]
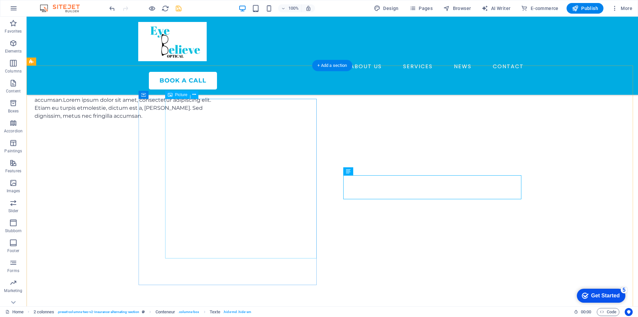
scroll to position [2001, 0]
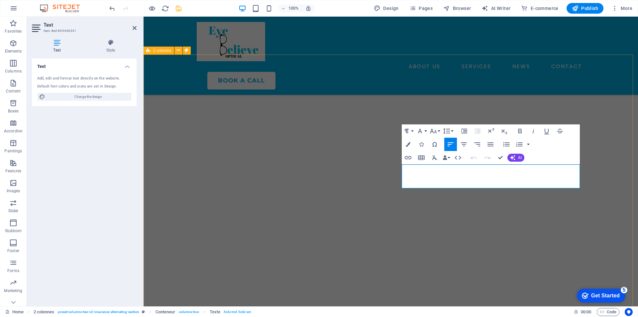
drag, startPoint x: 465, startPoint y: 185, endPoint x: 379, endPoint y: 155, distance: 91.6
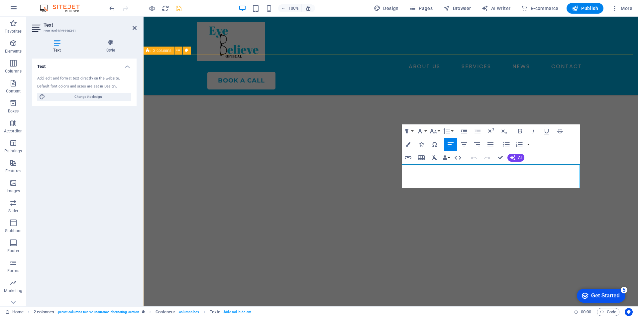
drag, startPoint x: 474, startPoint y: 184, endPoint x: 394, endPoint y: 164, distance: 82.5
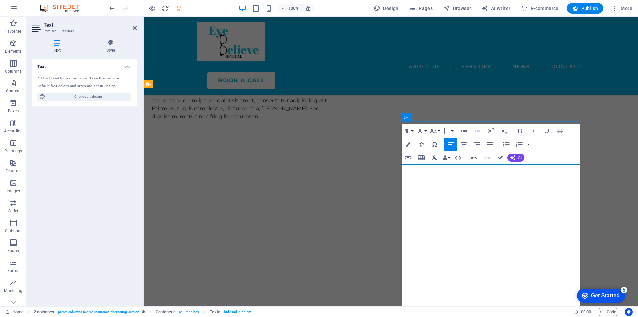
scroll to position [2034, 0]
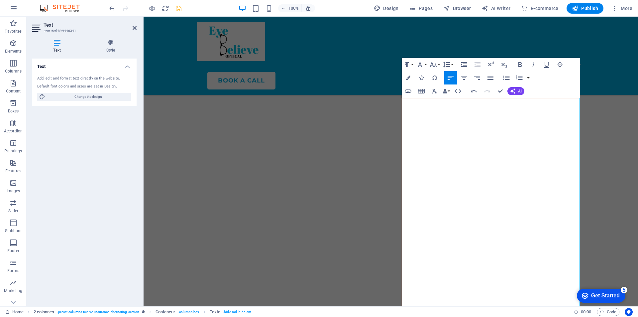
click at [105, 156] on div "Text Add, edit and format text directly on the website. Default font colors and…" at bounding box center [84, 180] width 105 height 242
click at [115, 7] on icon "undo" at bounding box center [112, 9] width 8 height 8
drag, startPoint x: 143, startPoint y: 306, endPoint x: 47, endPoint y: 254, distance: 108.6
click at [143, 306] on div at bounding box center [142, 162] width 1 height 290
click at [60, 192] on div "Text Add, edit and format text directly on the website. Default font colors and…" at bounding box center [84, 180] width 105 height 242
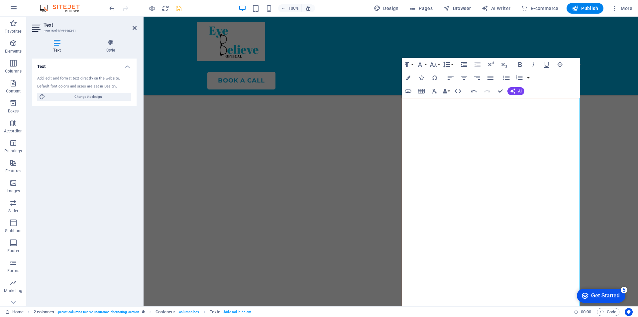
click at [136, 25] on h2 "Text" at bounding box center [90, 25] width 93 height 6
click at [136, 26] on icon at bounding box center [135, 27] width 4 height 5
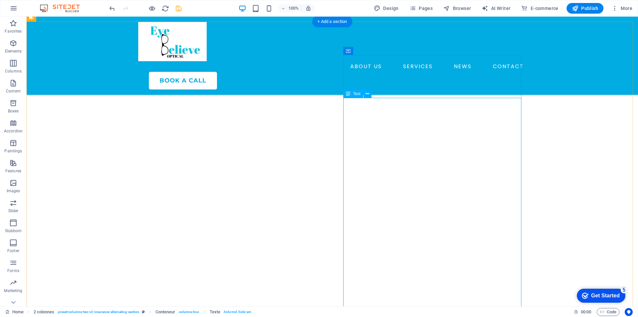
click at [113, 11] on icon "undo" at bounding box center [112, 9] width 8 height 8
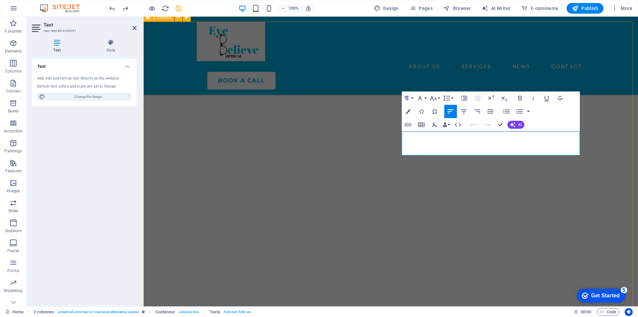
drag, startPoint x: 469, startPoint y: 150, endPoint x: 400, endPoint y: 135, distance: 70.8
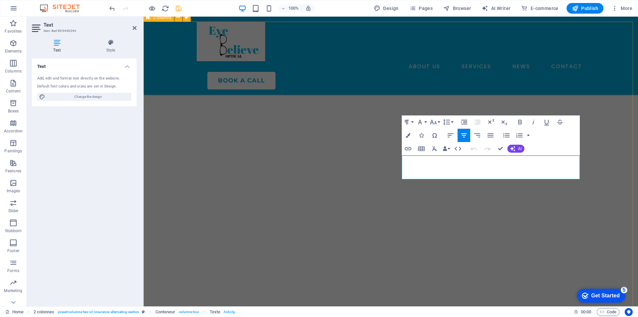
drag, startPoint x: 524, startPoint y: 176, endPoint x: 384, endPoint y: 150, distance: 142.0
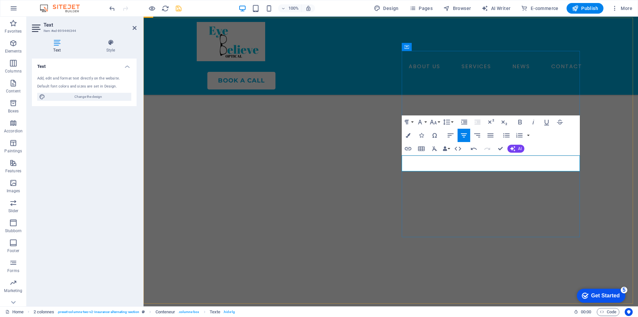
scroll to position [609, 1]
click at [452, 131] on button "Align Left" at bounding box center [450, 135] width 13 height 13
click at [493, 132] on icon "button" at bounding box center [491, 135] width 8 height 8
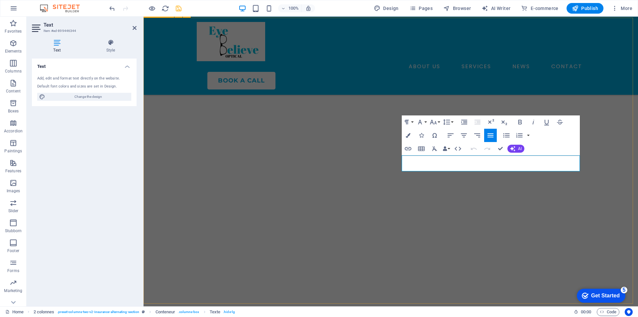
drag, startPoint x: 500, startPoint y: 166, endPoint x: 394, endPoint y: 151, distance: 106.8
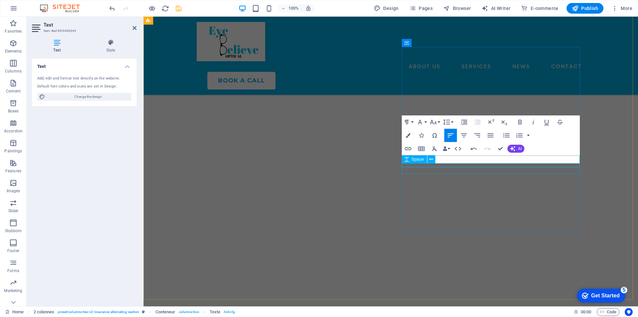
scroll to position [2042, 0]
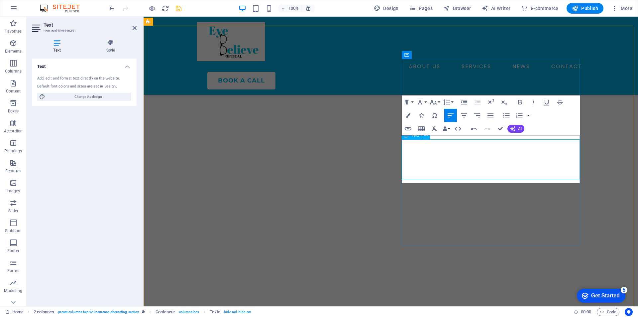
scroll to position [2030, 0]
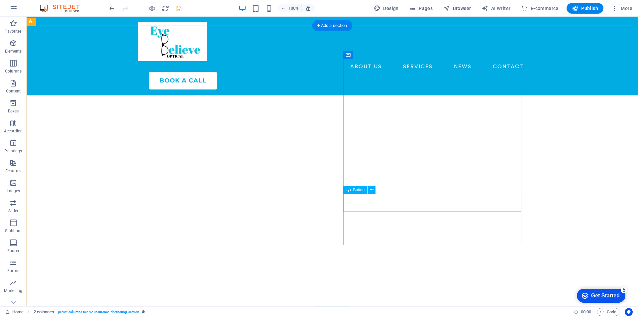
click at [354, 191] on font "Button" at bounding box center [359, 190] width 12 height 5
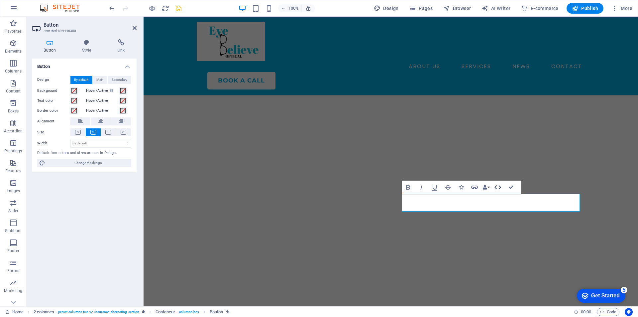
click at [498, 190] on icon "button" at bounding box center [498, 187] width 8 height 8
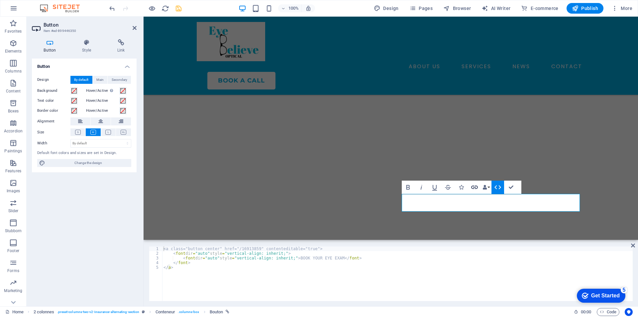
click at [476, 184] on icon "button" at bounding box center [475, 187] width 8 height 8
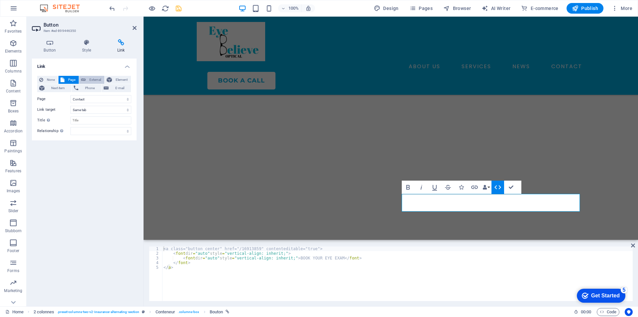
click at [102, 80] on span "External" at bounding box center [95, 80] width 15 height 8
select select "blank"
drag, startPoint x: 92, startPoint y: 96, endPoint x: 50, endPoint y: 97, distance: 41.6
click at [50, 97] on div "URL /16913859" at bounding box center [84, 99] width 94 height 8
paste input "[URL][DOMAIN_NAME]"
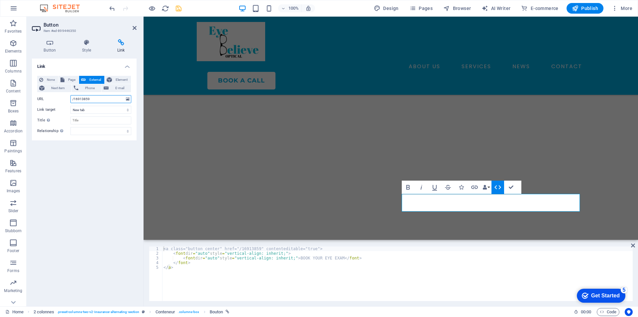
type input "[URL][DOMAIN_NAME]"
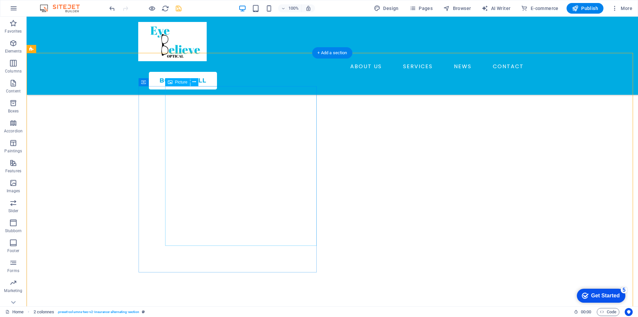
scroll to position [1996, 0]
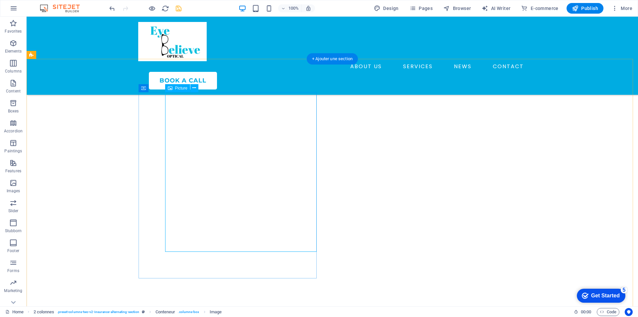
select select "px"
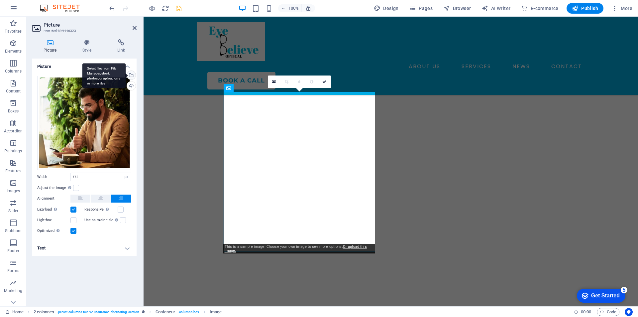
click at [133, 78] on div "Select files from File Manager, stock photos, or upload one or more files" at bounding box center [131, 76] width 10 height 10
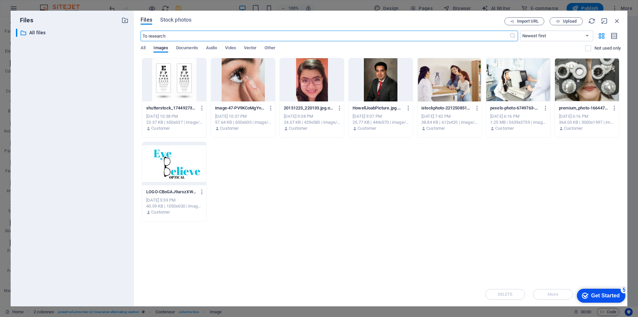
click at [173, 87] on div at bounding box center [174, 79] width 64 height 43
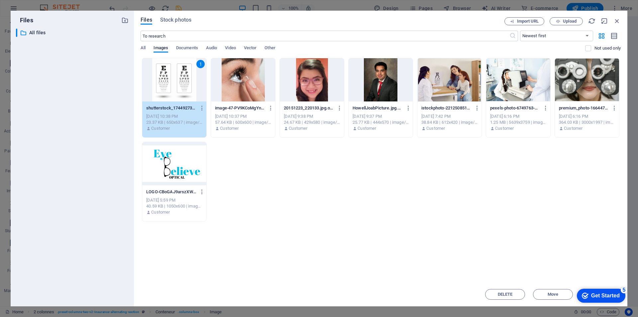
click at [173, 87] on div "1" at bounding box center [174, 79] width 64 height 43
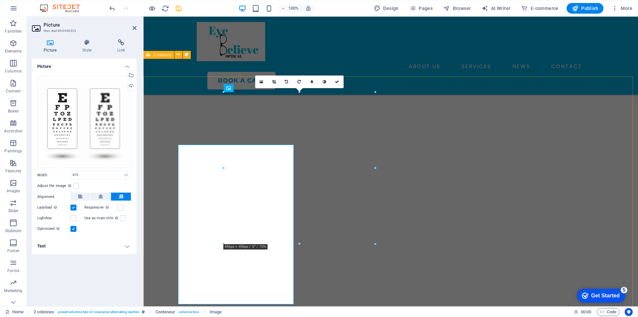
scroll to position [1996, 0]
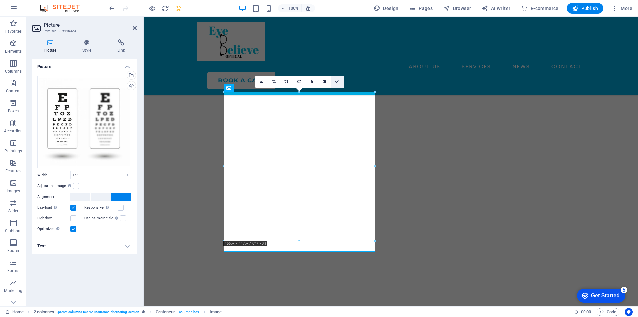
click at [339, 81] on link at bounding box center [337, 81] width 13 height 13
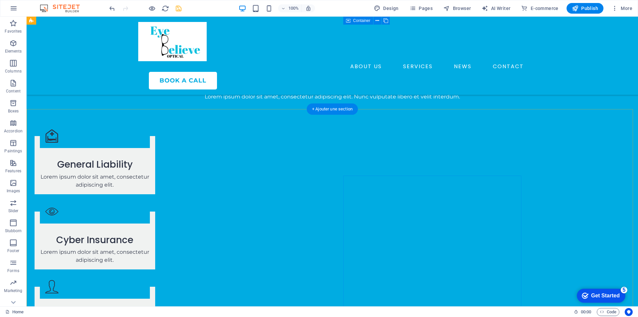
scroll to position [766, 0]
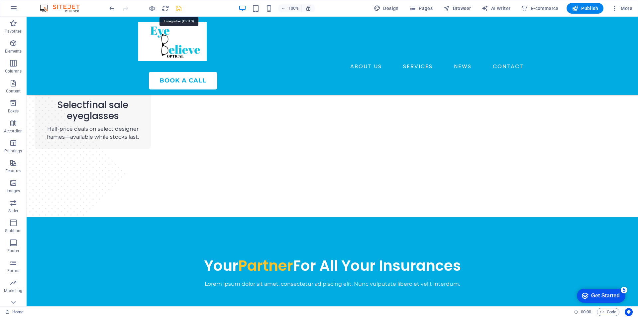
click at [182, 9] on icon "save" at bounding box center [179, 9] width 8 height 8
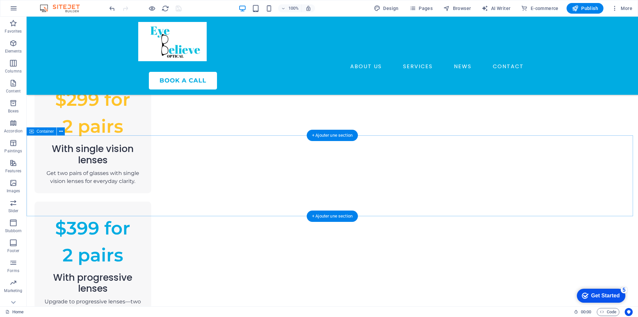
scroll to position [532, 0]
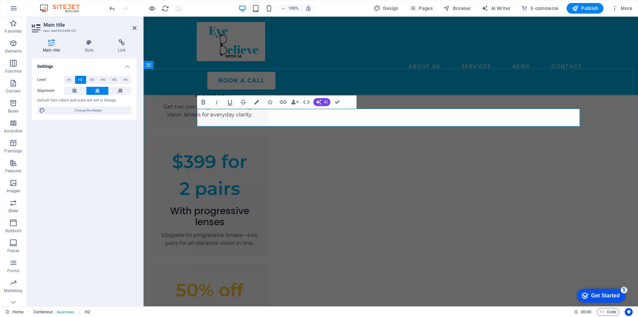
click at [180, 66] on button at bounding box center [178, 65] width 8 height 8
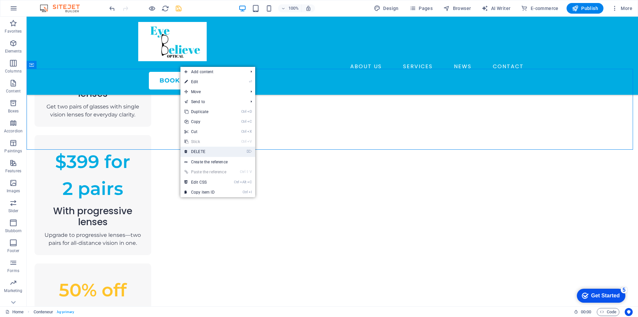
click at [195, 155] on link "⌦ DELETE" at bounding box center [206, 152] width 50 height 10
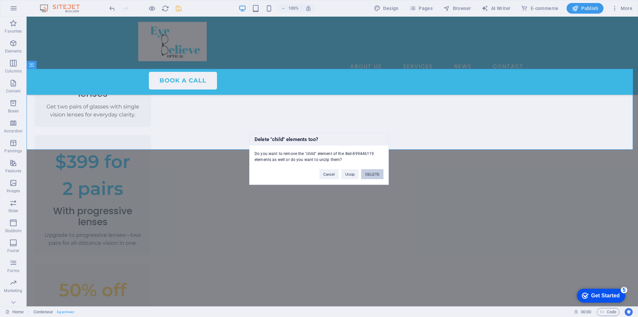
click at [368, 175] on font "DELETE" at bounding box center [372, 174] width 14 height 4
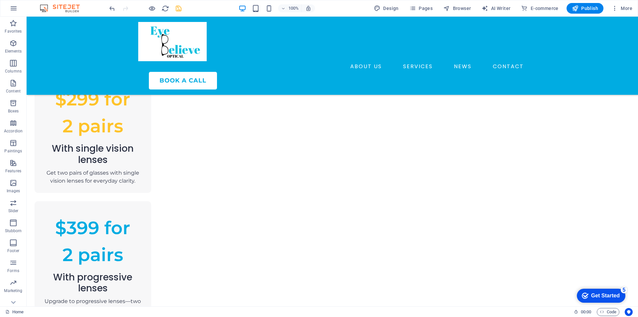
scroll to position [465, 0]
click at [113, 8] on icon "undo" at bounding box center [112, 9] width 8 height 8
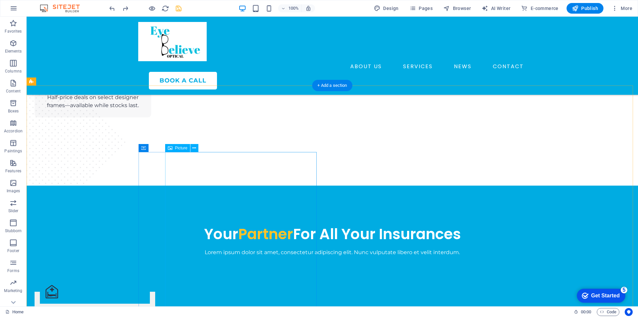
scroll to position [831, 0]
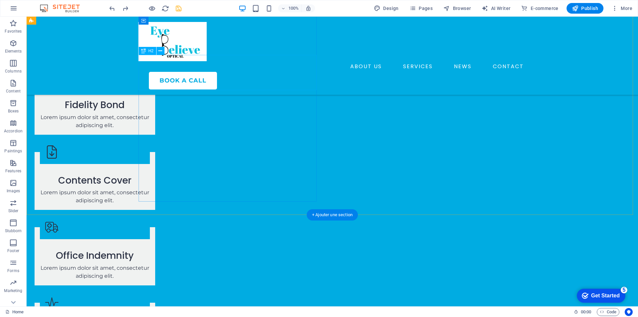
scroll to position [1031, 0]
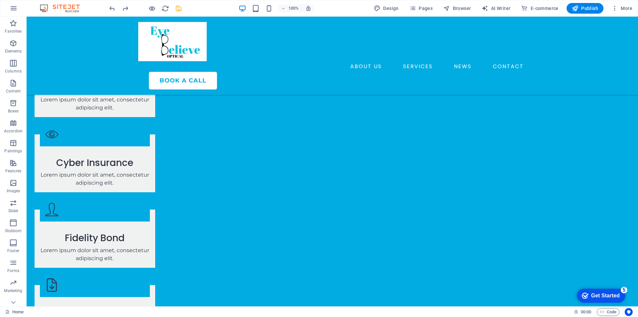
click at [174, 10] on div at bounding box center [145, 8] width 74 height 11
click at [181, 10] on icon "save" at bounding box center [179, 9] width 8 height 8
drag, startPoint x: 535, startPoint y: 1, endPoint x: 576, endPoint y: 10, distance: 42.3
click at [576, 10] on icon "button" at bounding box center [575, 8] width 7 height 7
